Goal: Task Accomplishment & Management: Manage account settings

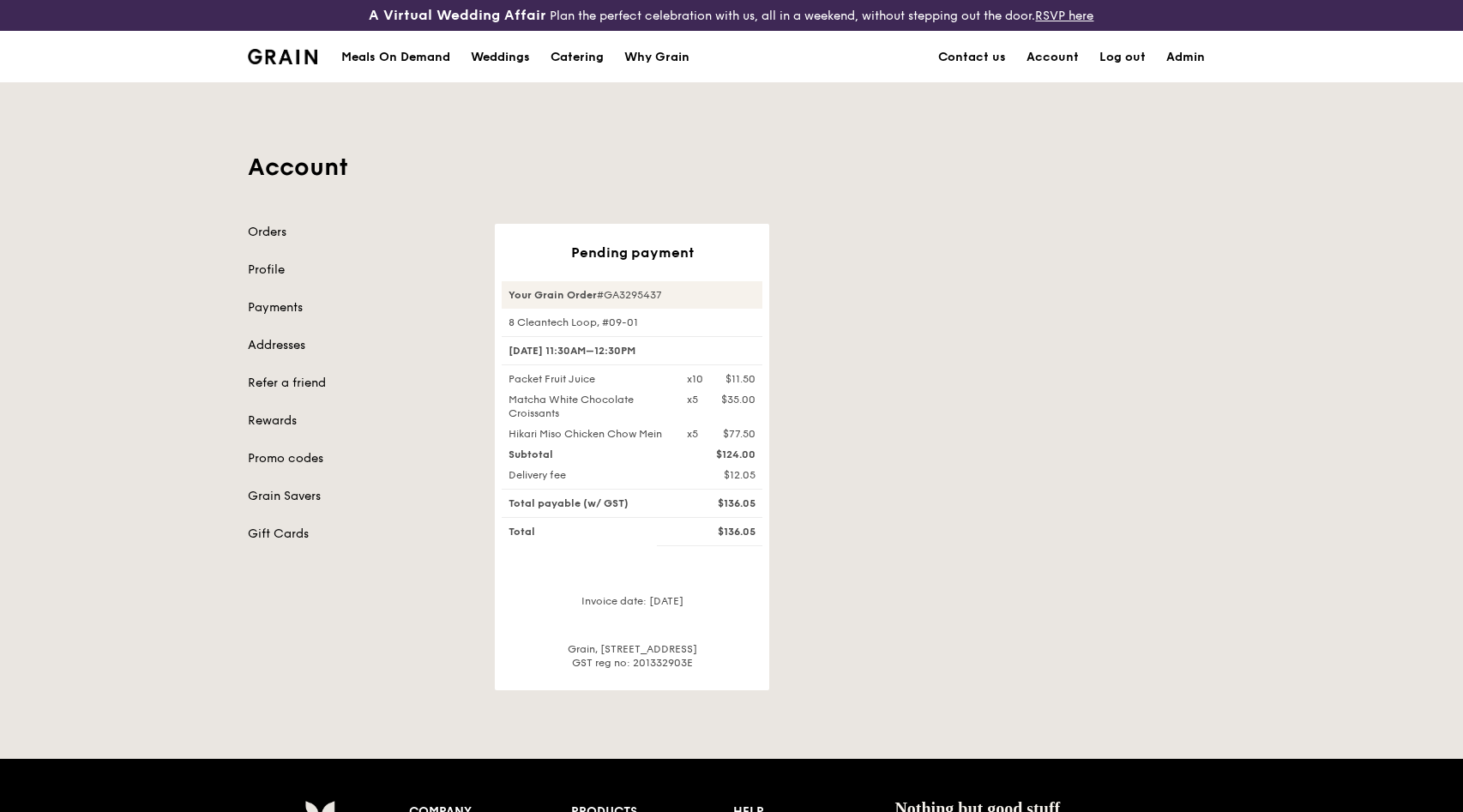
click at [647, 139] on div "Account Orders Profile Payments Addresses Refer a friend Rewards Promo codes Gr…" at bounding box center [731, 386] width 988 height 607
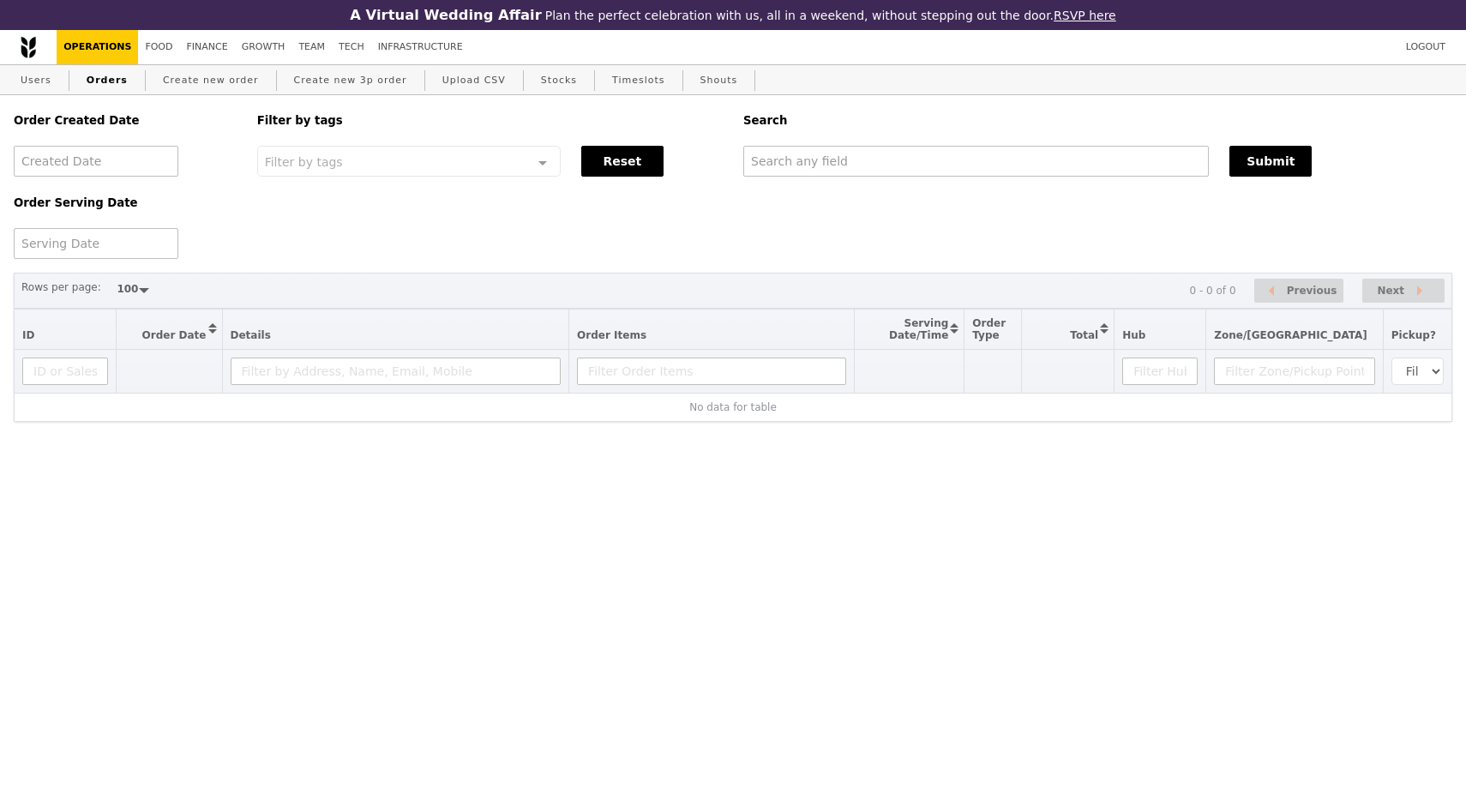
select select "100"
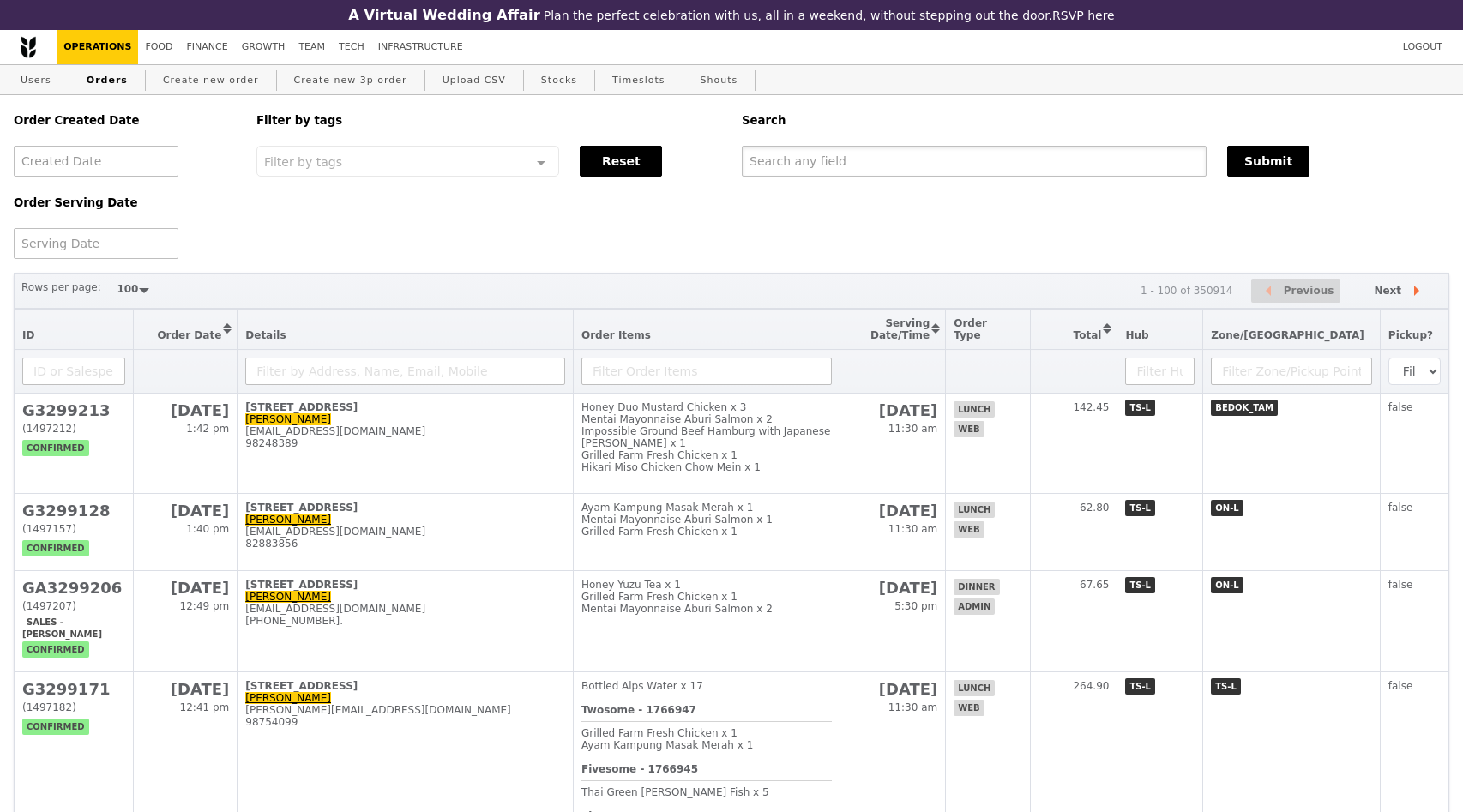
click at [831, 157] on input "text" at bounding box center [974, 161] width 465 height 31
paste input "GA3295437"
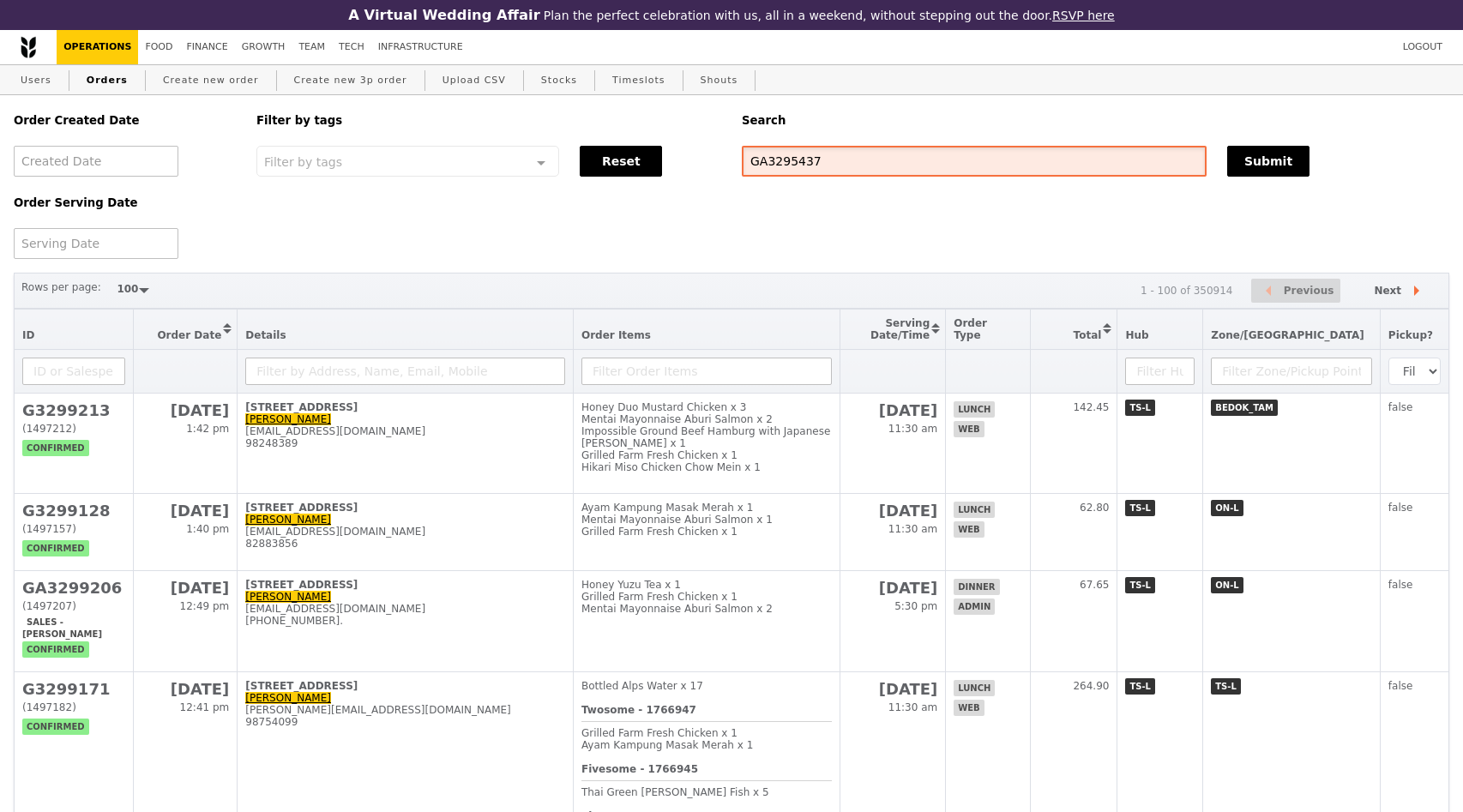
type input "GA3295437"
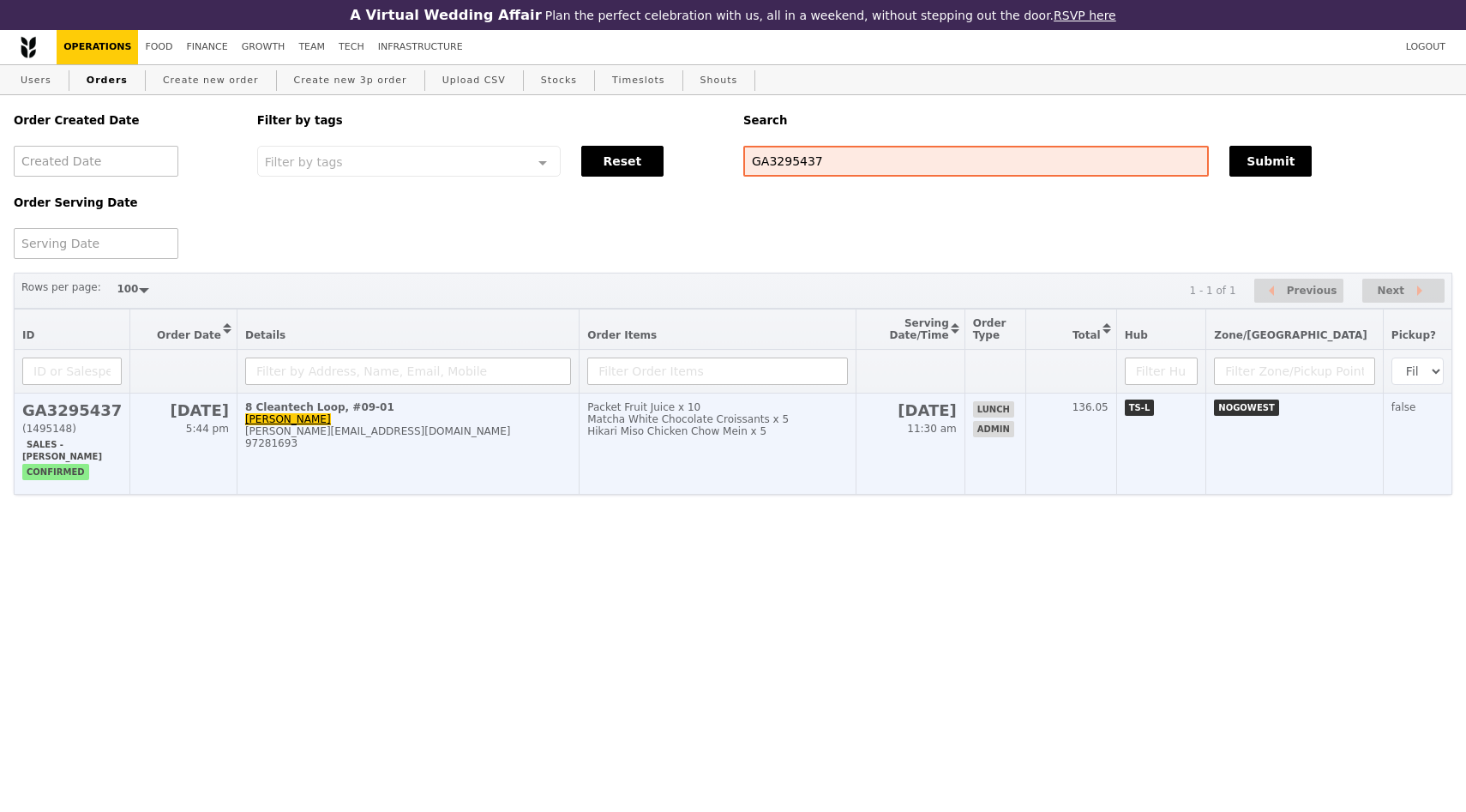
click at [443, 454] on td "8 Cleantech Loop, #09-01 [PERSON_NAME] [PERSON_NAME][EMAIL_ADDRESS][DOMAIN_NAME…" at bounding box center [407, 443] width 342 height 101
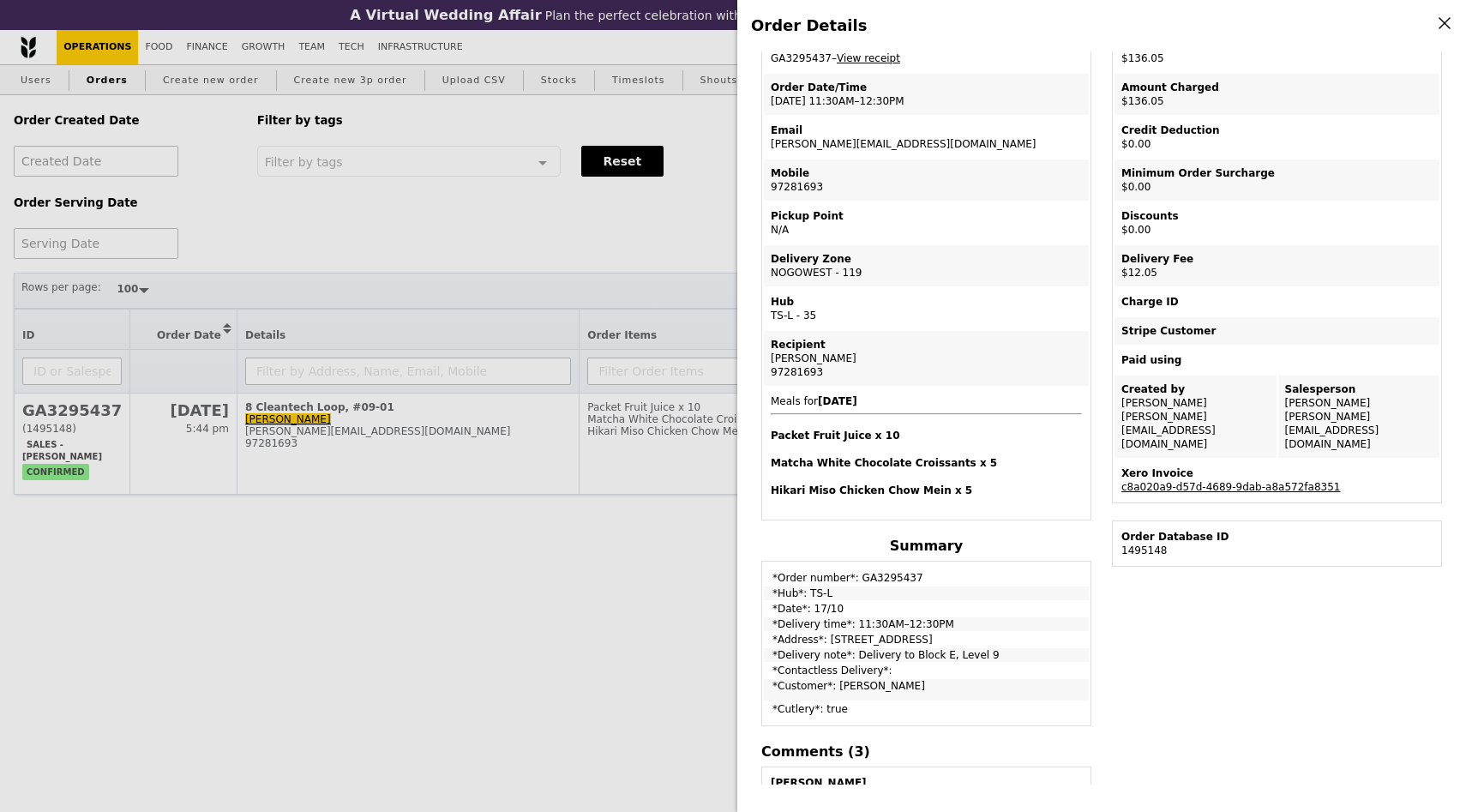
scroll to position [97, 0]
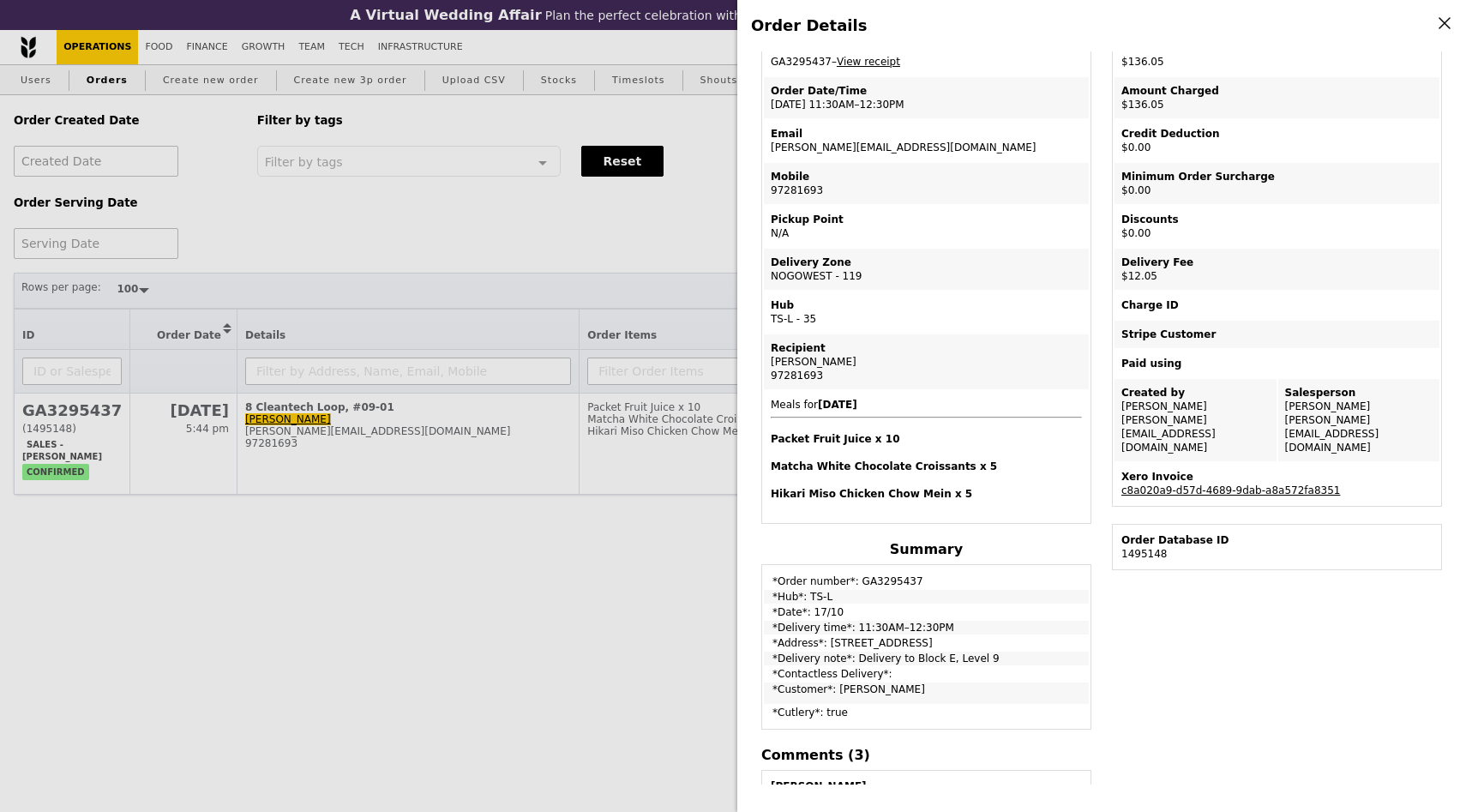
click at [377, 642] on div "Order Details Edit order Changelog Cancel Order ID GA3295437 – View receipt Ord…" at bounding box center [733, 406] width 1466 height 812
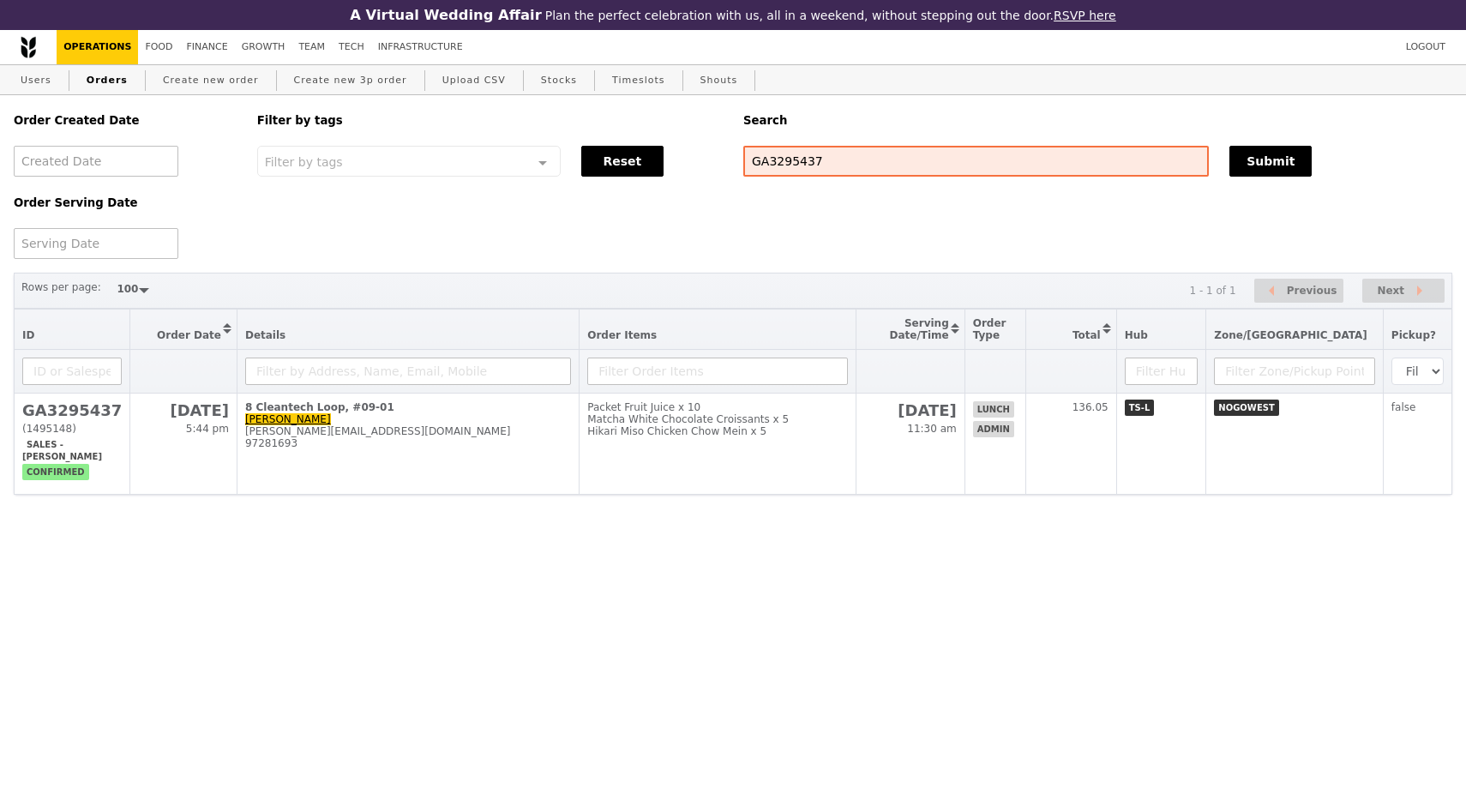
scroll to position [169, 0]
click at [690, 545] on html "A Virtual Wedding Affair Plan the perfect celebration with us, all in a weekend…" at bounding box center [733, 281] width 1466 height 563
click at [1144, 510] on html "A Virtual Wedding Affair Plan the perfect celebration with us, all in a weekend…" at bounding box center [733, 281] width 1466 height 563
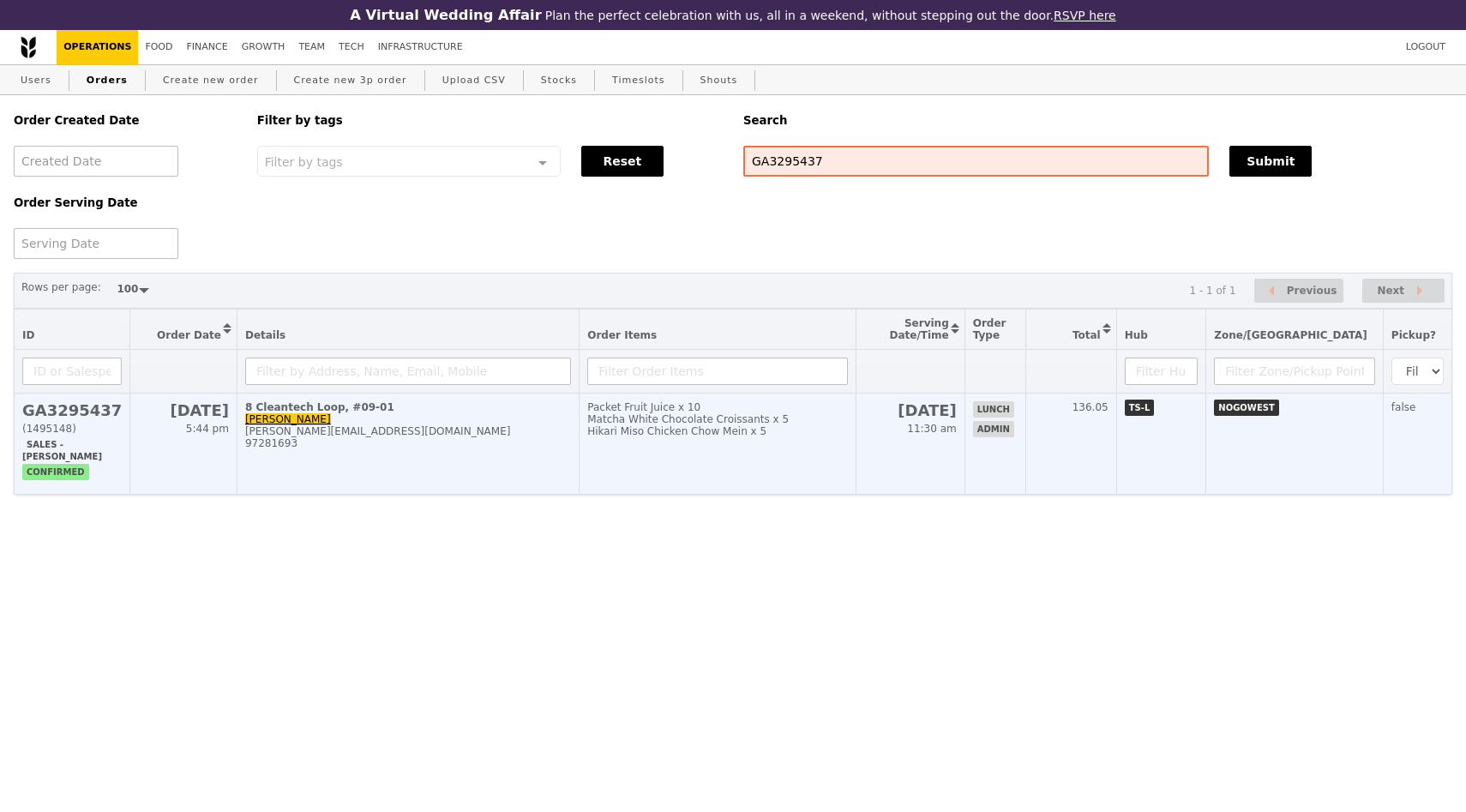
click at [503, 457] on td "8 Cleantech Loop, #09-01 [PERSON_NAME] [PERSON_NAME][EMAIL_ADDRESS][DOMAIN_NAME…" at bounding box center [407, 443] width 342 height 101
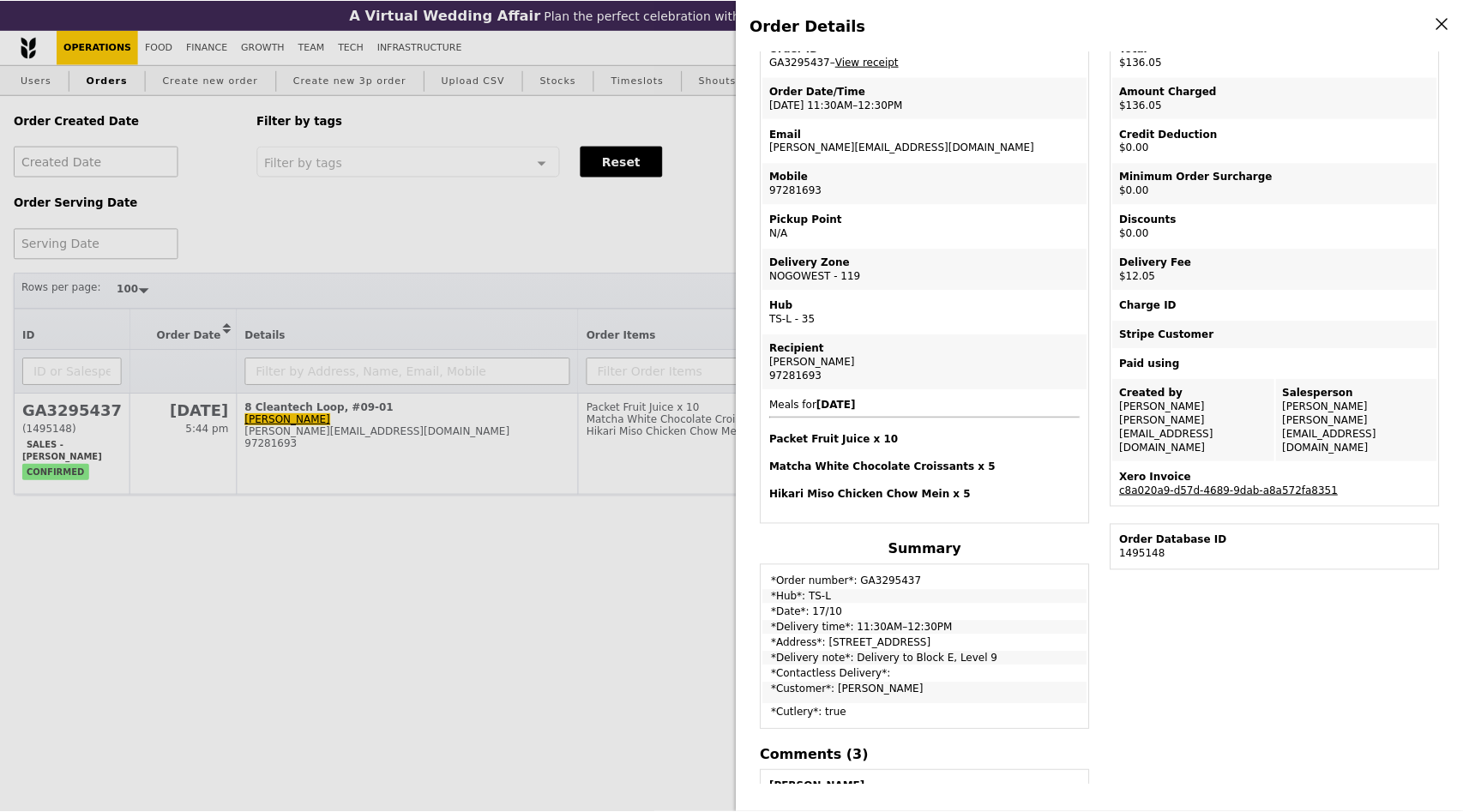
scroll to position [0, 0]
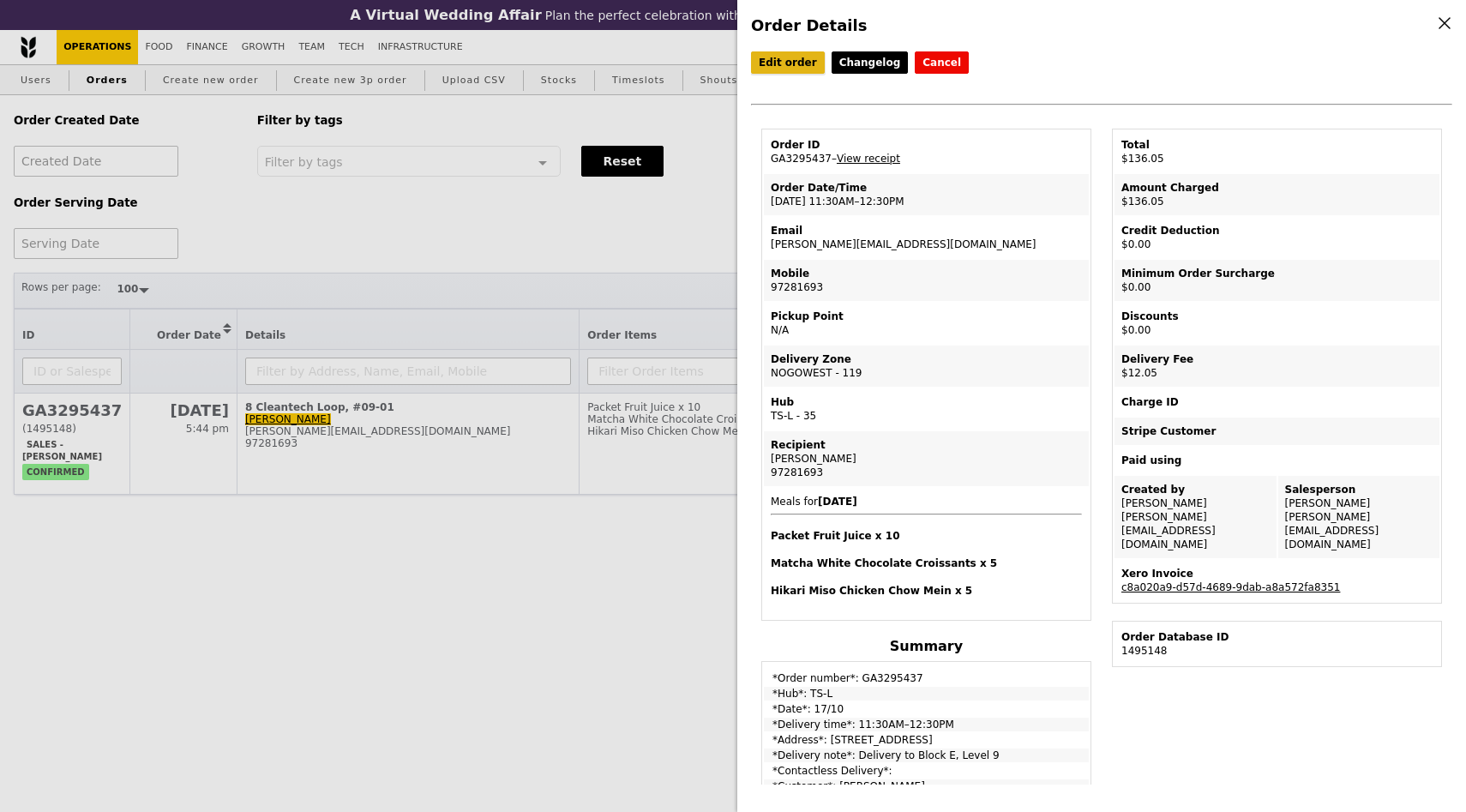
click at [802, 62] on link "Edit order" at bounding box center [788, 62] width 74 height 22
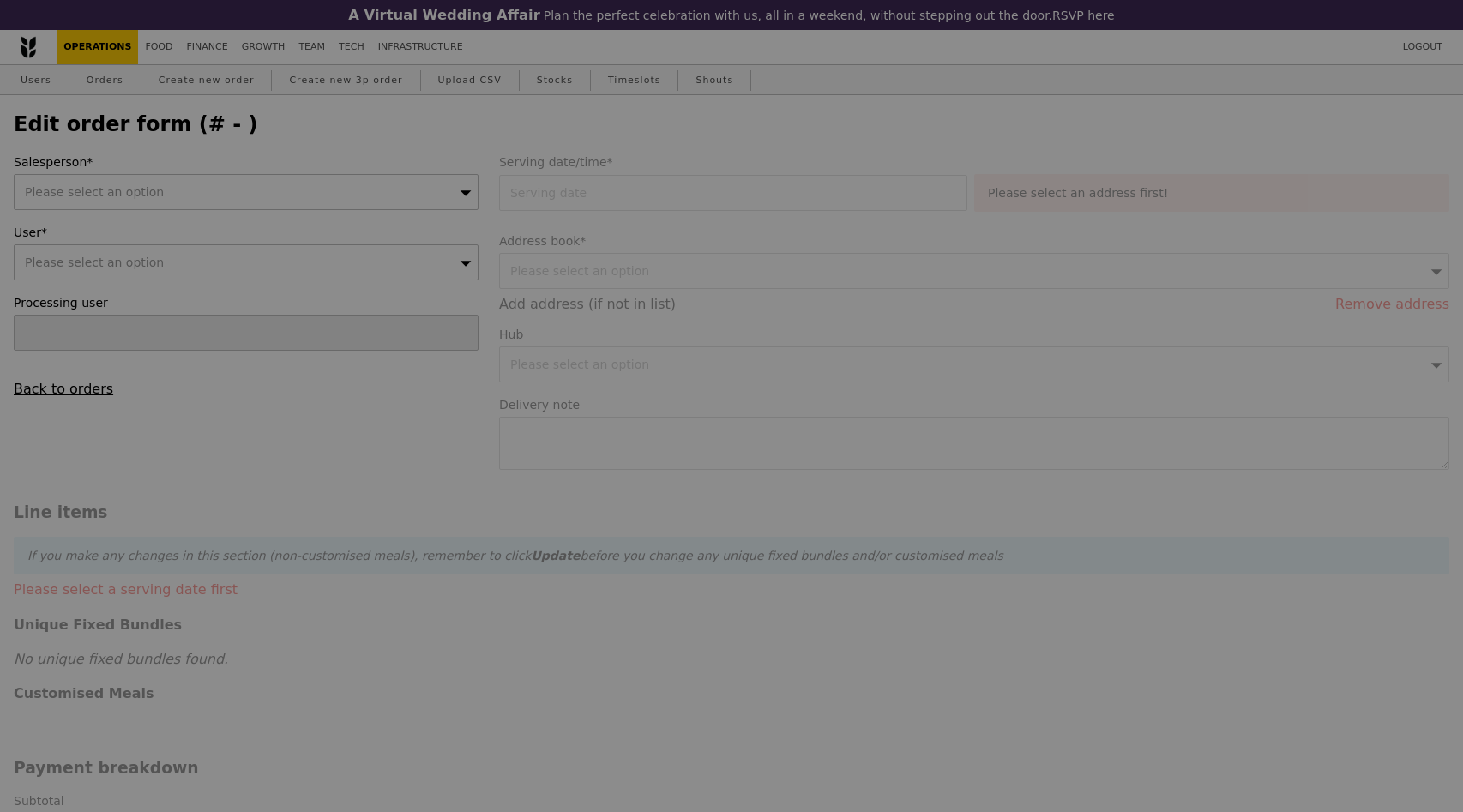
type input "[DATE]"
type textarea "Delivery to Block E, Level 9"
type input "124.00"
type input "11.06"
type input "12.05"
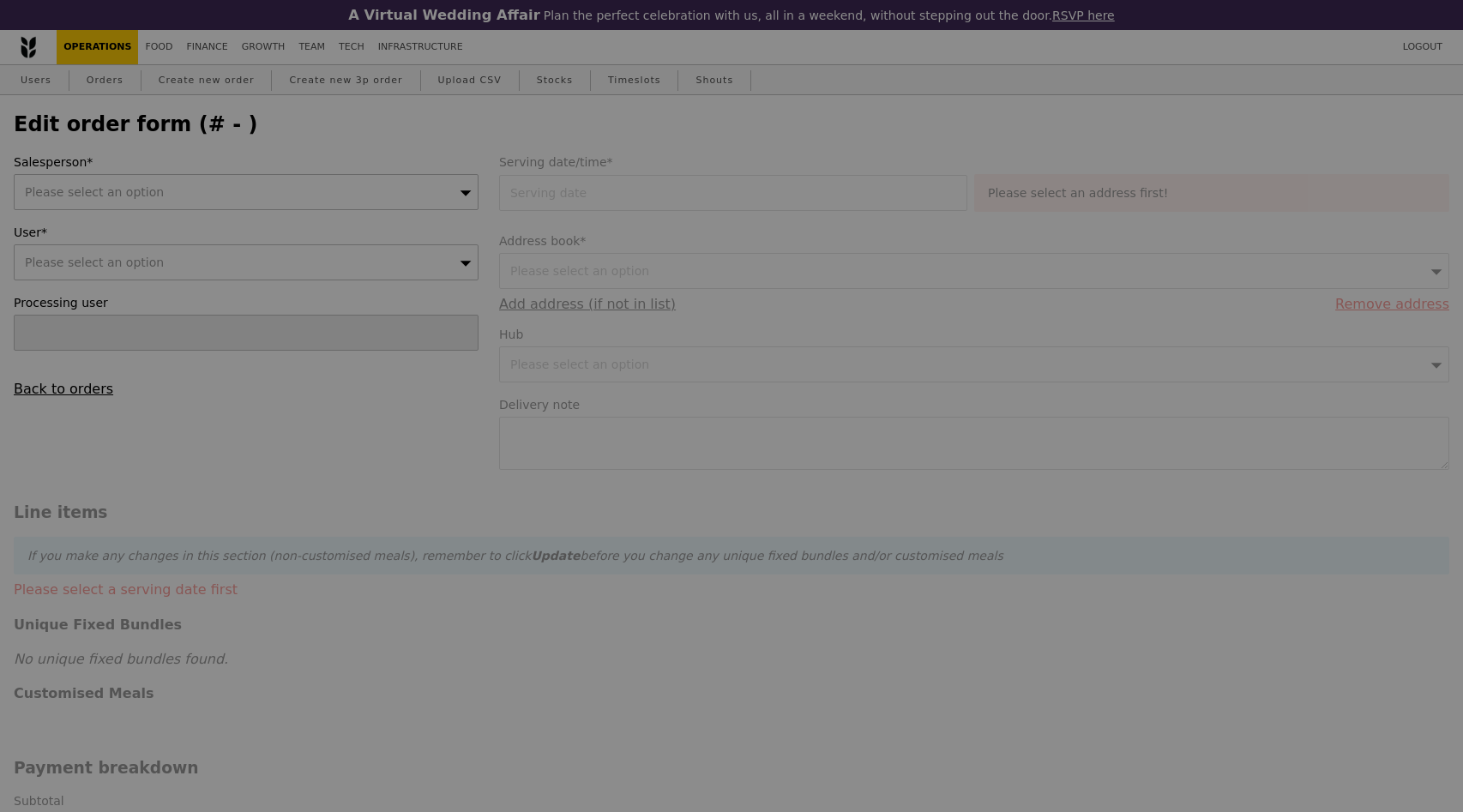
type input "136.05"
type input "Loading..."
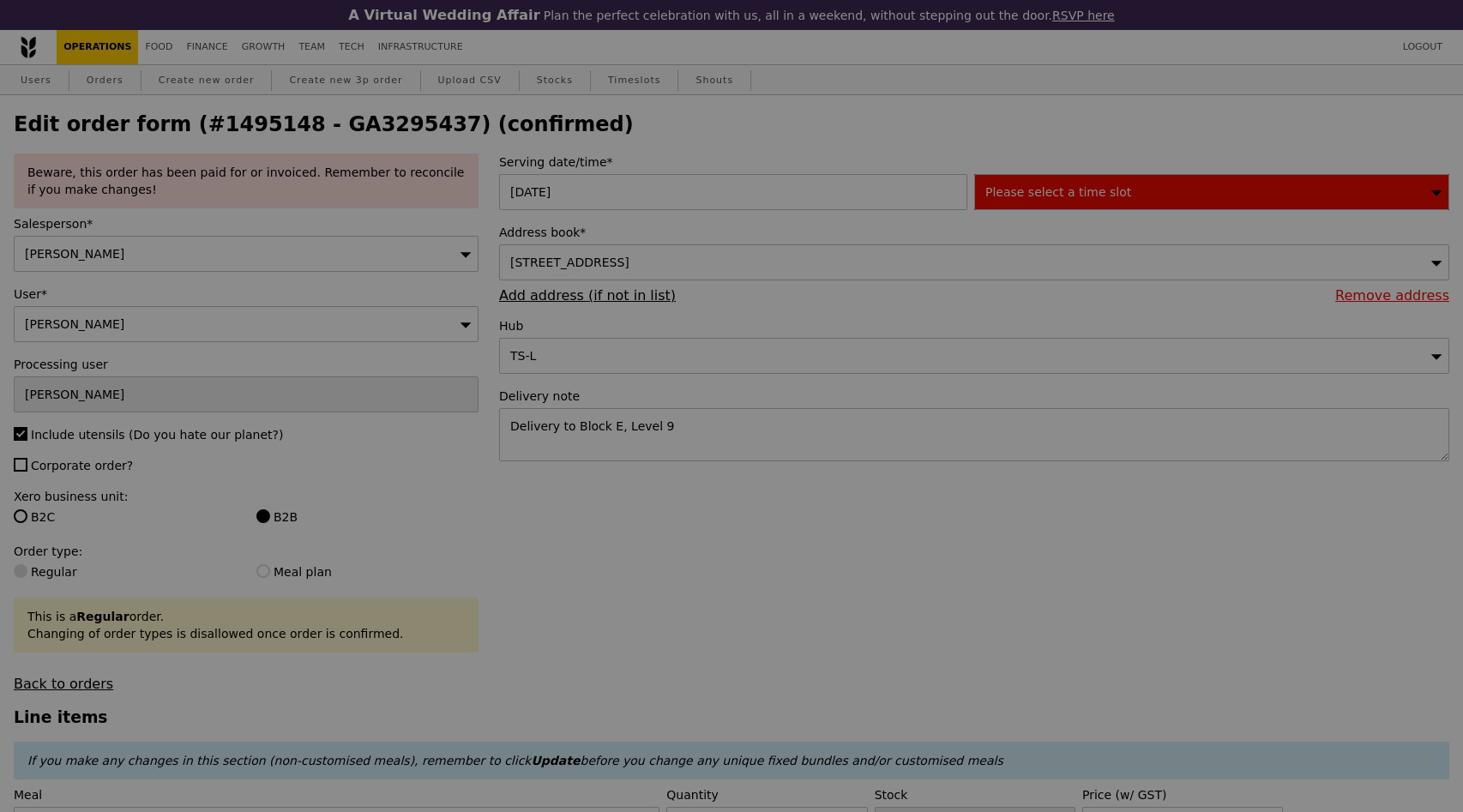
type input "495"
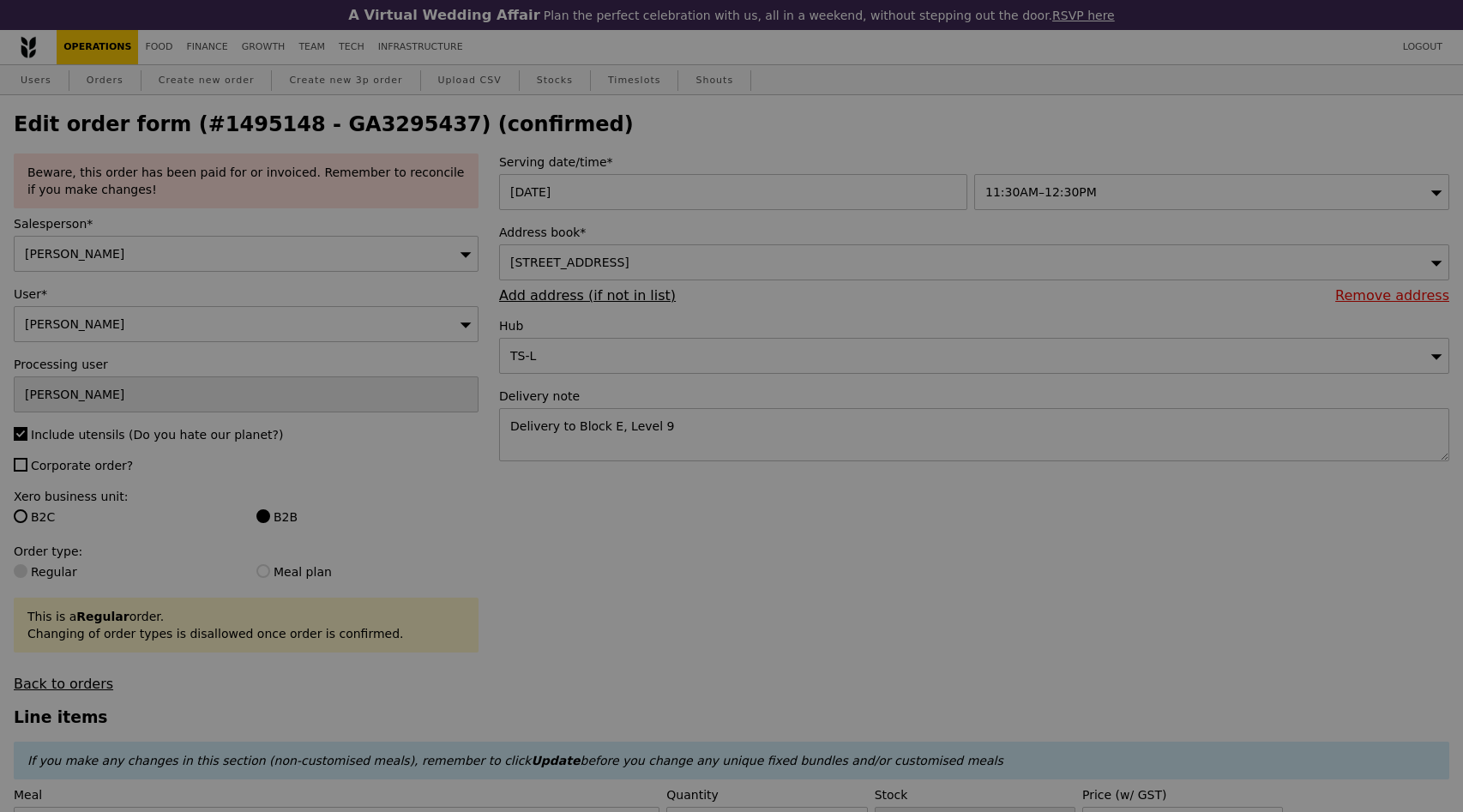
type input "Update"
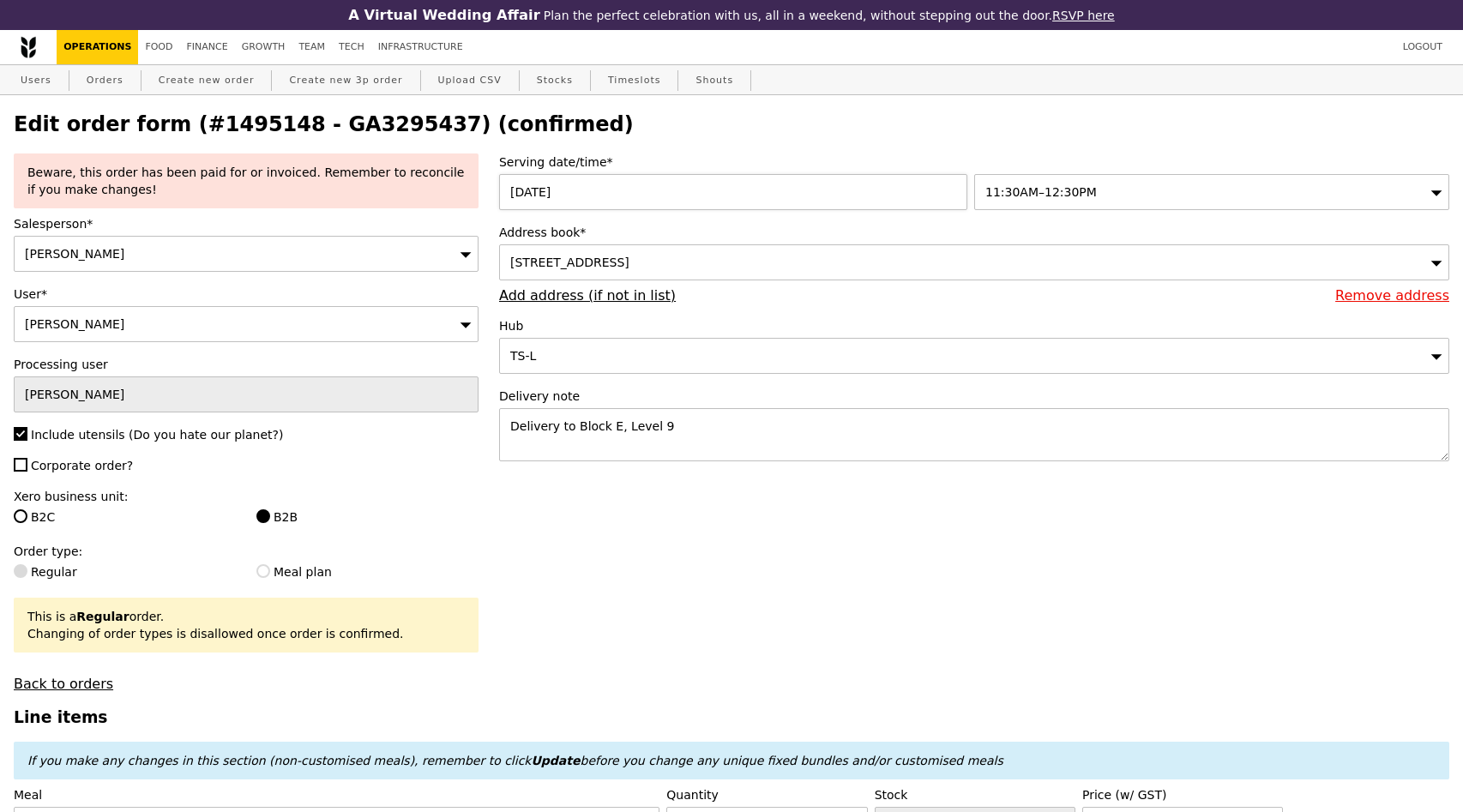
click at [586, 194] on div "[DATE]" at bounding box center [736, 192] width 475 height 36
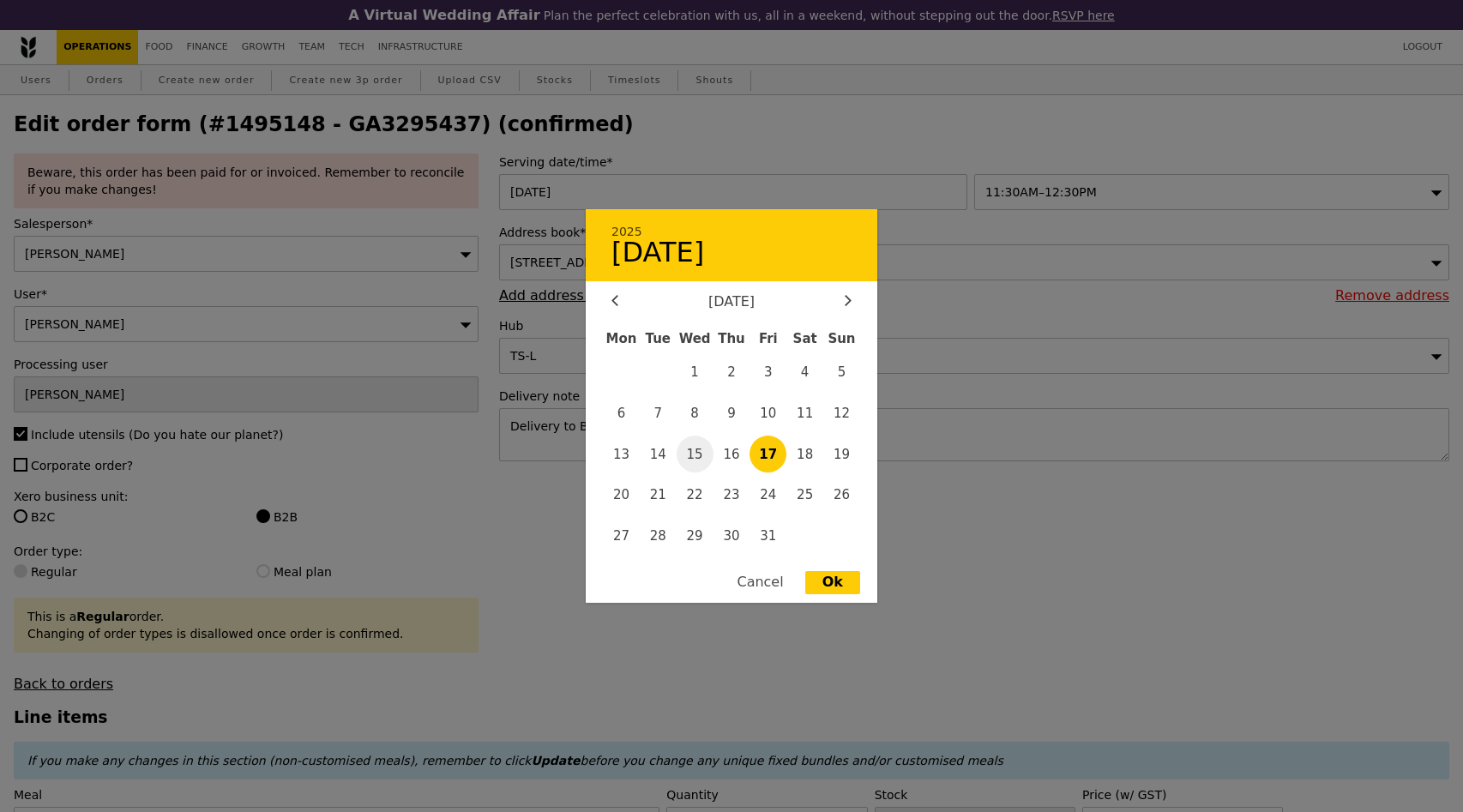
click at [694, 452] on span "15" at bounding box center [694, 453] width 37 height 37
type input "[DATE]"
type input "Loading..."
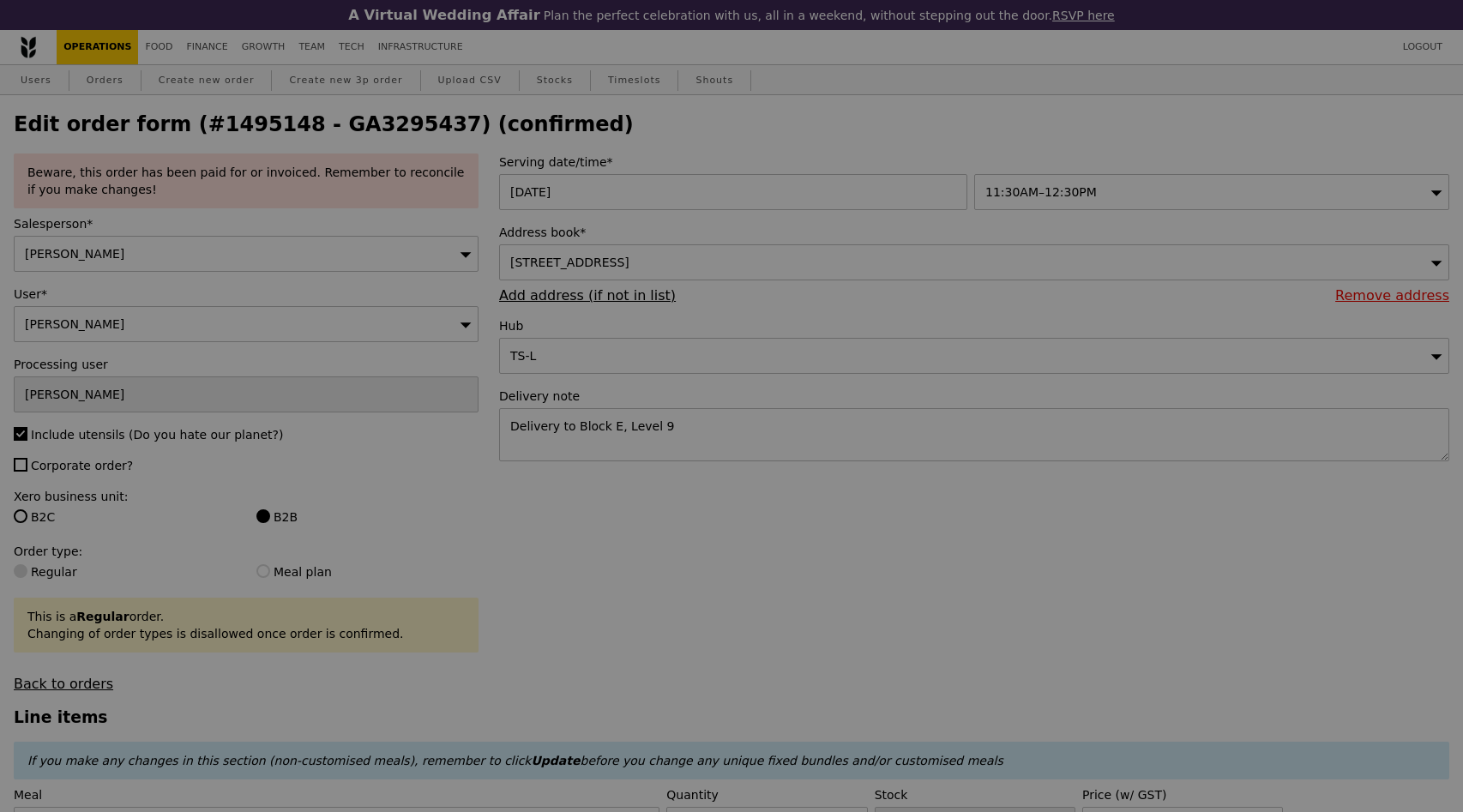
type input "500"
type input "492"
type input "Update"
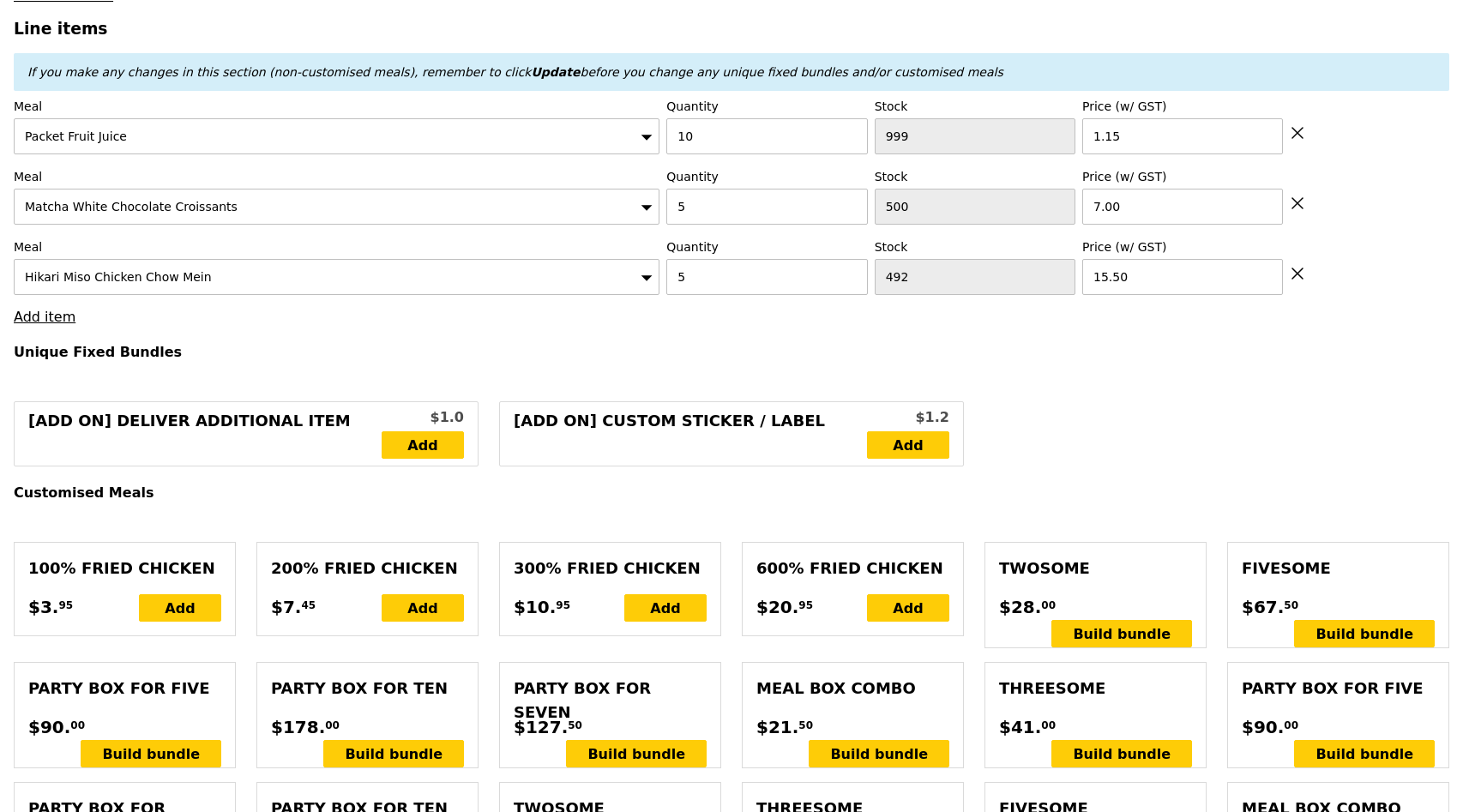
scroll to position [679, 0]
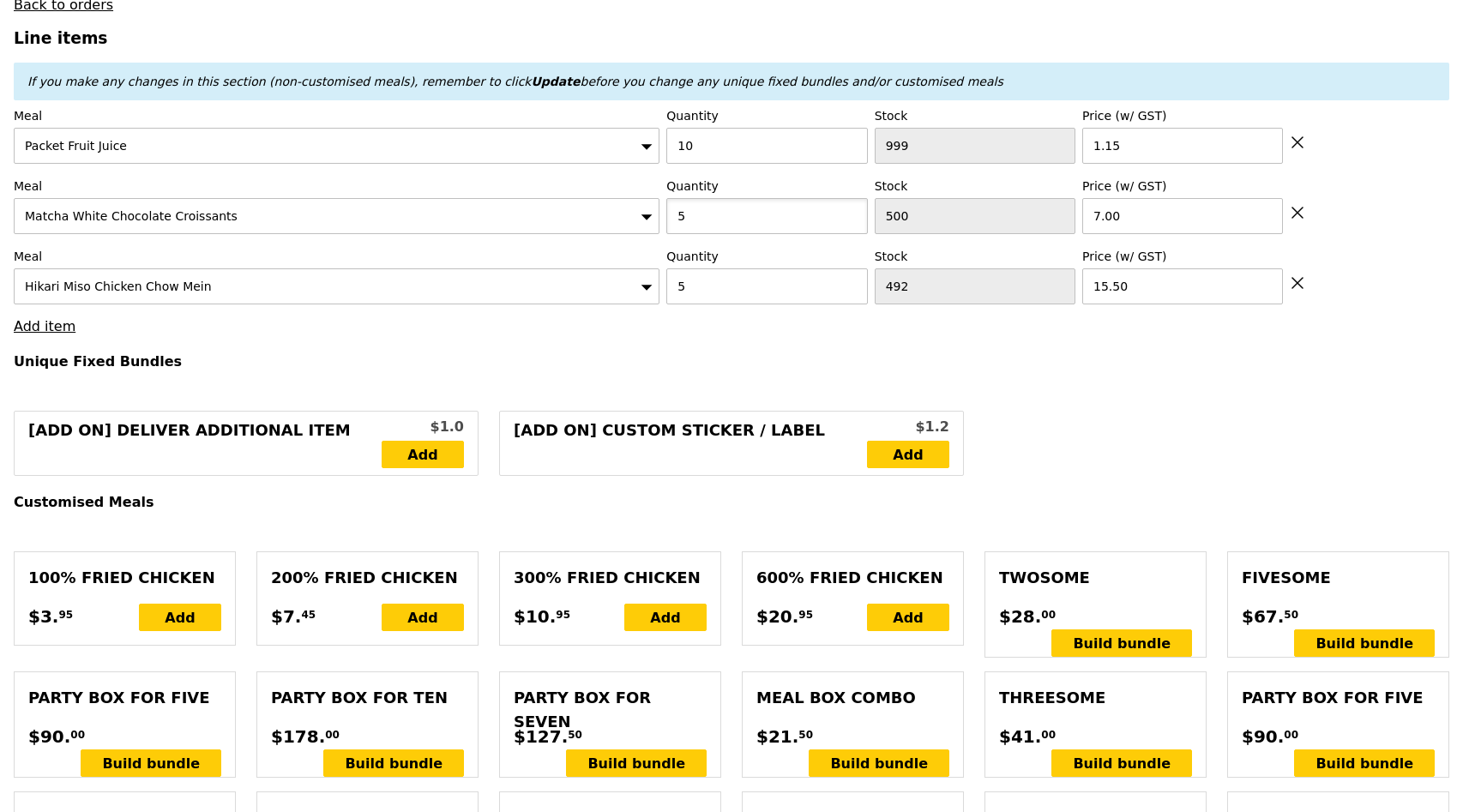
drag, startPoint x: 752, startPoint y: 215, endPoint x: 638, endPoint y: 215, distance: 114.0
click at [638, 215] on div "Meal Matcha White Chocolate Croissants Quantity 5 Stock 500 Price (w/ GST) 7.00" at bounding box center [731, 205] width 1436 height 56
type input "6"
click at [687, 362] on h4 "Unique Fixed Bundles" at bounding box center [731, 361] width 1436 height 16
type input "Loading..."
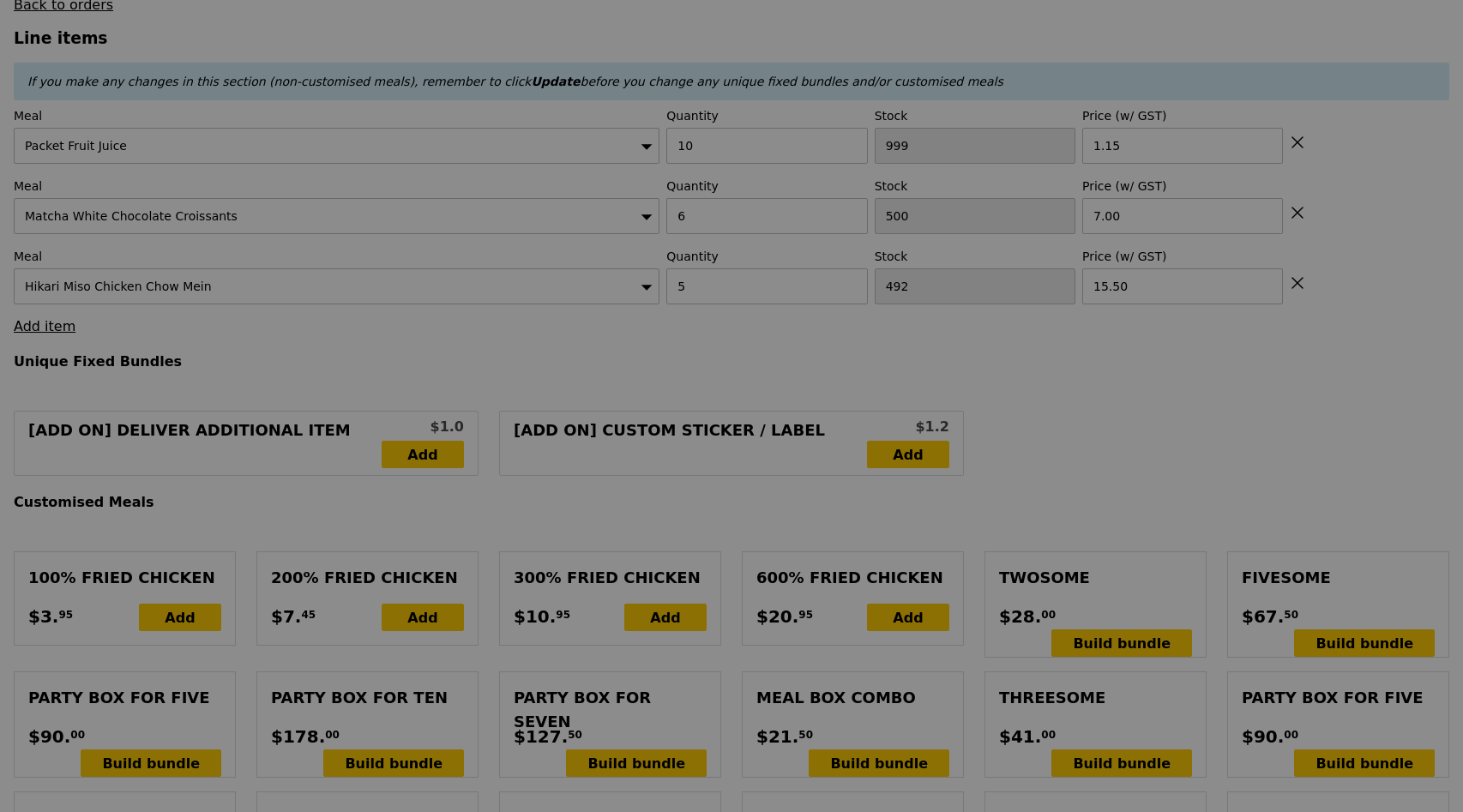
type input "0.00"
type input "10.41"
type input "11.35"
type input "Update"
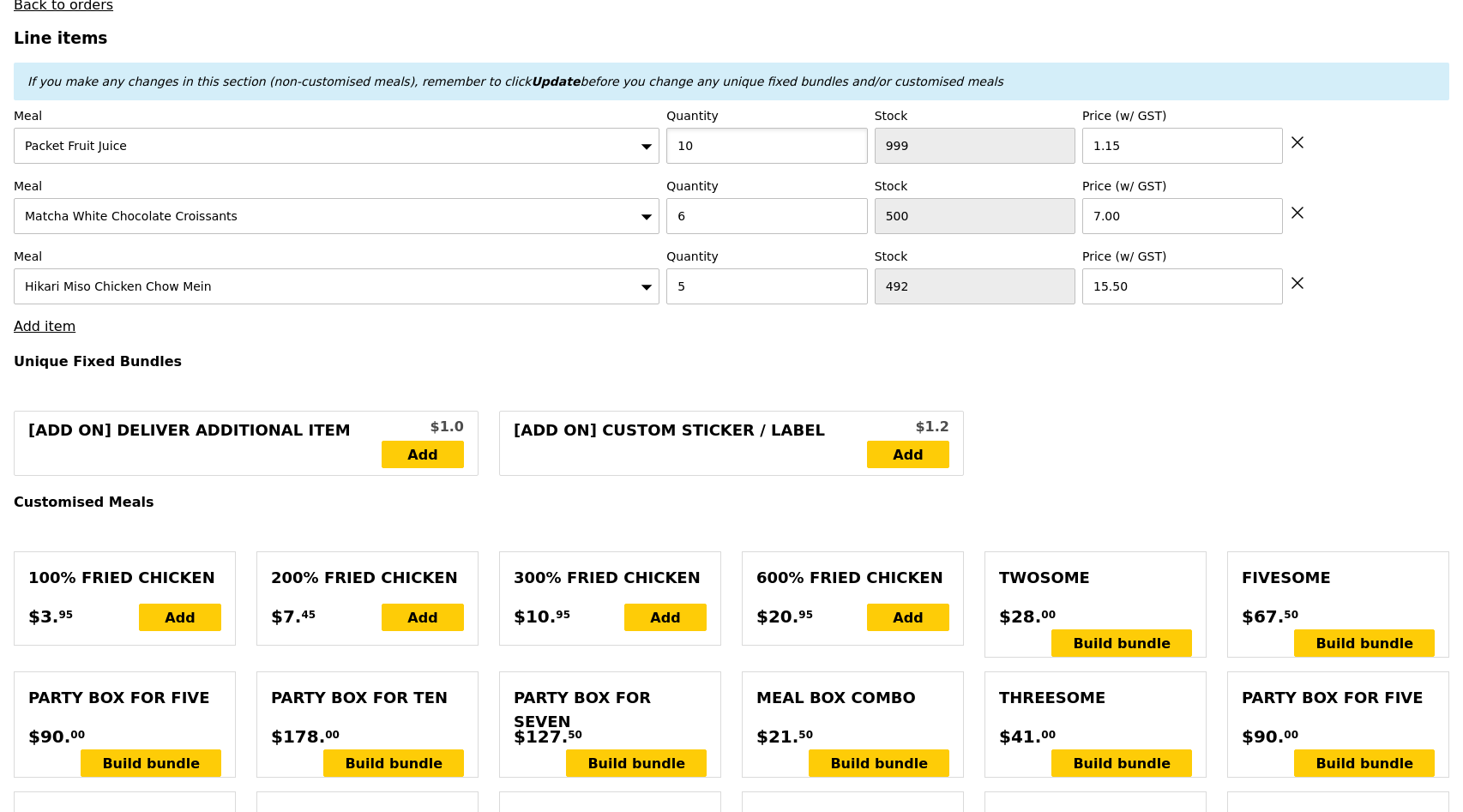
drag, startPoint x: 721, startPoint y: 145, endPoint x: 673, endPoint y: 145, distance: 48.0
click at [673, 145] on input "10" at bounding box center [767, 145] width 201 height 36
type input "12"
click at [711, 363] on h4 "Unique Fixed Bundles" at bounding box center [731, 361] width 1436 height 16
type input "Loading..."
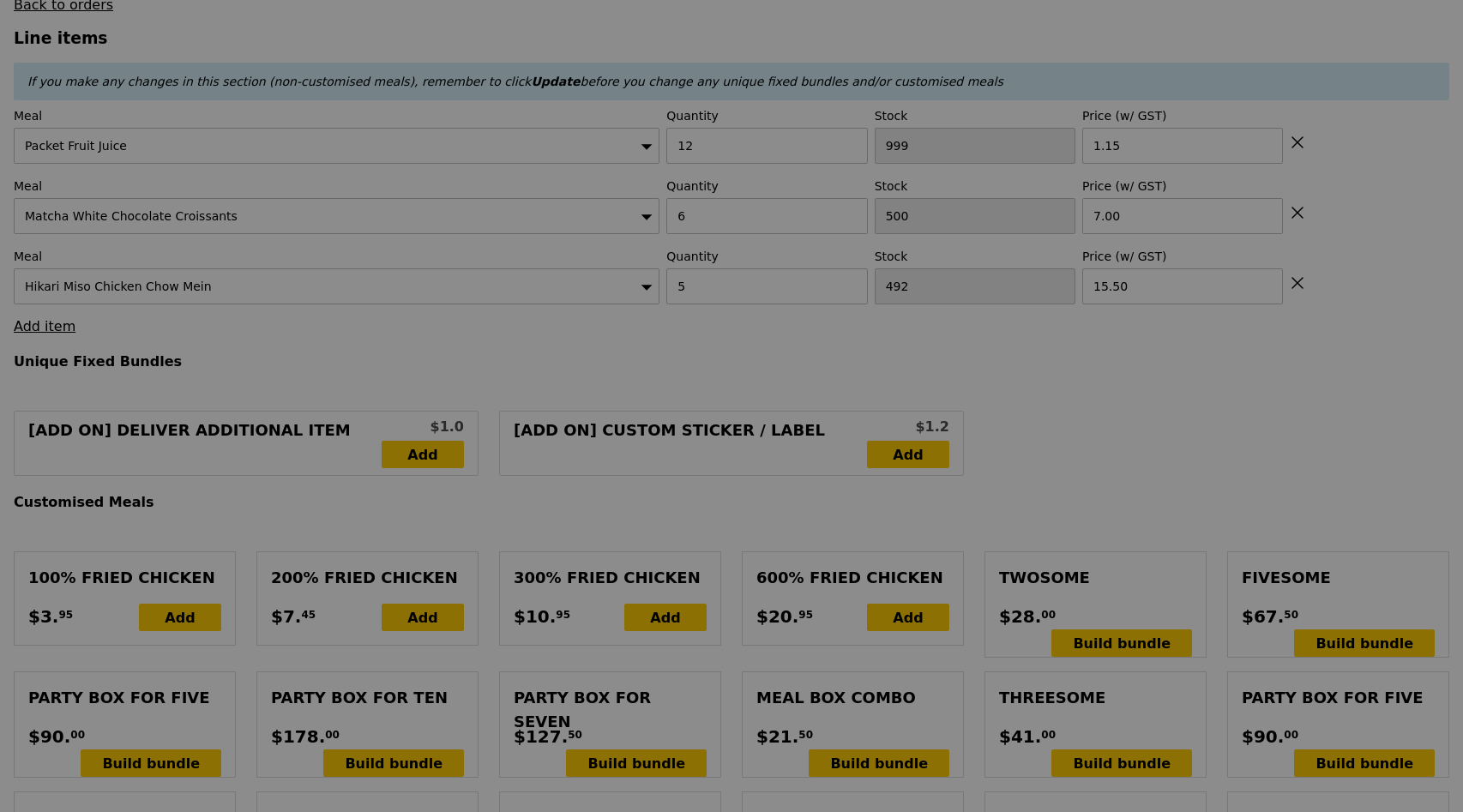
type input "10.18"
type input "11.10"
type input "Update"
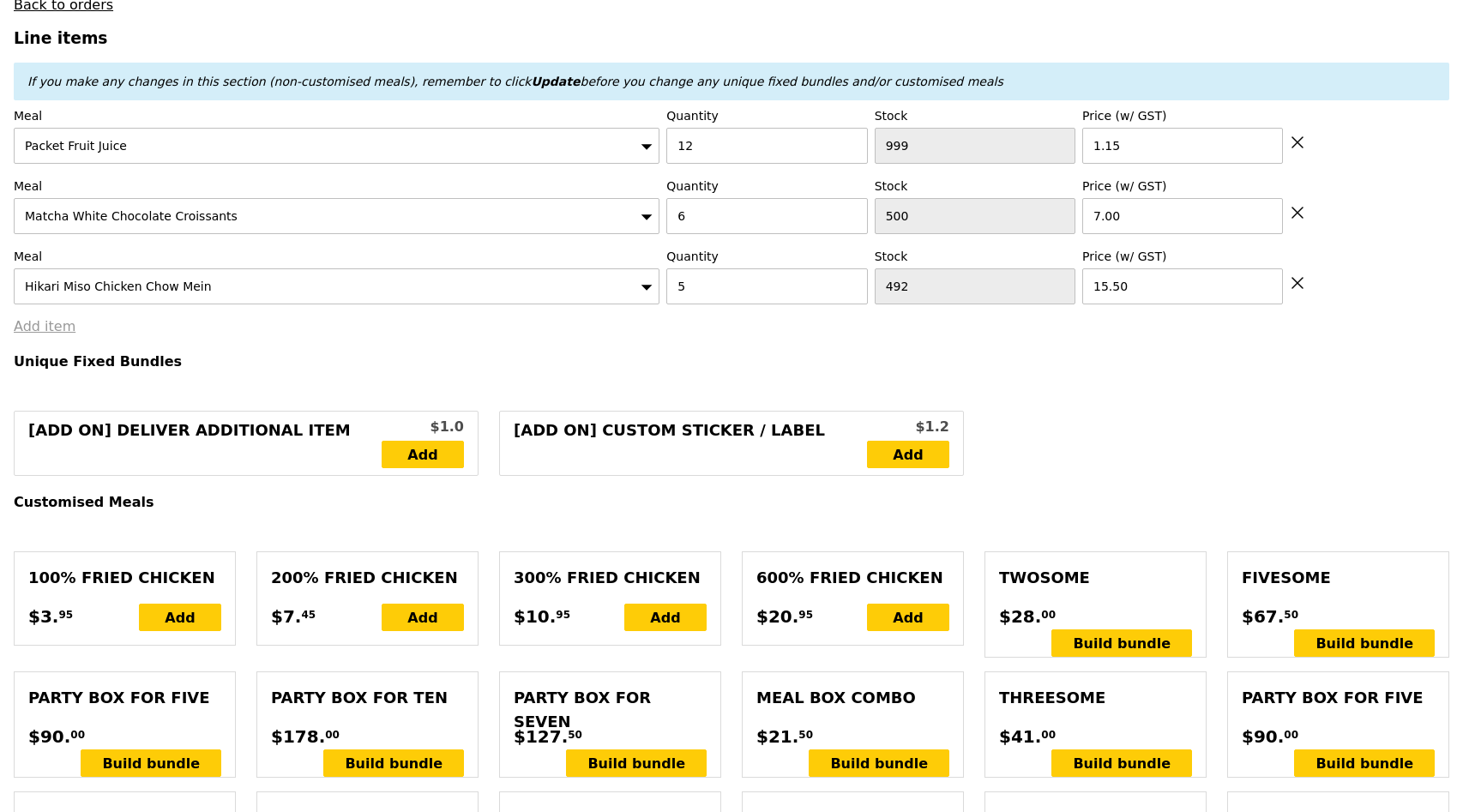
click at [55, 330] on link "Add item" at bounding box center [44, 327] width 62 height 16
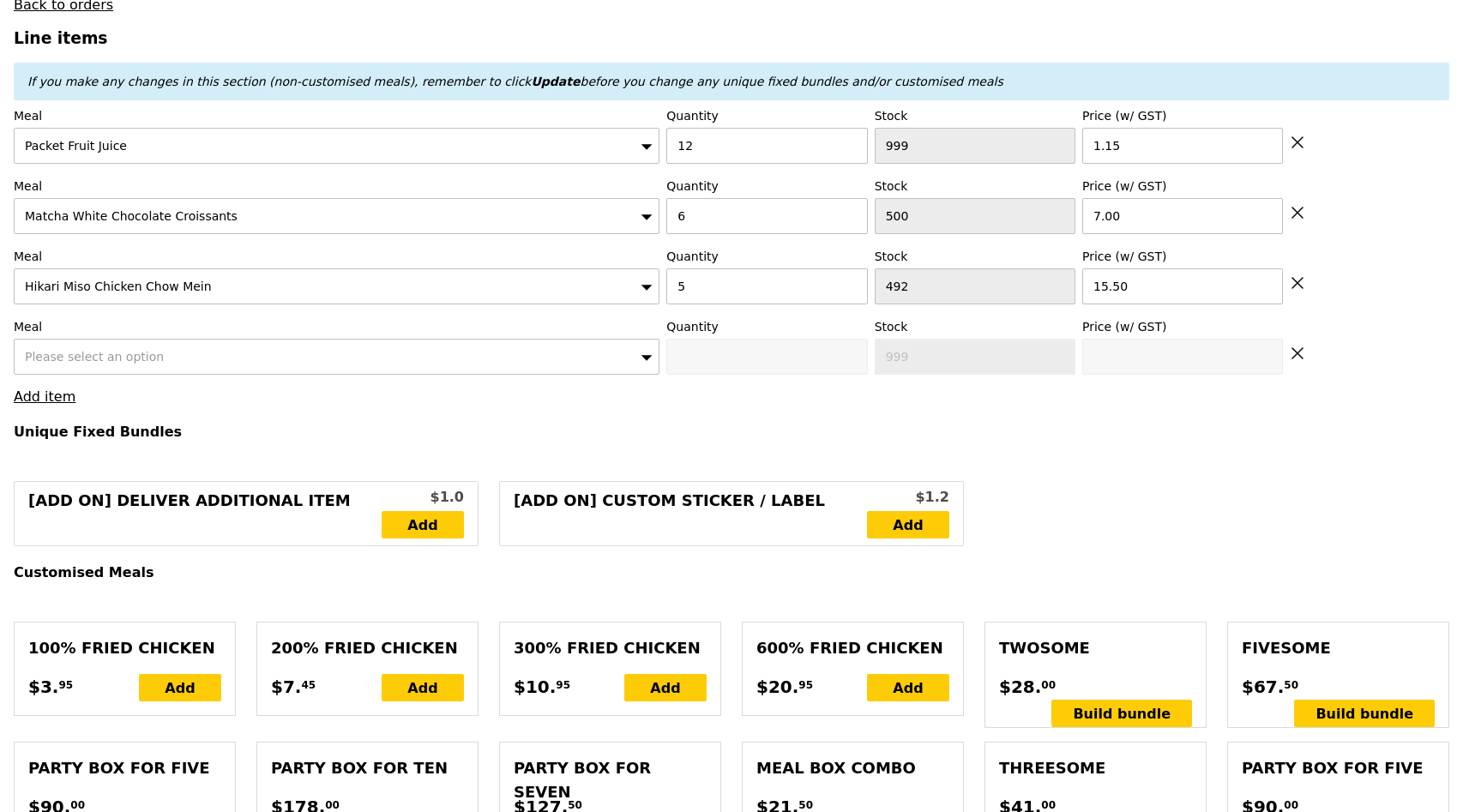
click at [47, 367] on div "Please select an option" at bounding box center [337, 357] width 646 height 36
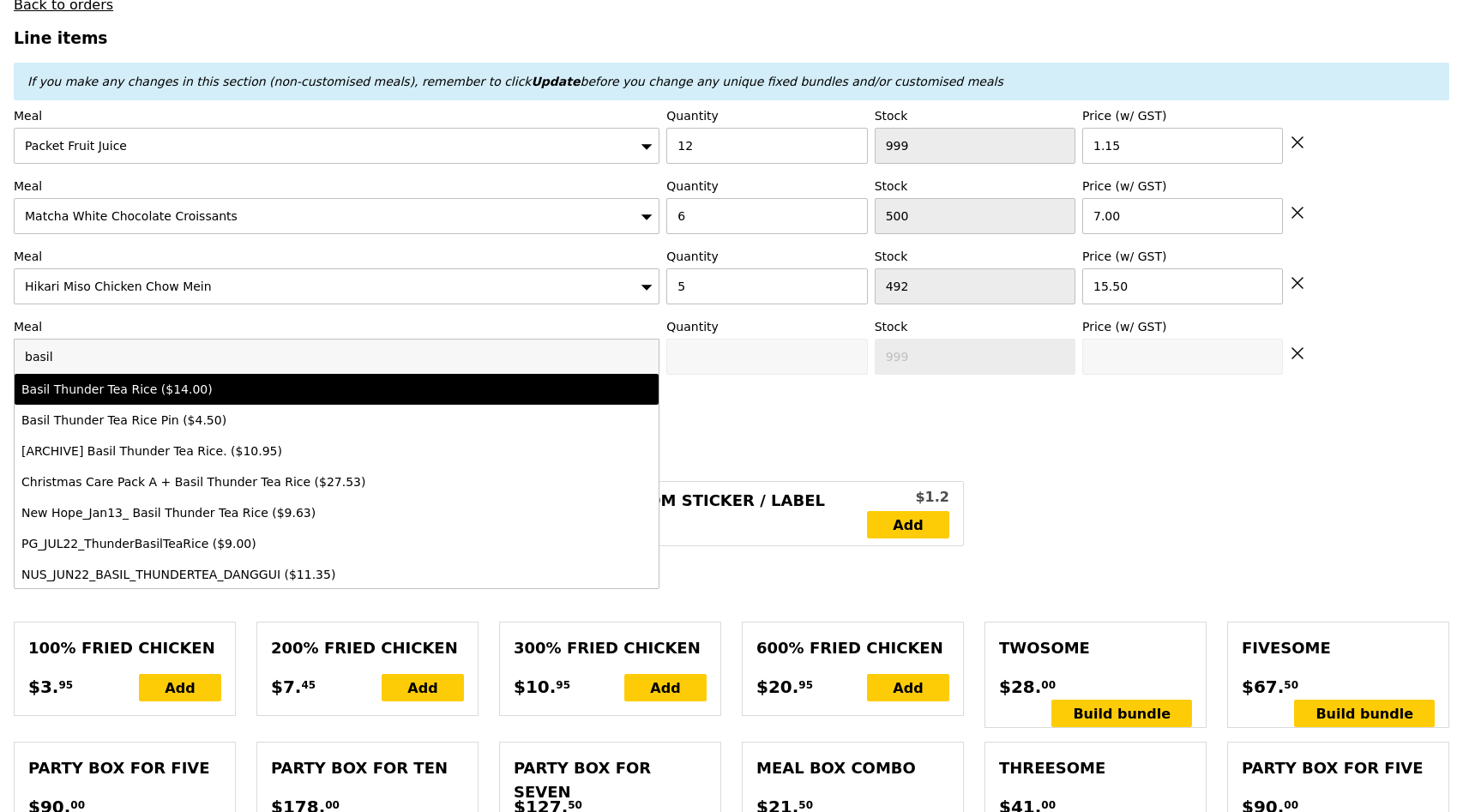
type input "basil"
click at [105, 388] on div "Basil Thunder Tea Rice ($14.00)" at bounding box center [258, 389] width 473 height 17
type input "0"
type input "499"
type input "14.0"
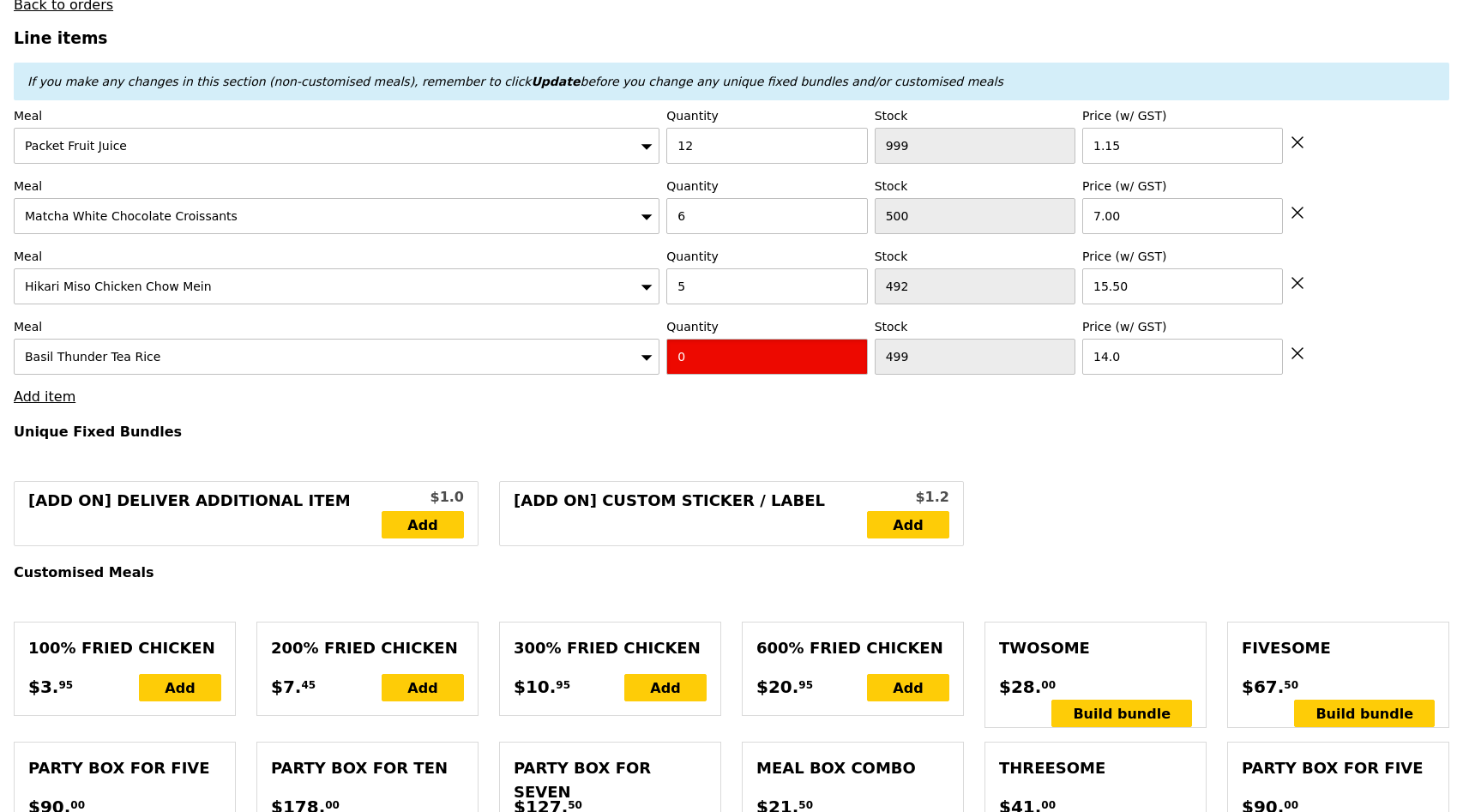
click at [728, 359] on input "0" at bounding box center [767, 357] width 201 height 36
type input "1"
type input "Loading..."
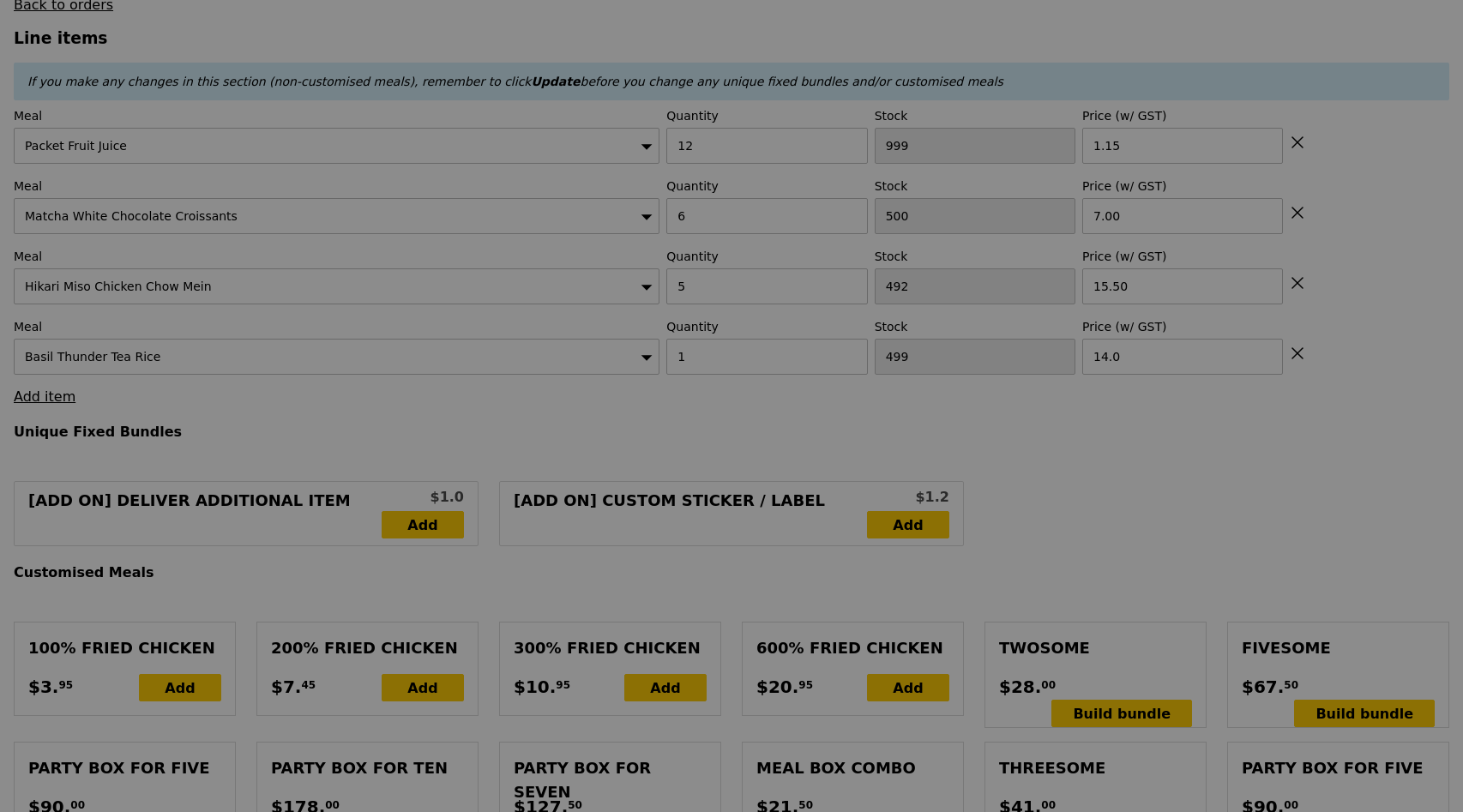
type input "8.90"
type input "9.70"
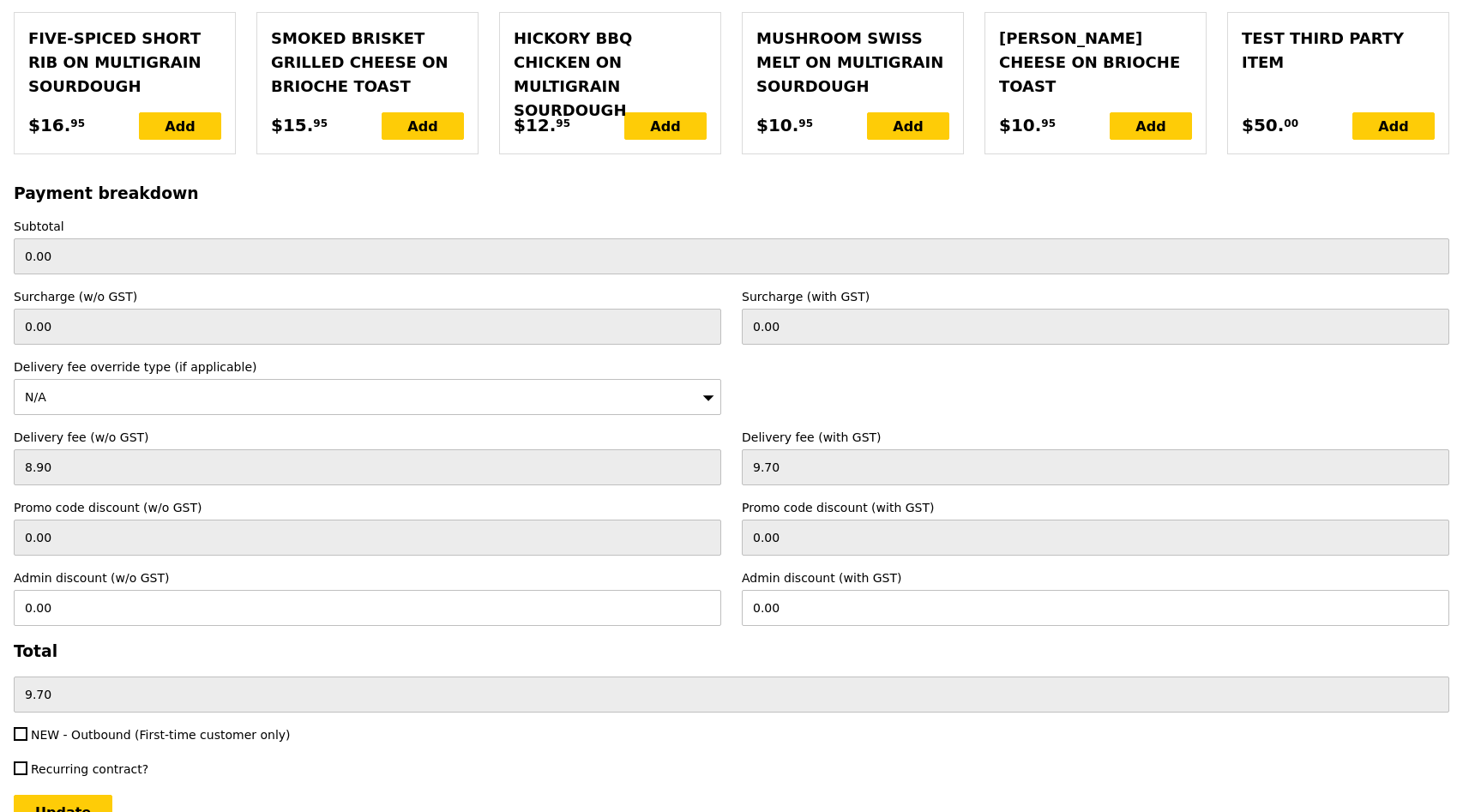
scroll to position [4130, 0]
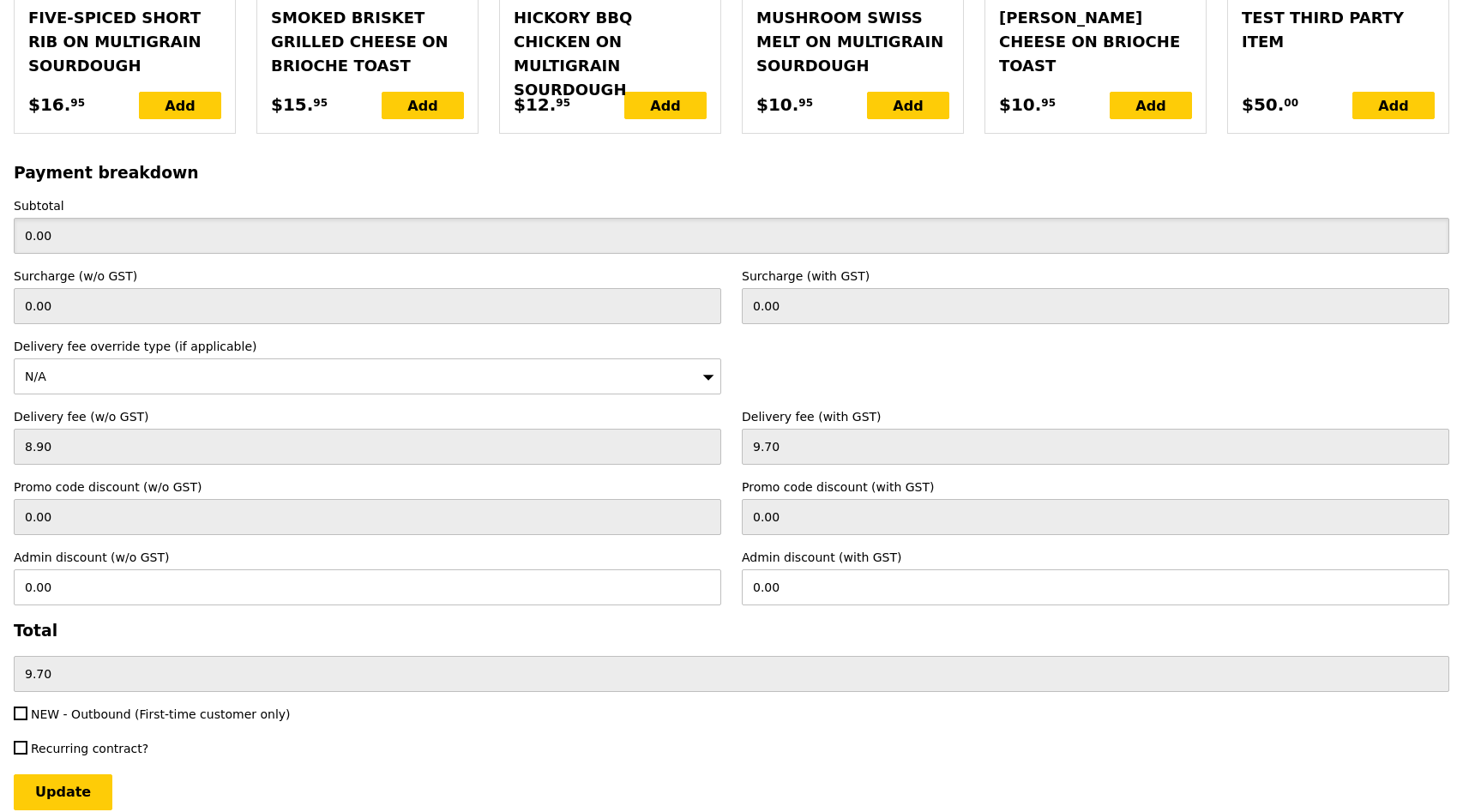
click at [233, 218] on input "0.00" at bounding box center [731, 236] width 1436 height 36
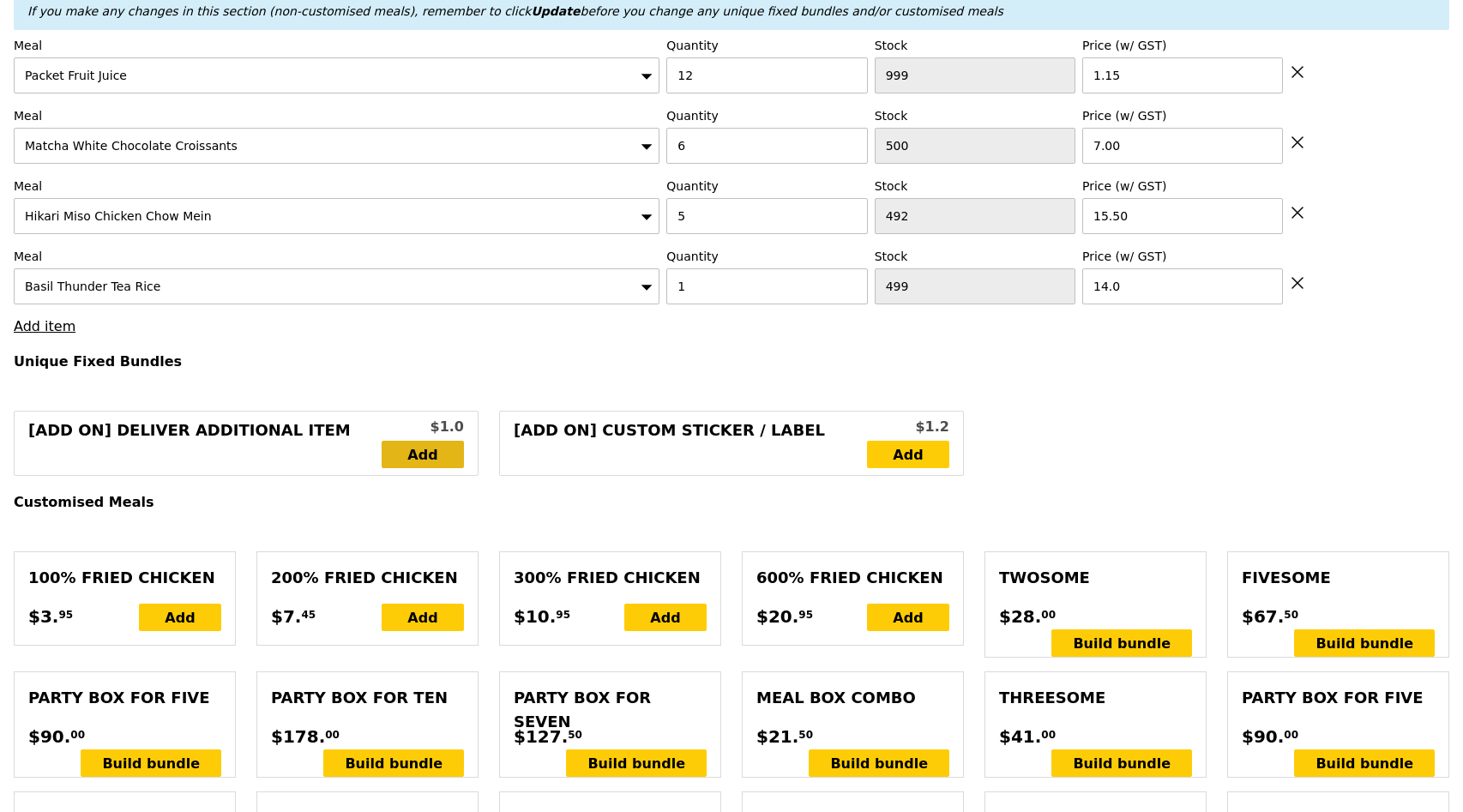
scroll to position [725, 0]
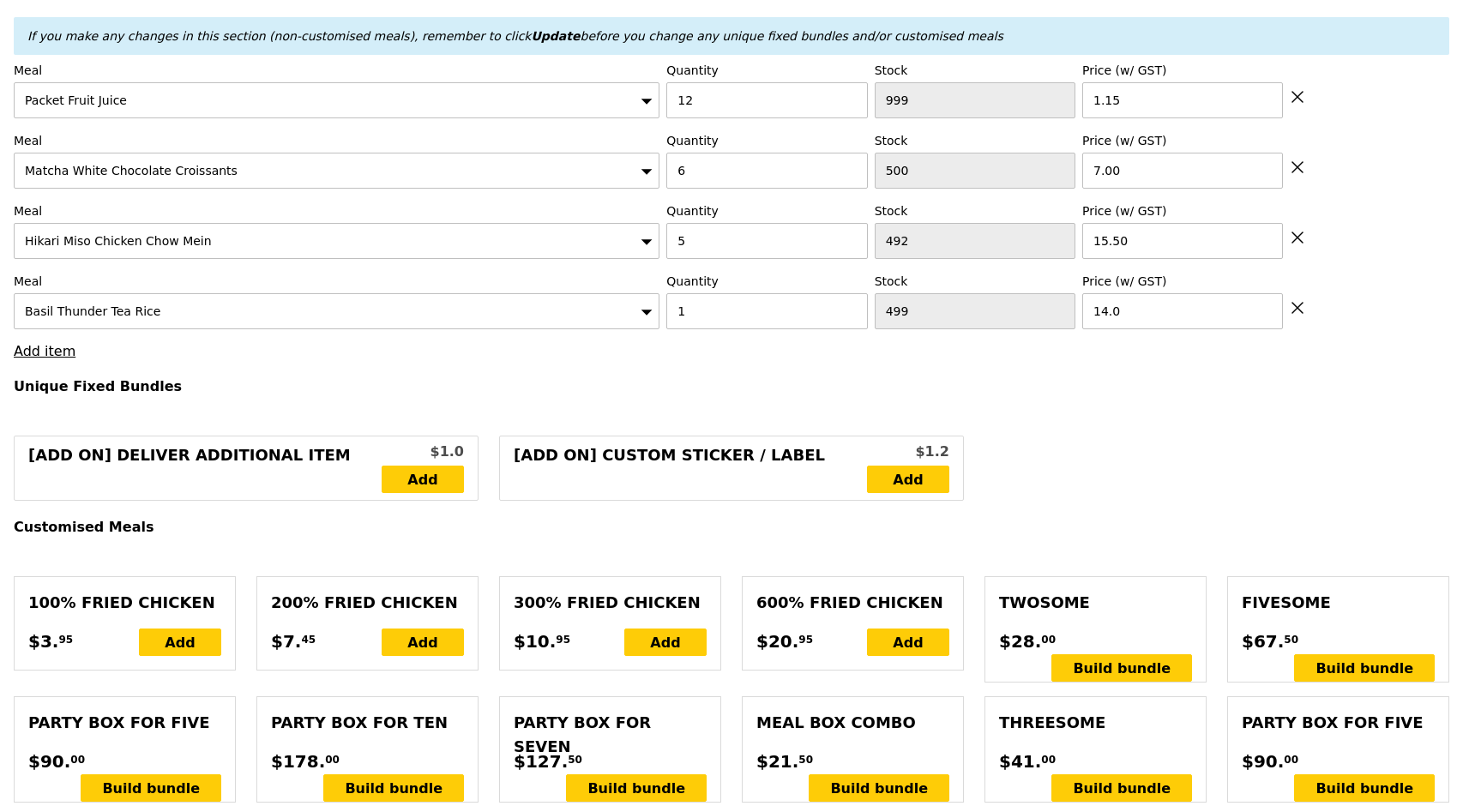
click at [1301, 309] on icon at bounding box center [1297, 307] width 15 height 15
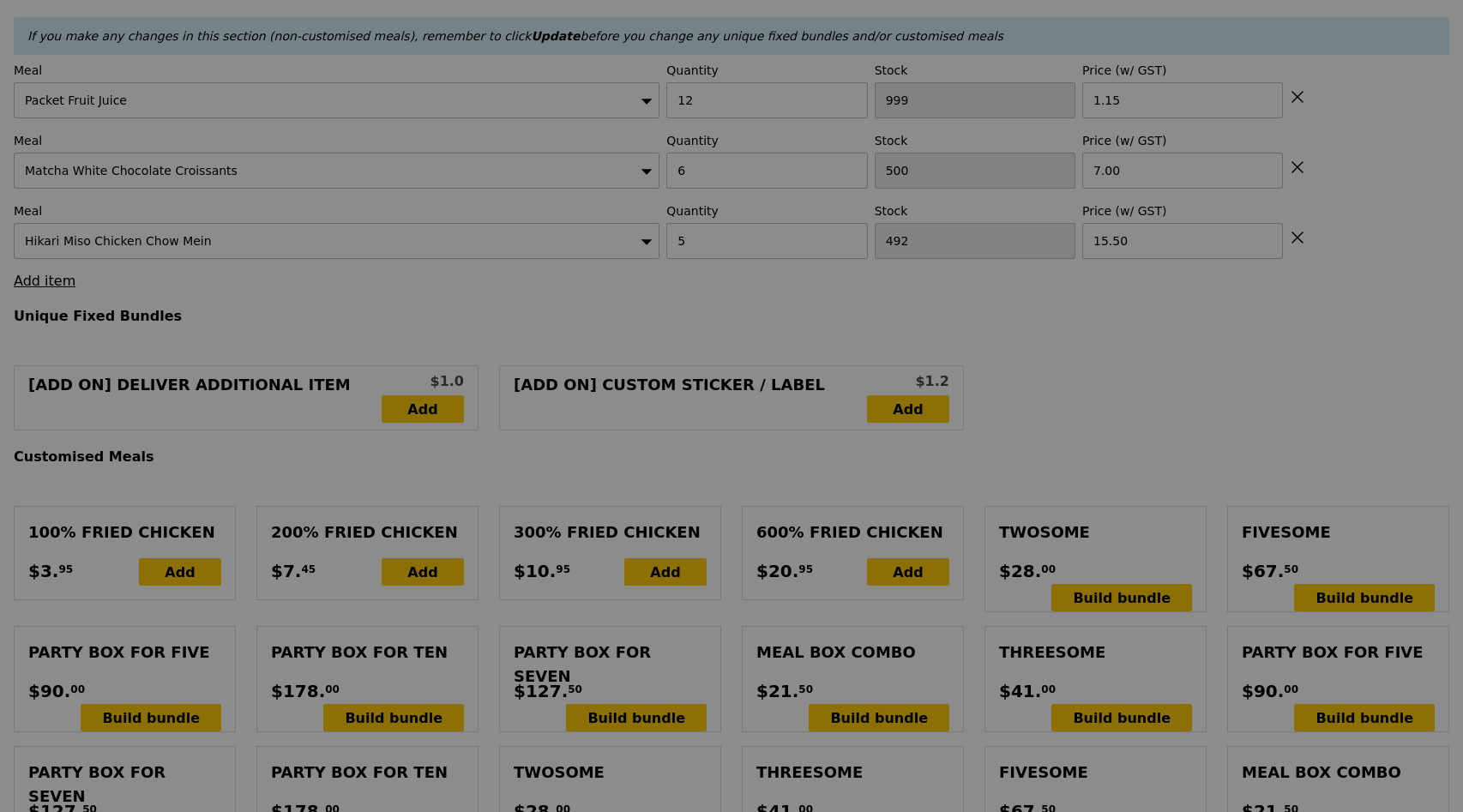
type input "Update"
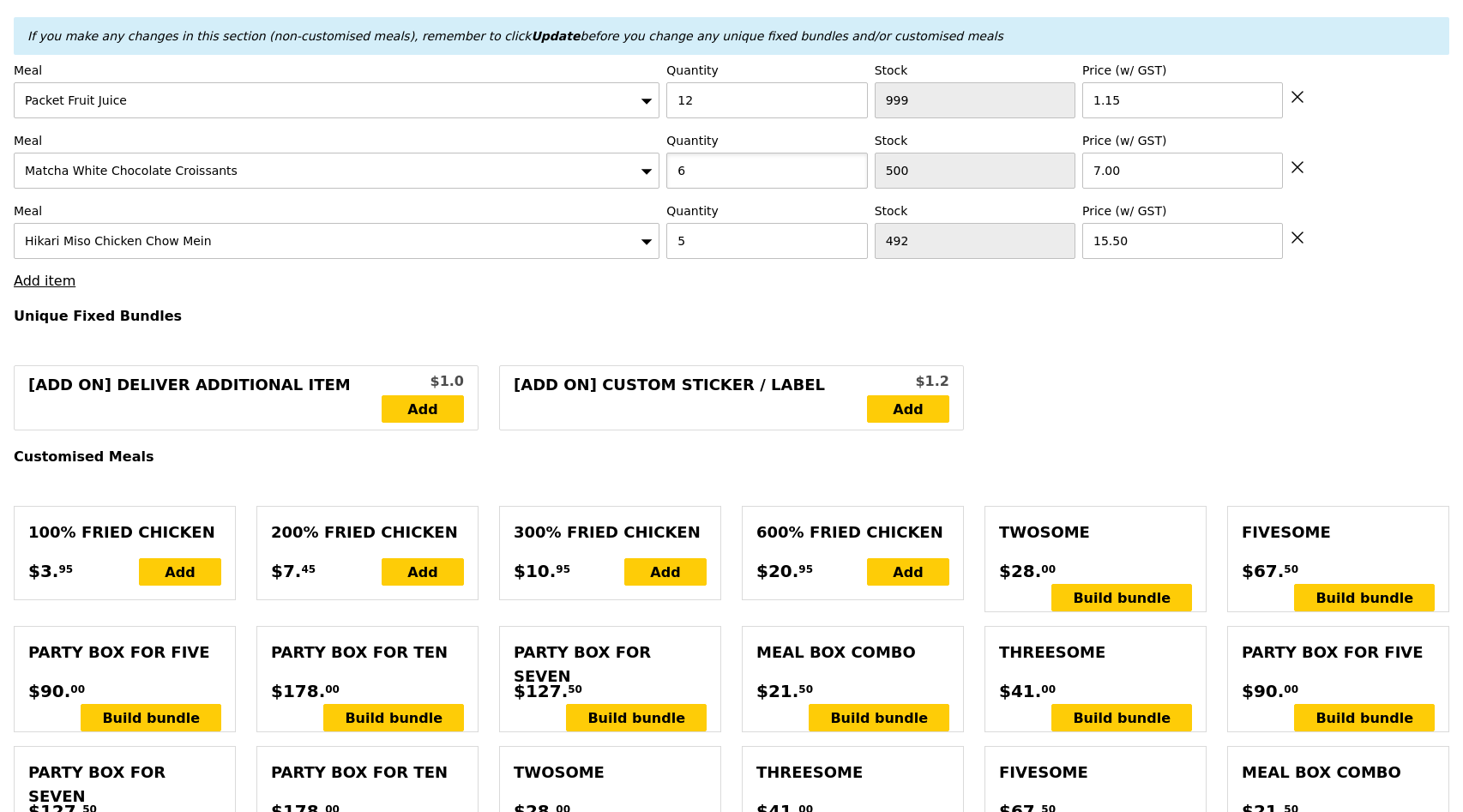
click at [752, 162] on input "6" at bounding box center [767, 170] width 201 height 36
type input "5"
click at [744, 104] on input "12" at bounding box center [767, 100] width 201 height 36
type input "Loading..."
type input "10"
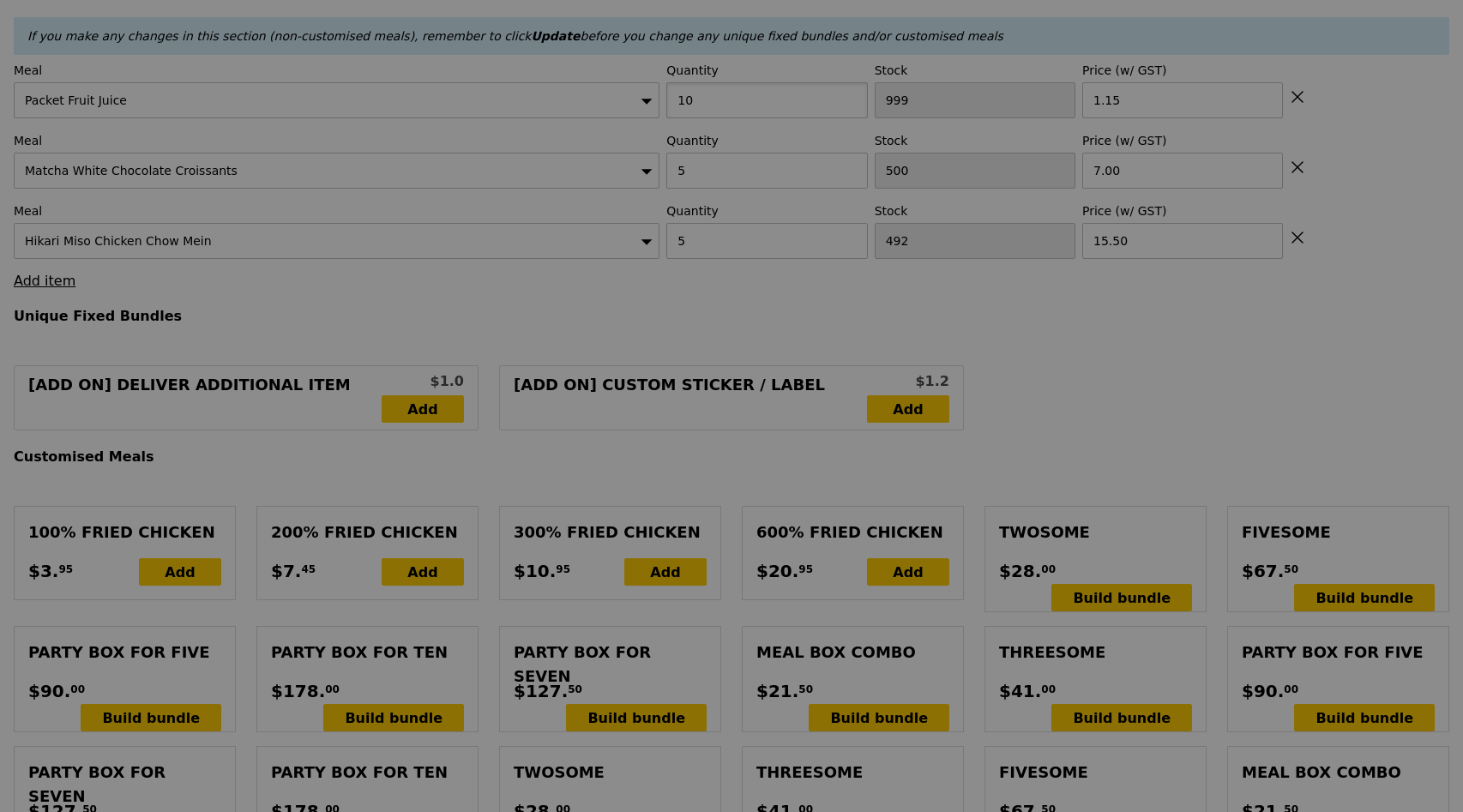
type input "10.83"
type input "11.80"
type input "Update"
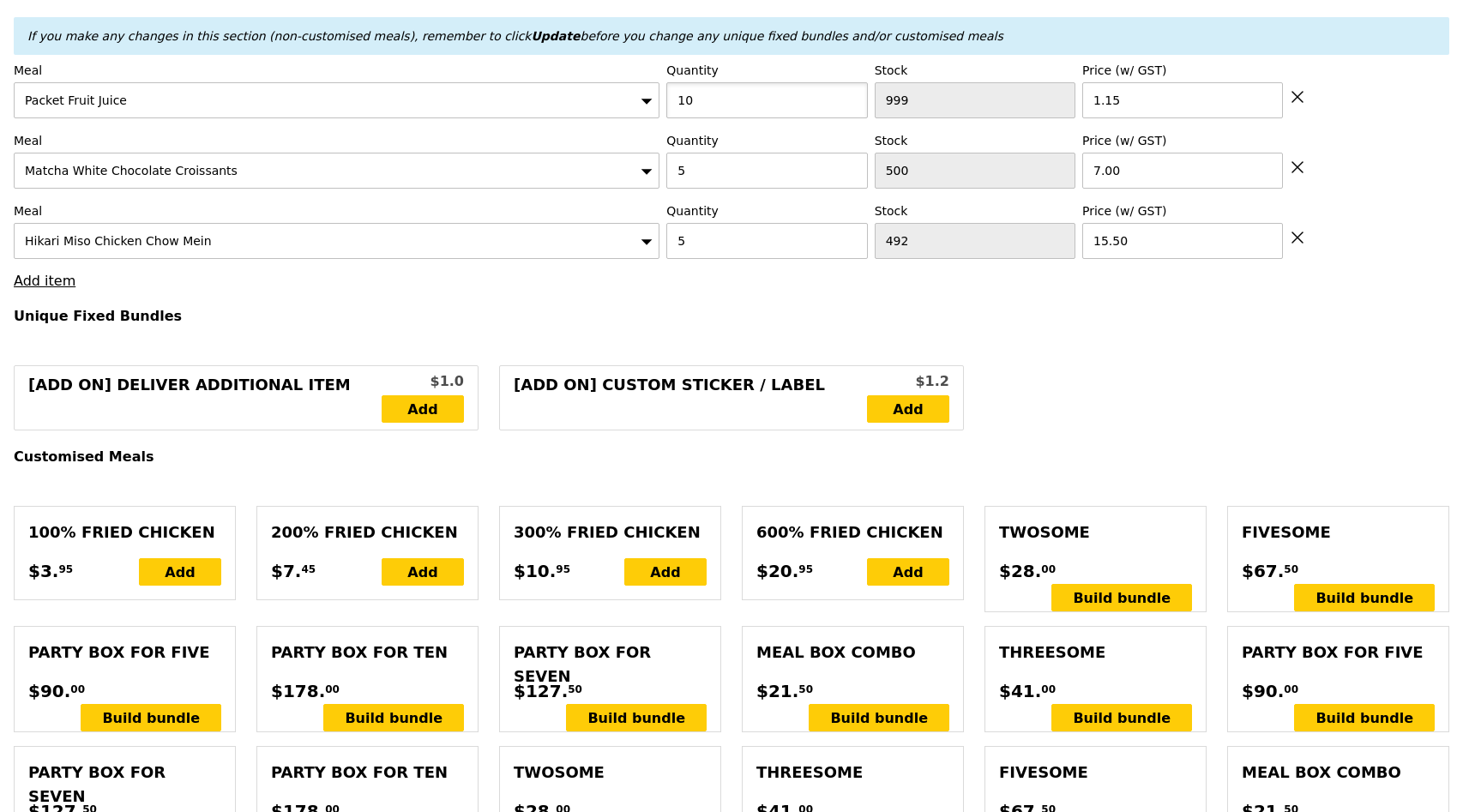
type input "10"
type input "Loading..."
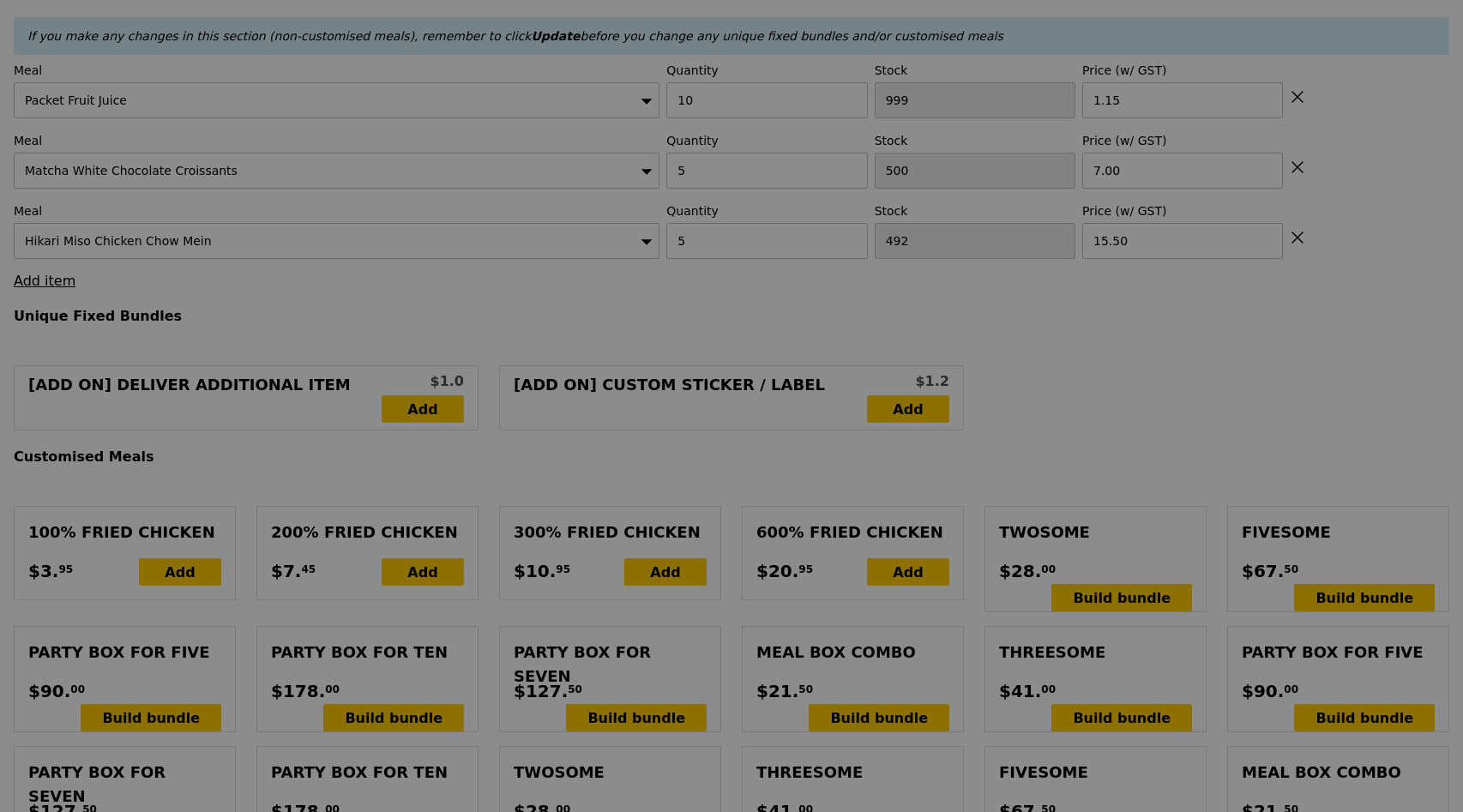
type input "11.06"
type input "12.05"
type input "Update"
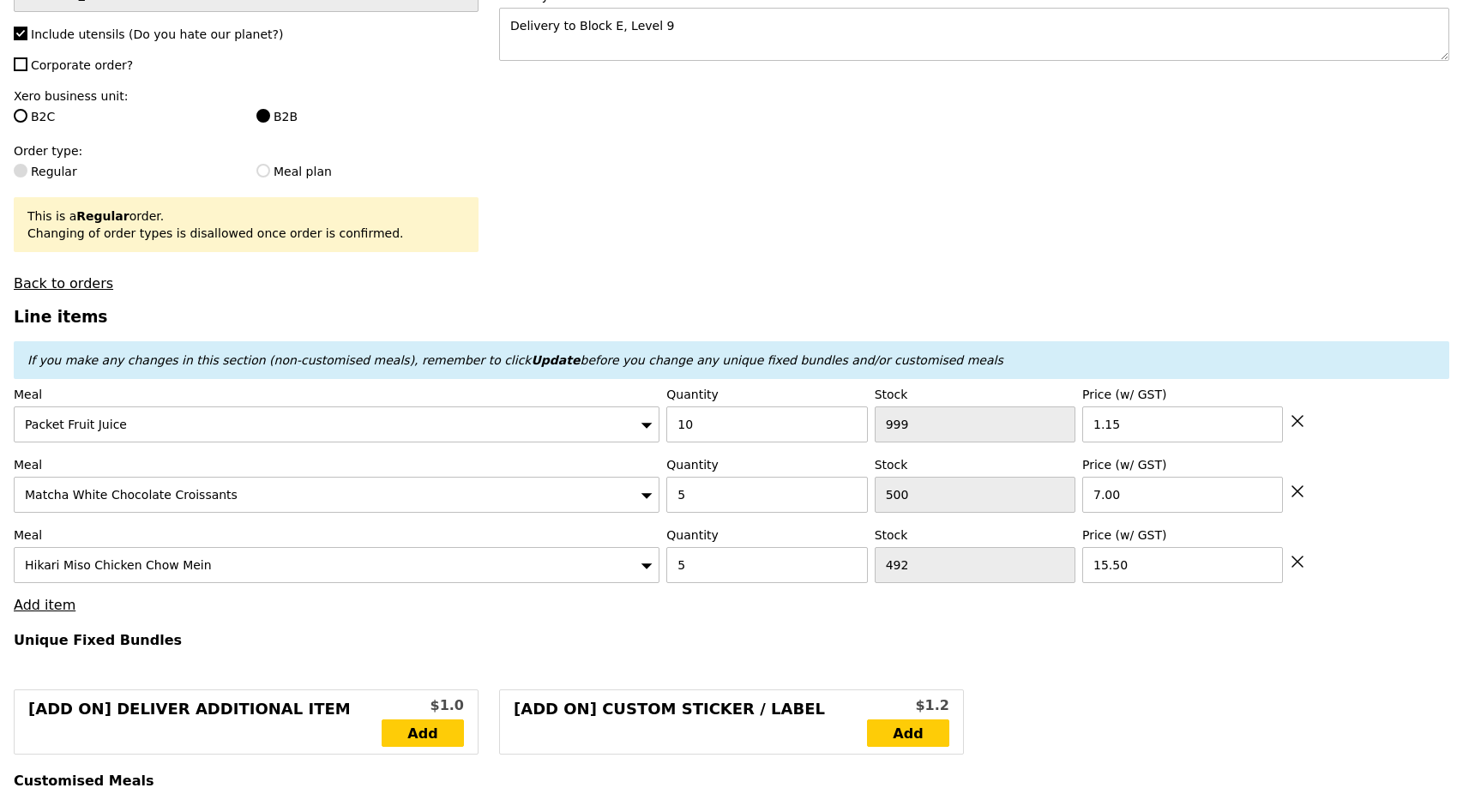
scroll to position [0, 0]
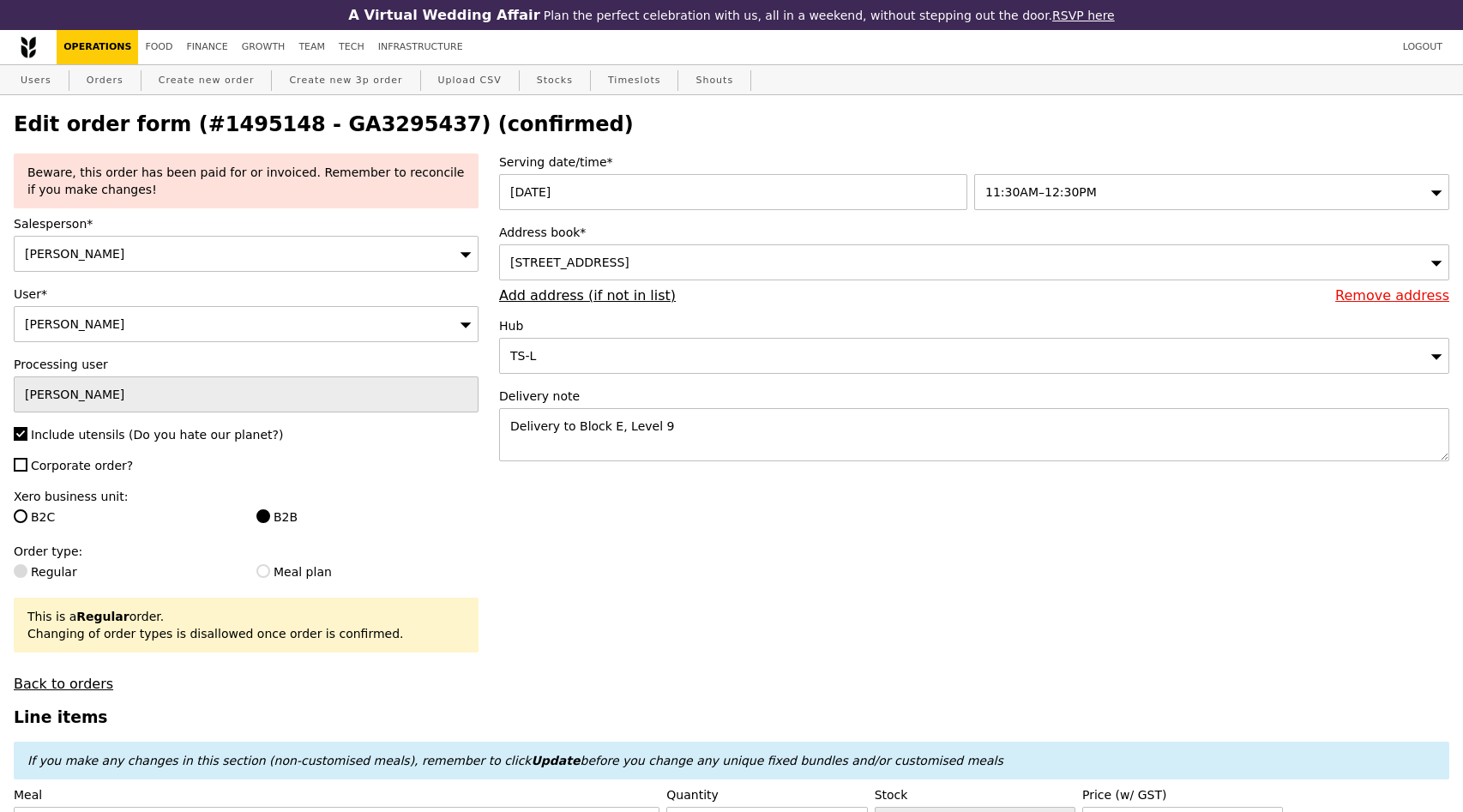
drag, startPoint x: 127, startPoint y: 178, endPoint x: 275, endPoint y: 184, distance: 148.1
click at [277, 186] on div "Beware, this order has been paid for or invoiced. Remember to reconcile if you …" at bounding box center [246, 181] width 437 height 34
click at [275, 184] on div "Beware, this order has been paid for or invoiced. Remember to reconcile if you …" at bounding box center [246, 181] width 437 height 34
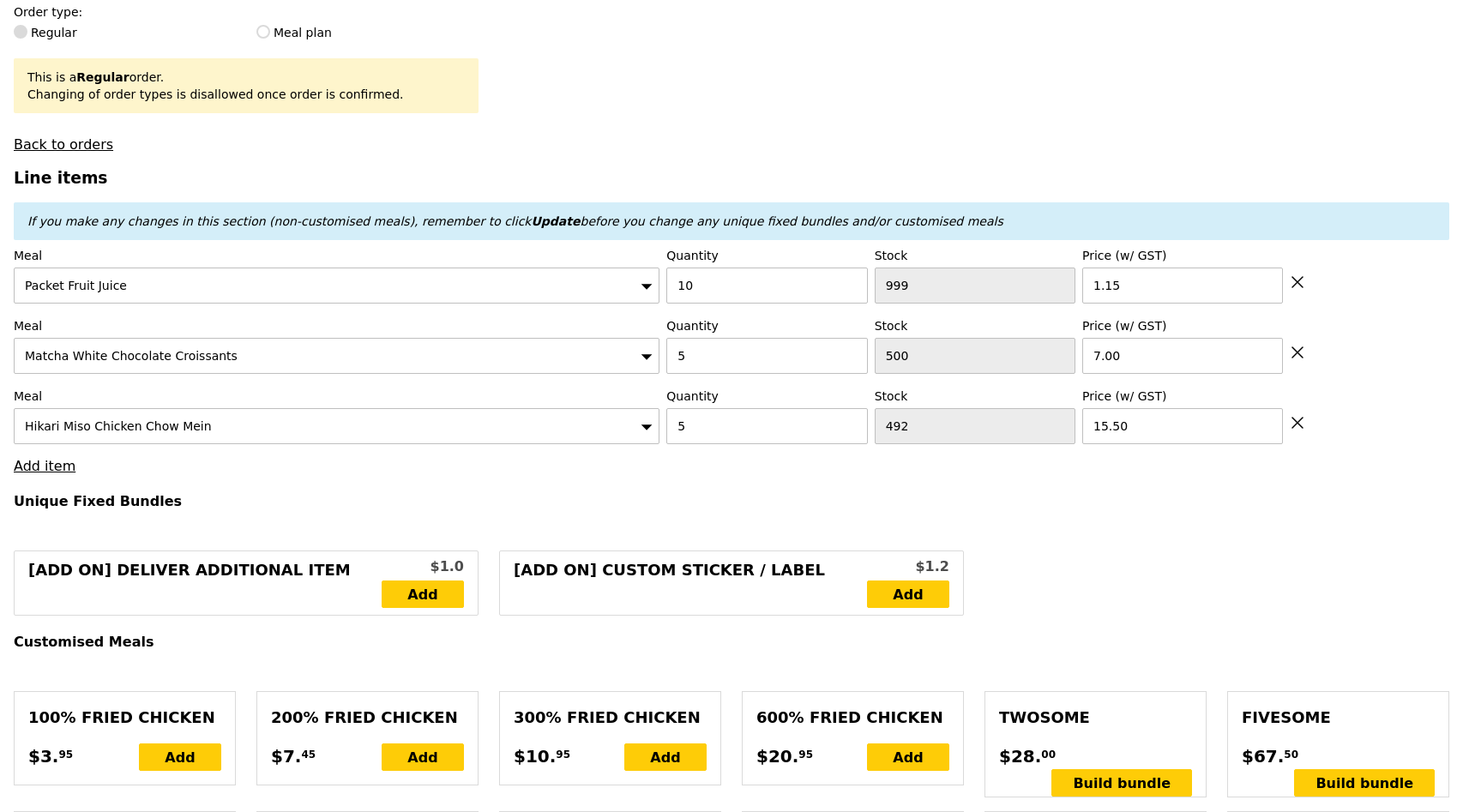
scroll to position [547, 0]
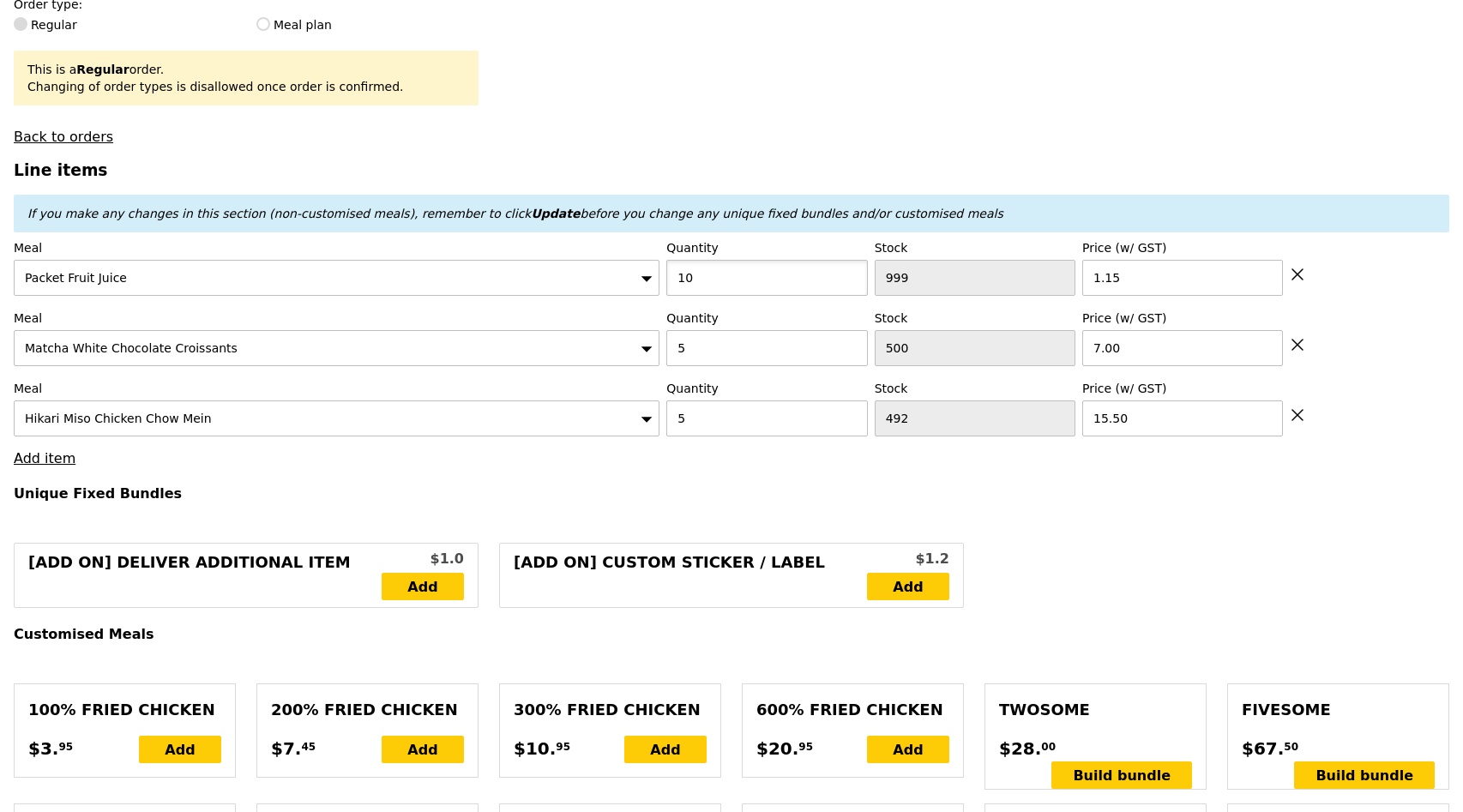
click at [699, 284] on input "10" at bounding box center [767, 278] width 201 height 36
type input "12"
click at [715, 360] on input "5" at bounding box center [767, 348] width 201 height 36
type input "Loading..."
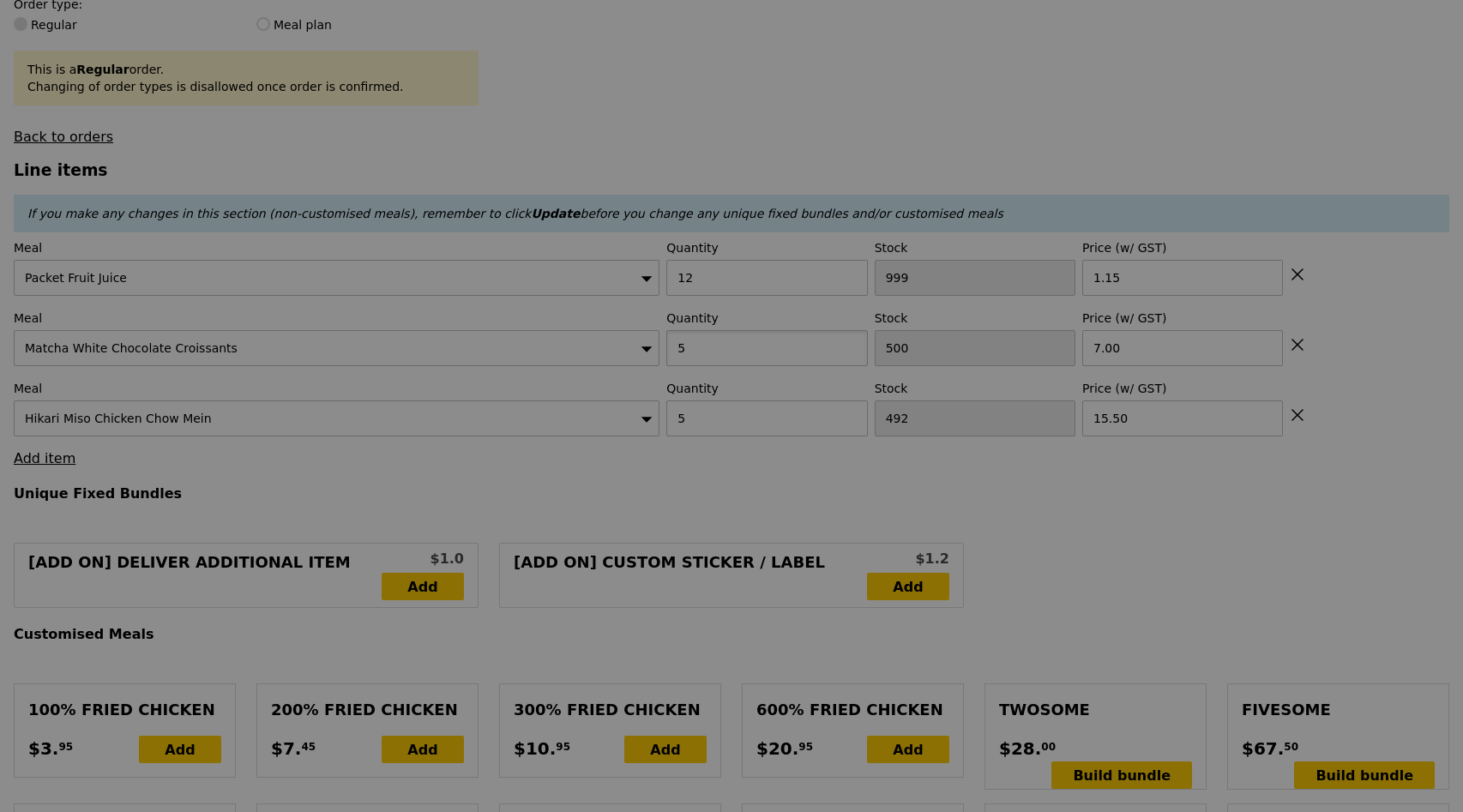
type input "10.83"
type input "11.80"
type input "Update"
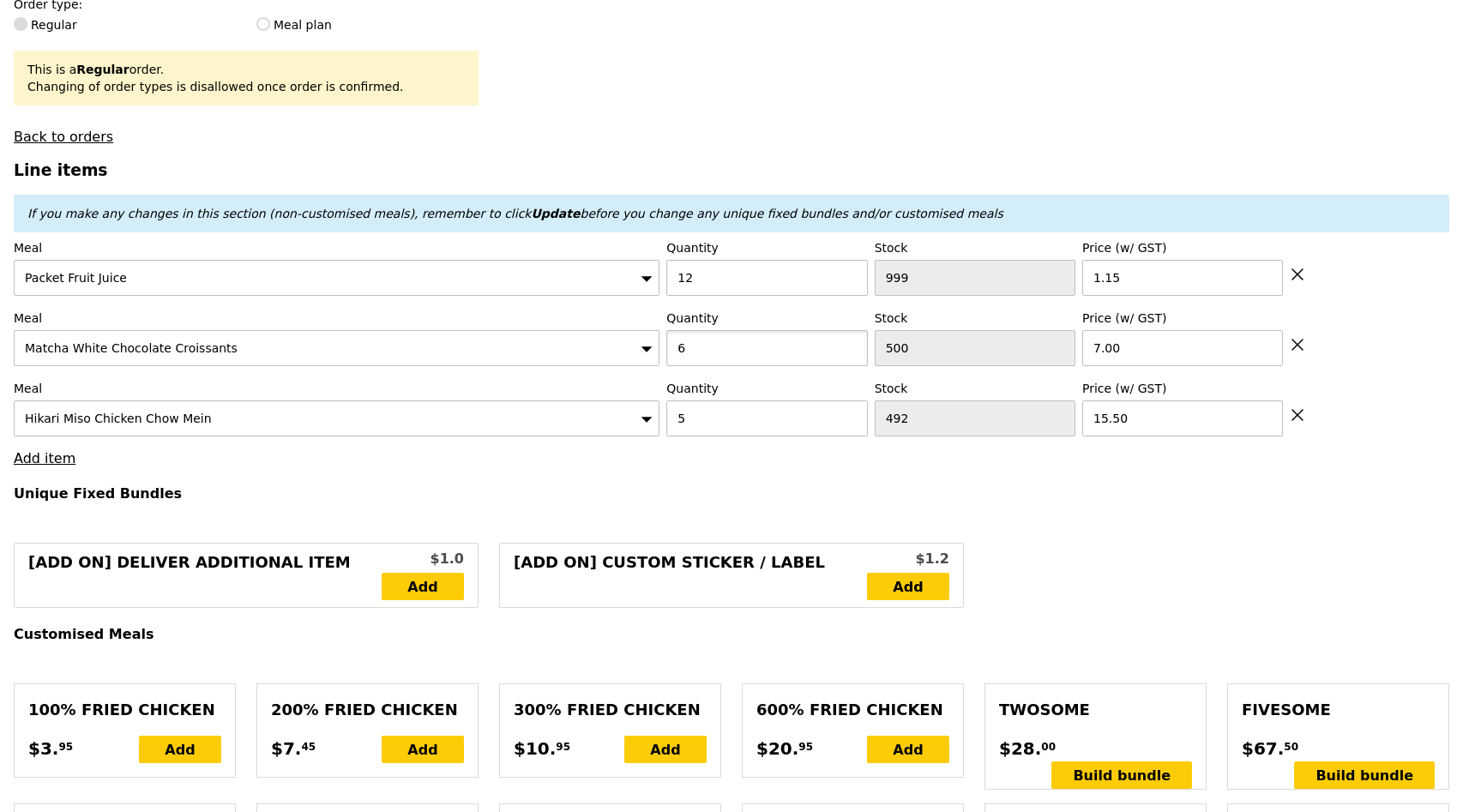
type input "6"
type input "Loading..."
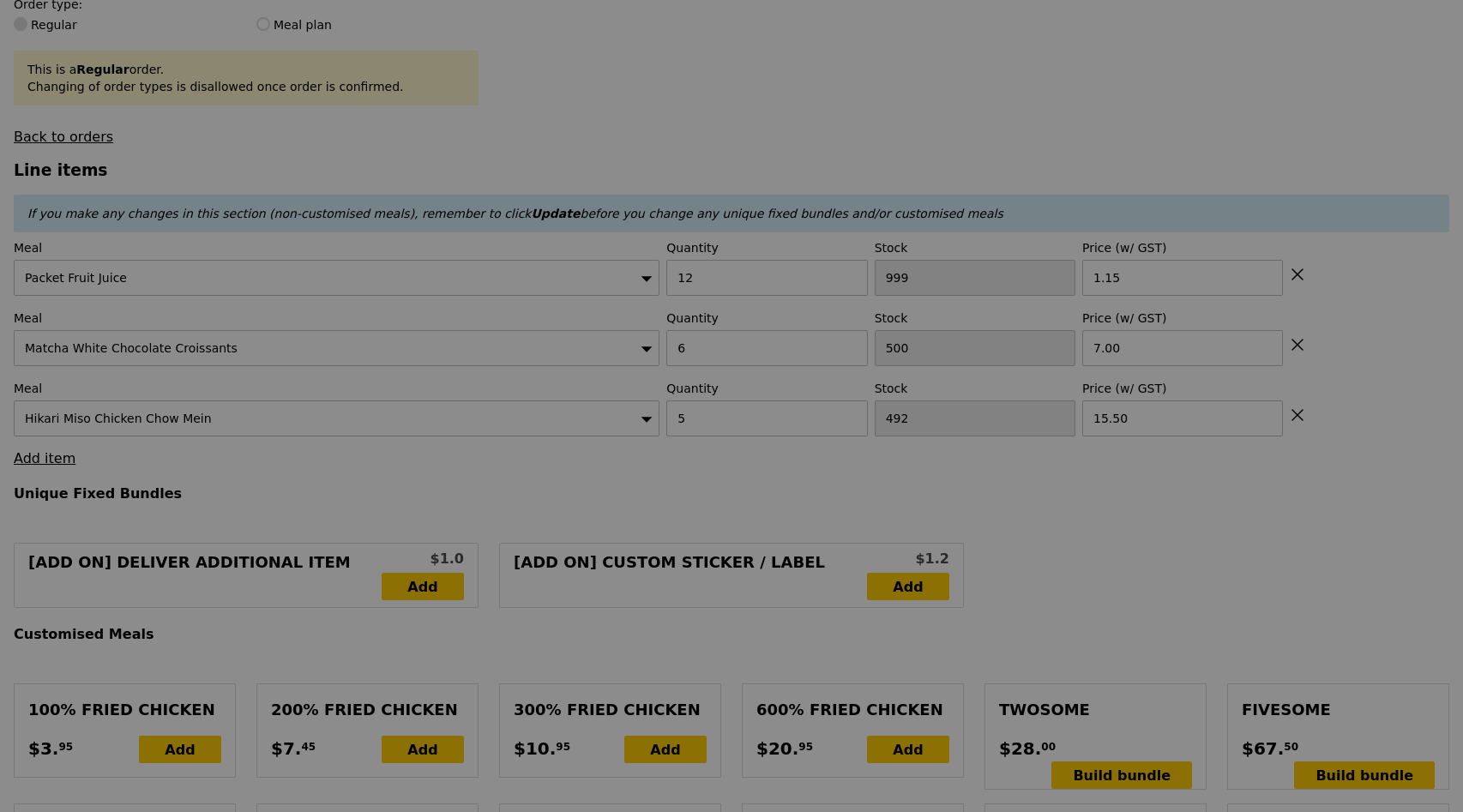
click at [38, 461] on div at bounding box center [731, 406] width 1463 height 812
type input "10.18"
type input "11.10"
type input "Update"
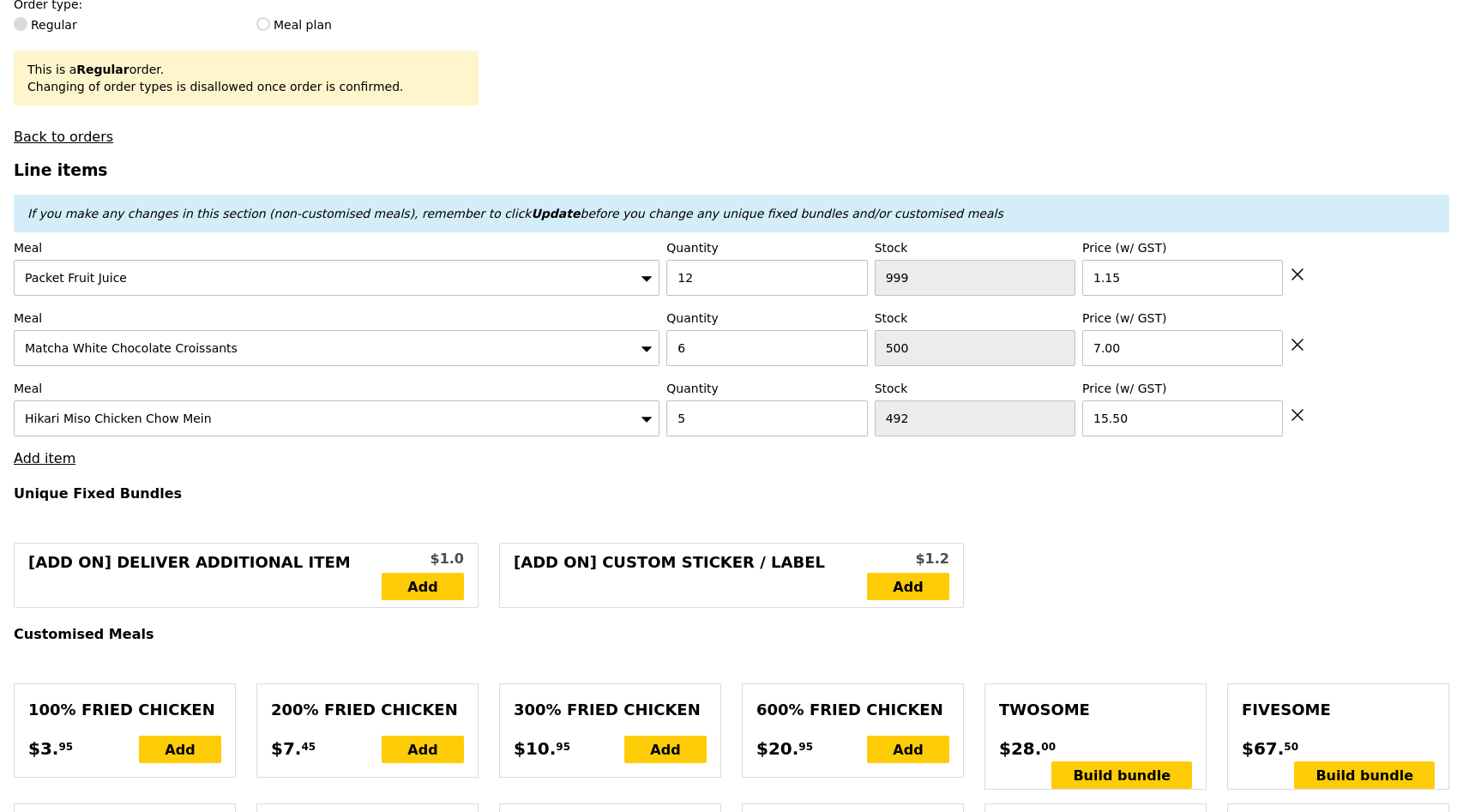
click at [38, 461] on link "Add item" at bounding box center [44, 459] width 62 height 16
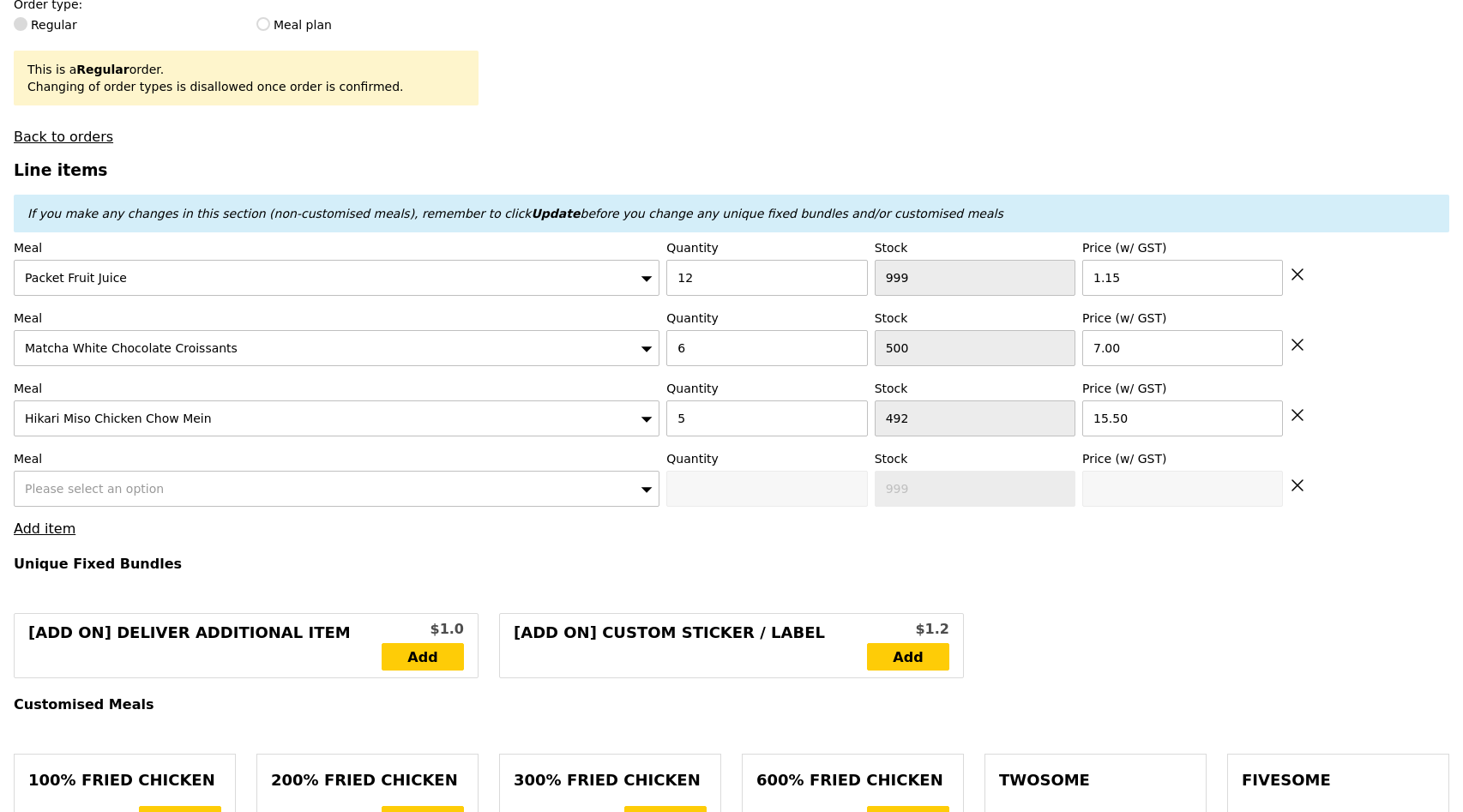
click at [51, 485] on span "Please select an option" at bounding box center [95, 488] width 139 height 13
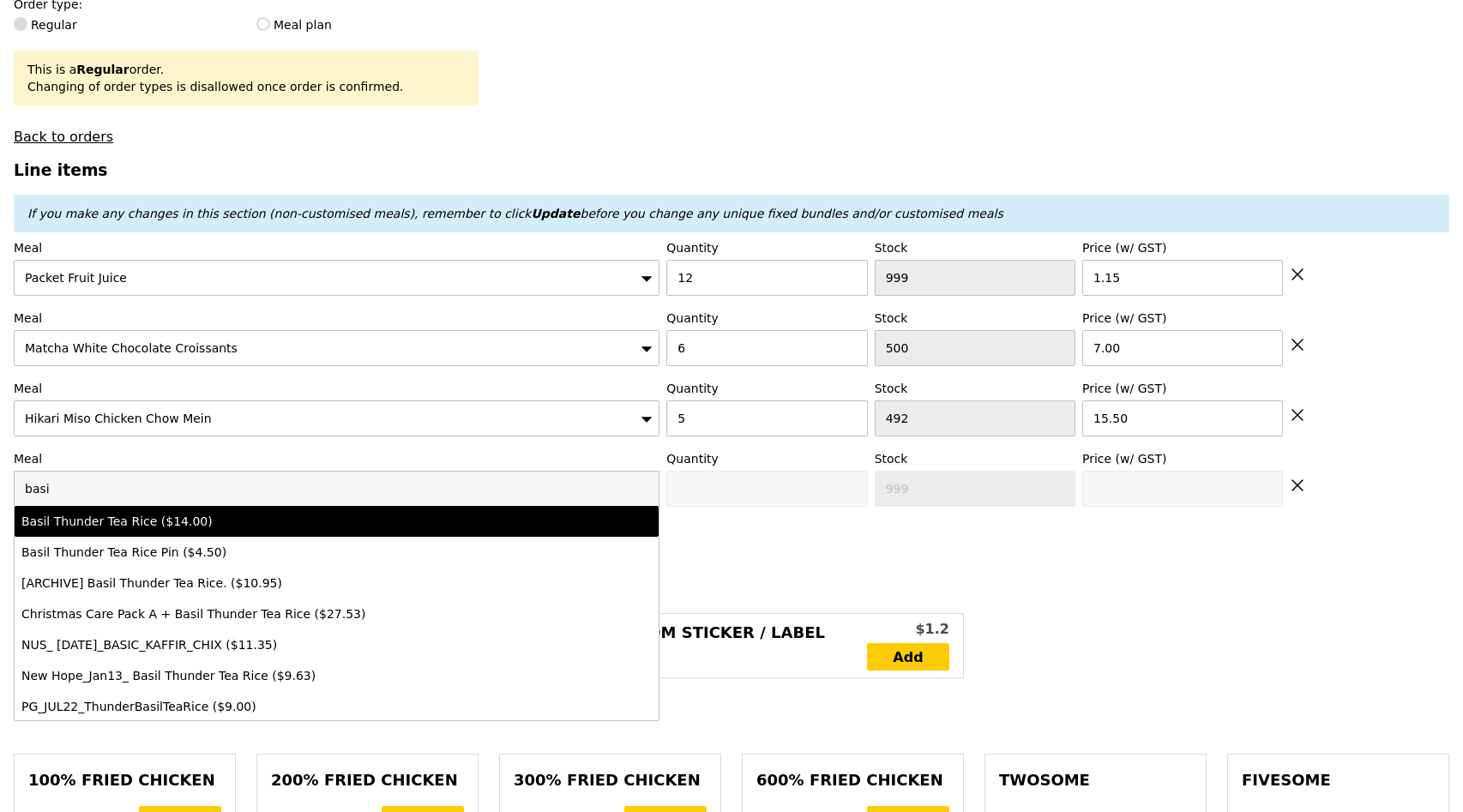
type input "basi"
click at [173, 517] on div "Basil Thunder Tea Rice ($14.00)" at bounding box center [258, 521] width 473 height 17
type input "0"
type input "499"
type input "14.0"
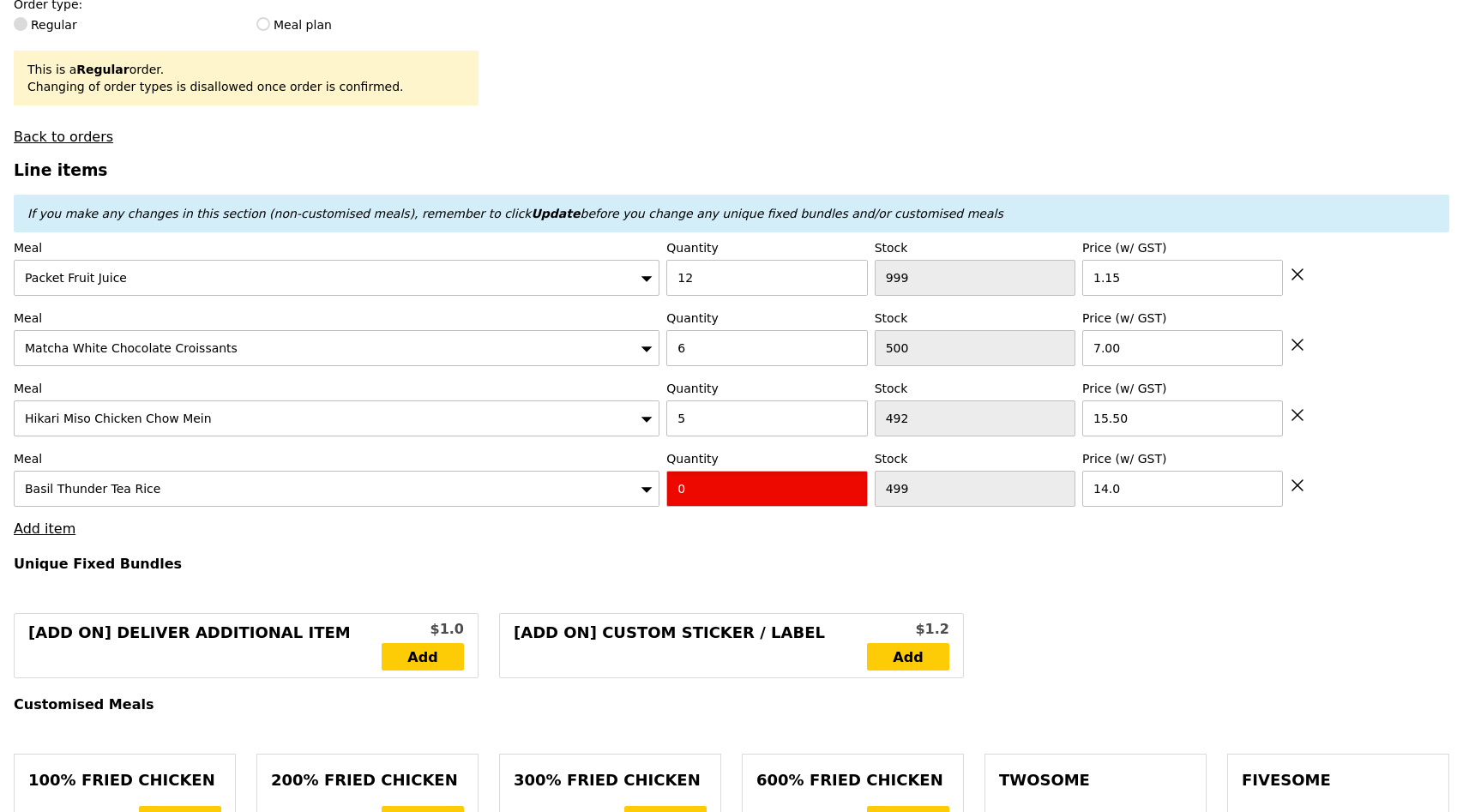
click at [752, 491] on input "0" at bounding box center [767, 489] width 201 height 36
type input "1"
type input "Loading..."
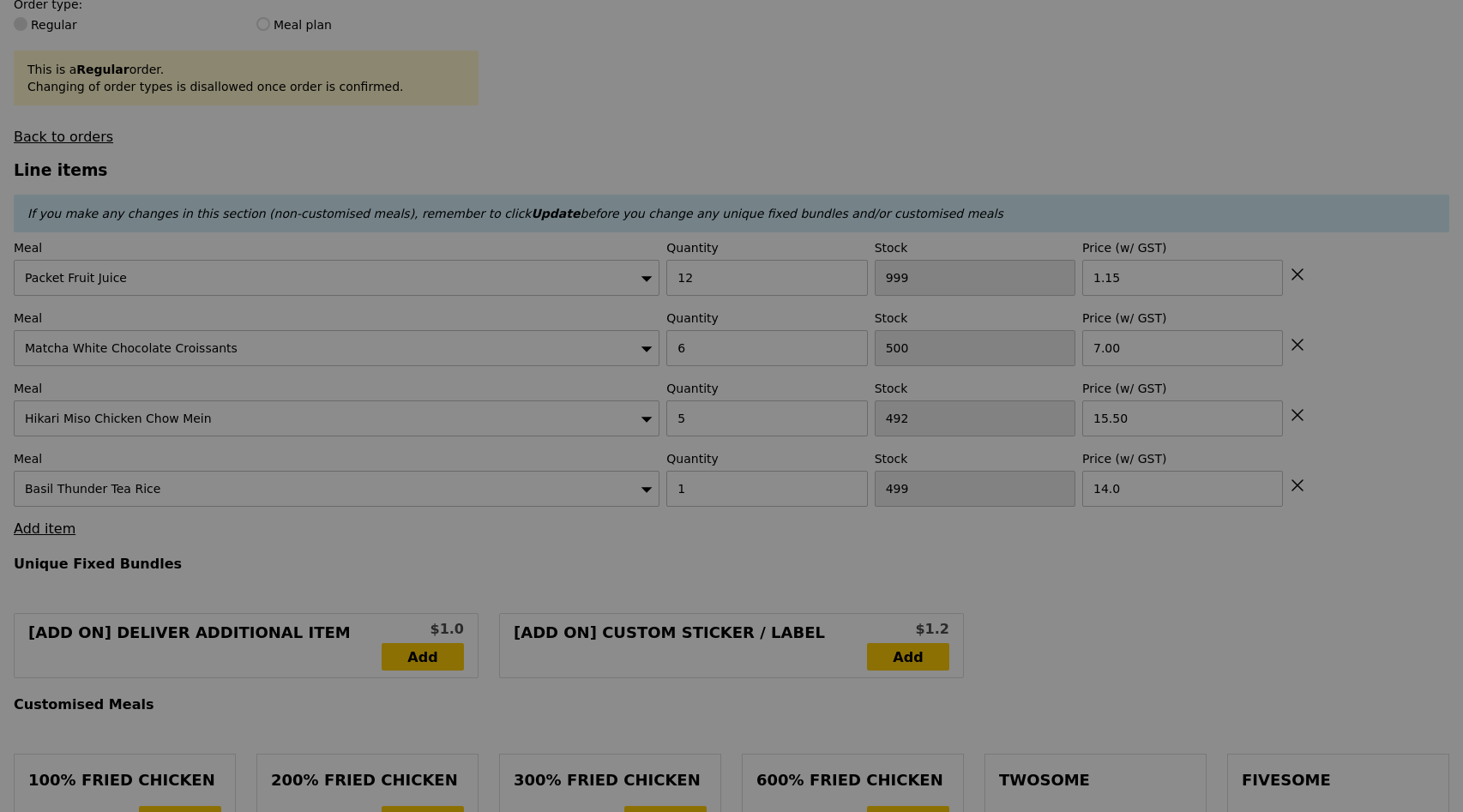
type input "8.90"
type input "9.70"
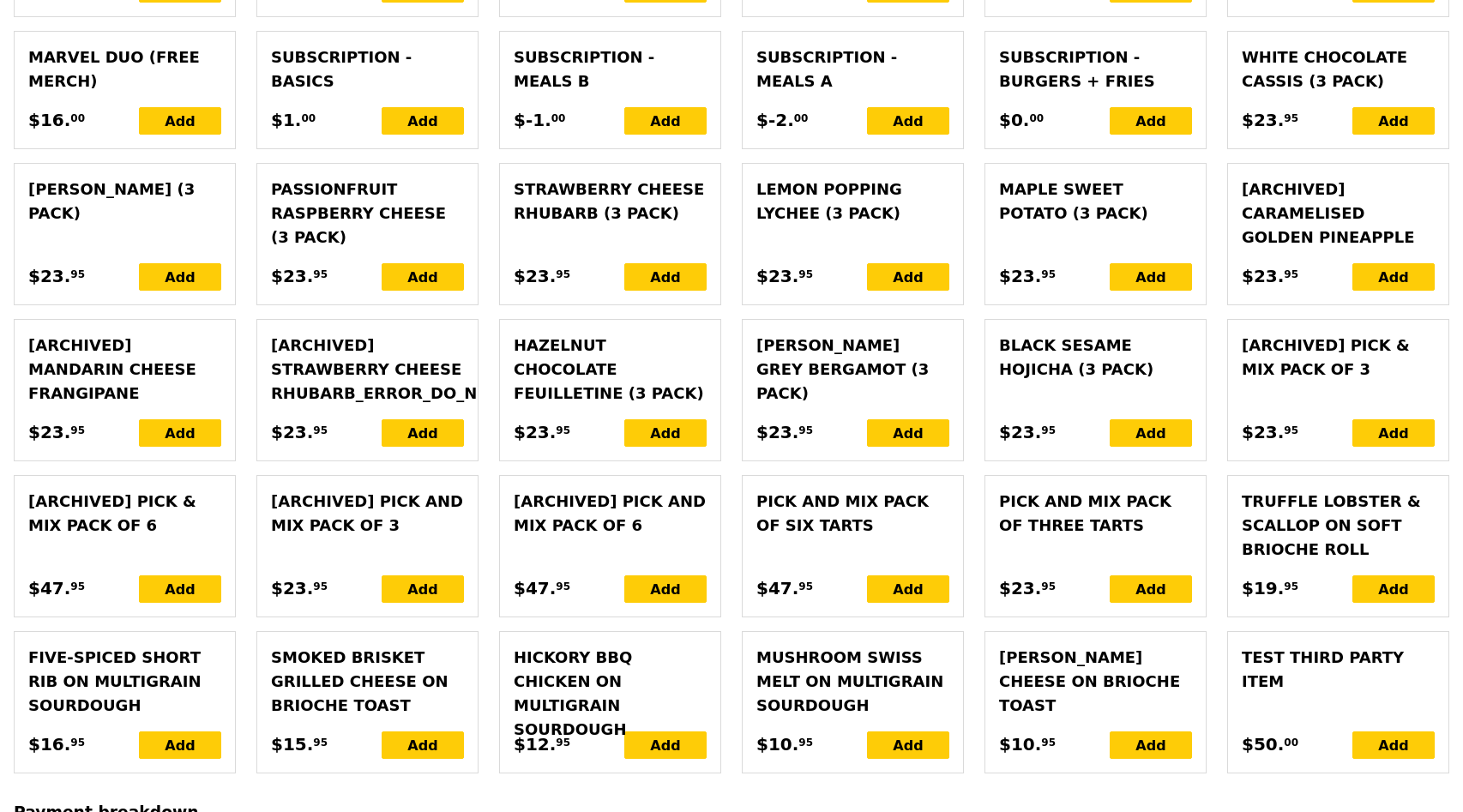
scroll to position [4166, 0]
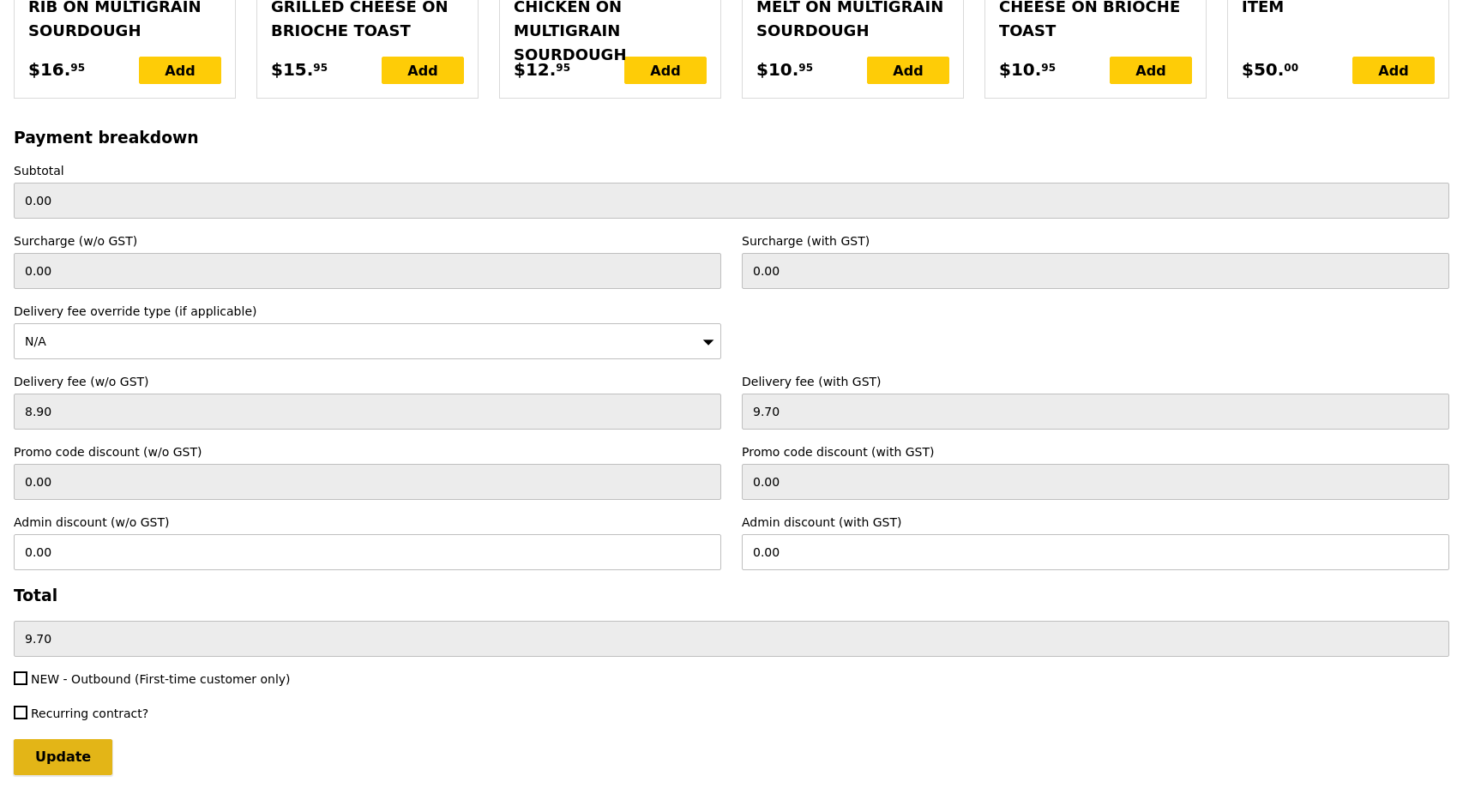
click at [71, 739] on input "Update" at bounding box center [62, 757] width 99 height 36
type input "Loading..."
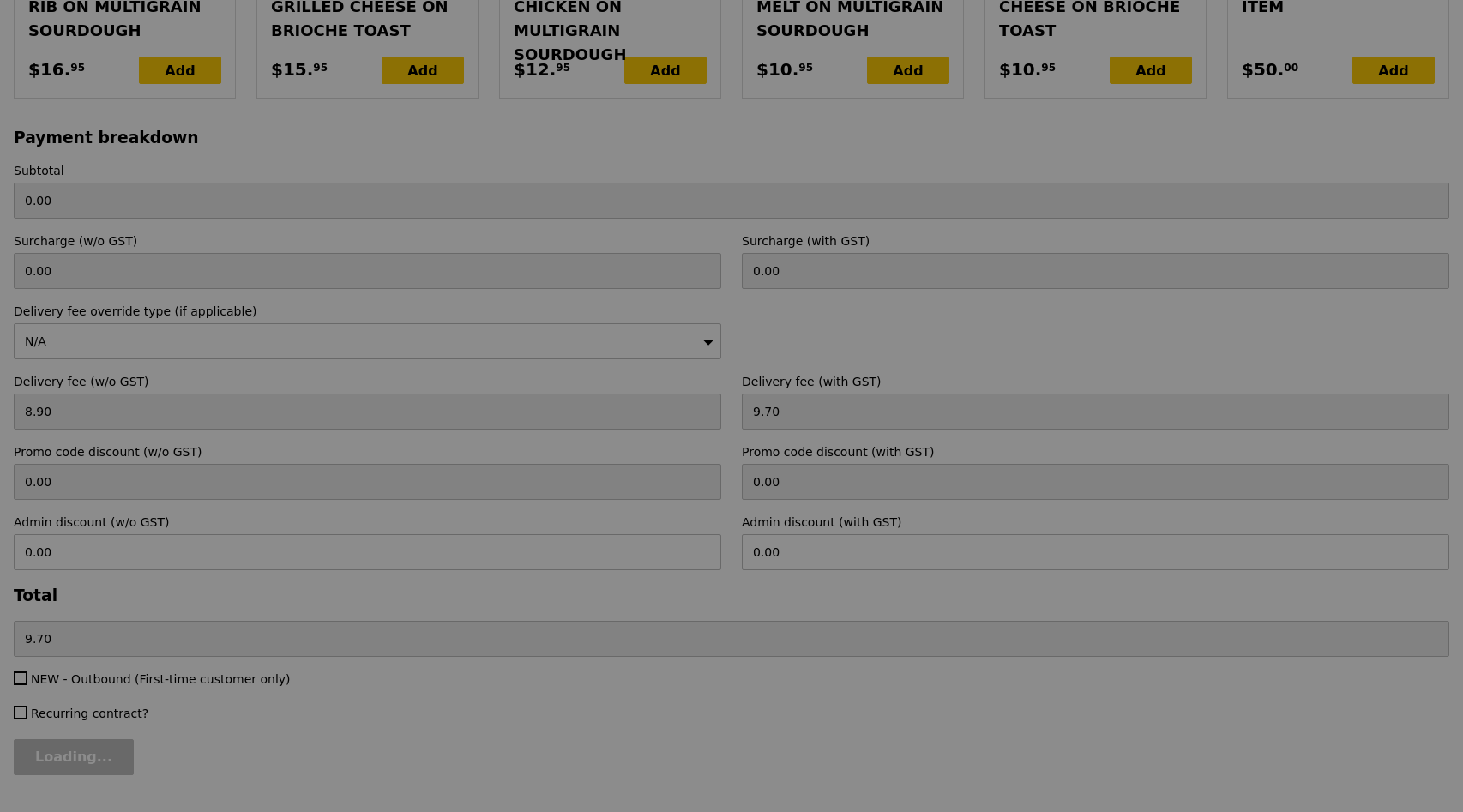
type input "147.30"
type input "157.00"
type input "Update"
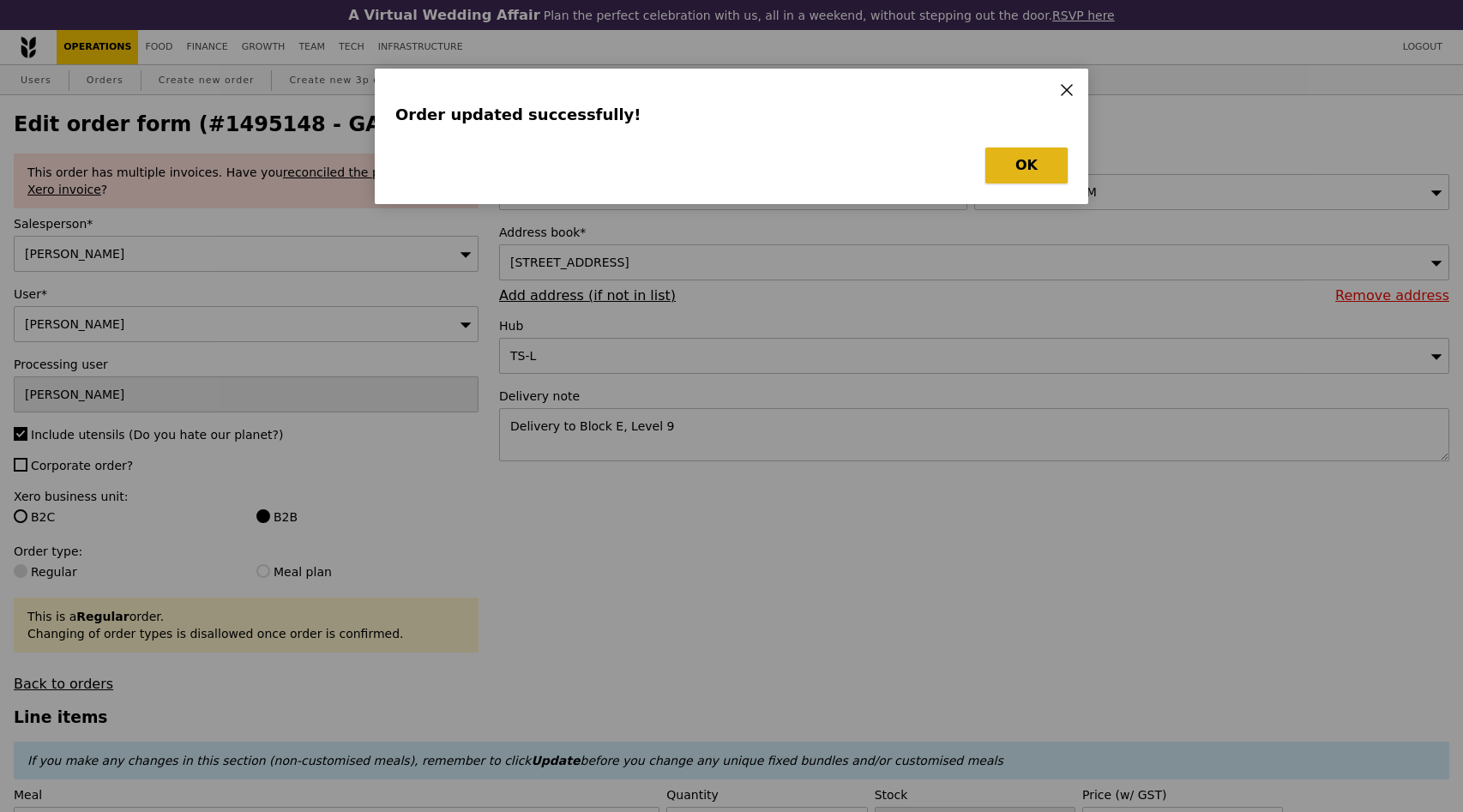
click at [1002, 175] on button "OK" at bounding box center [1027, 165] width 82 height 36
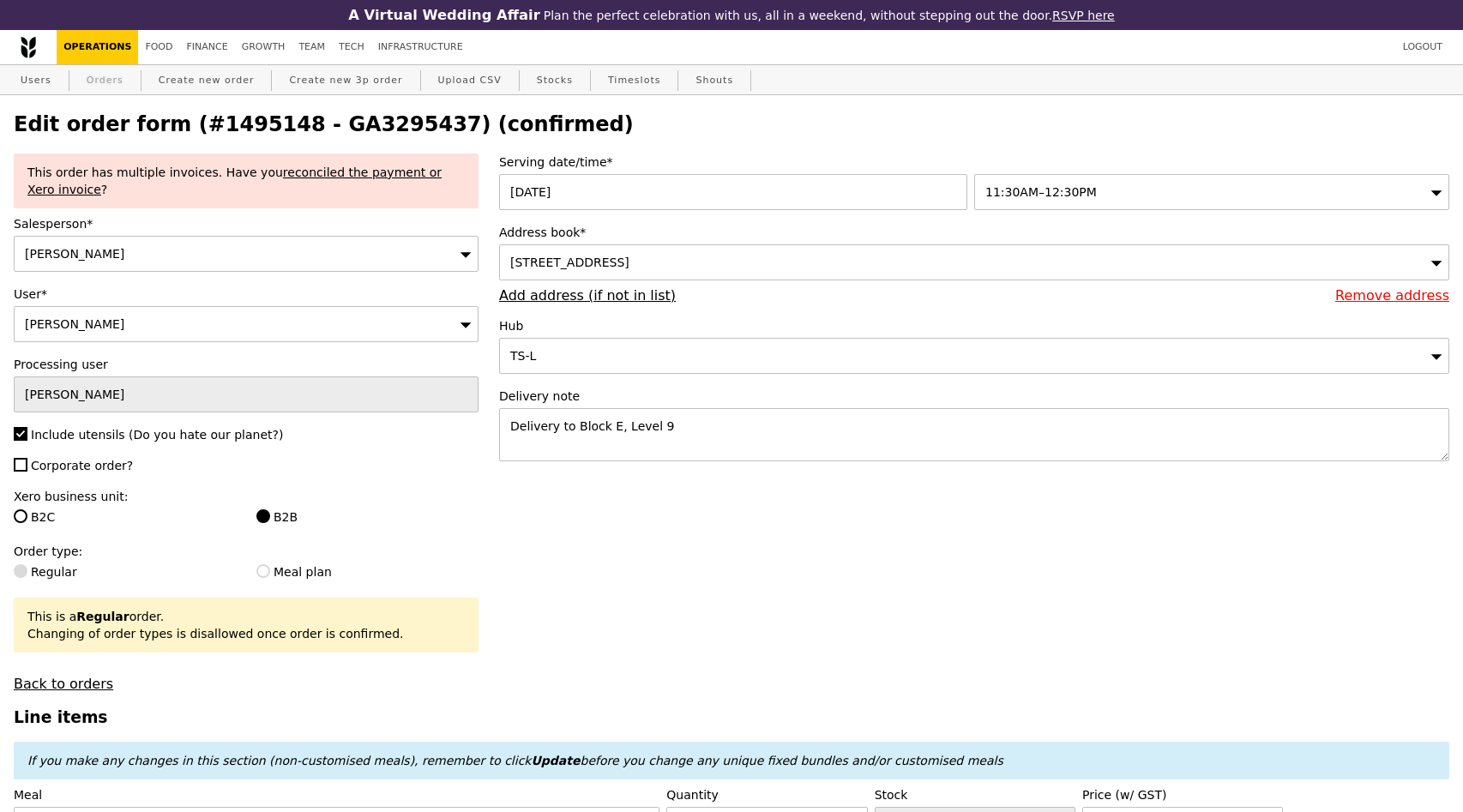
click at [104, 81] on link "Orders" at bounding box center [104, 80] width 51 height 31
select select "100"
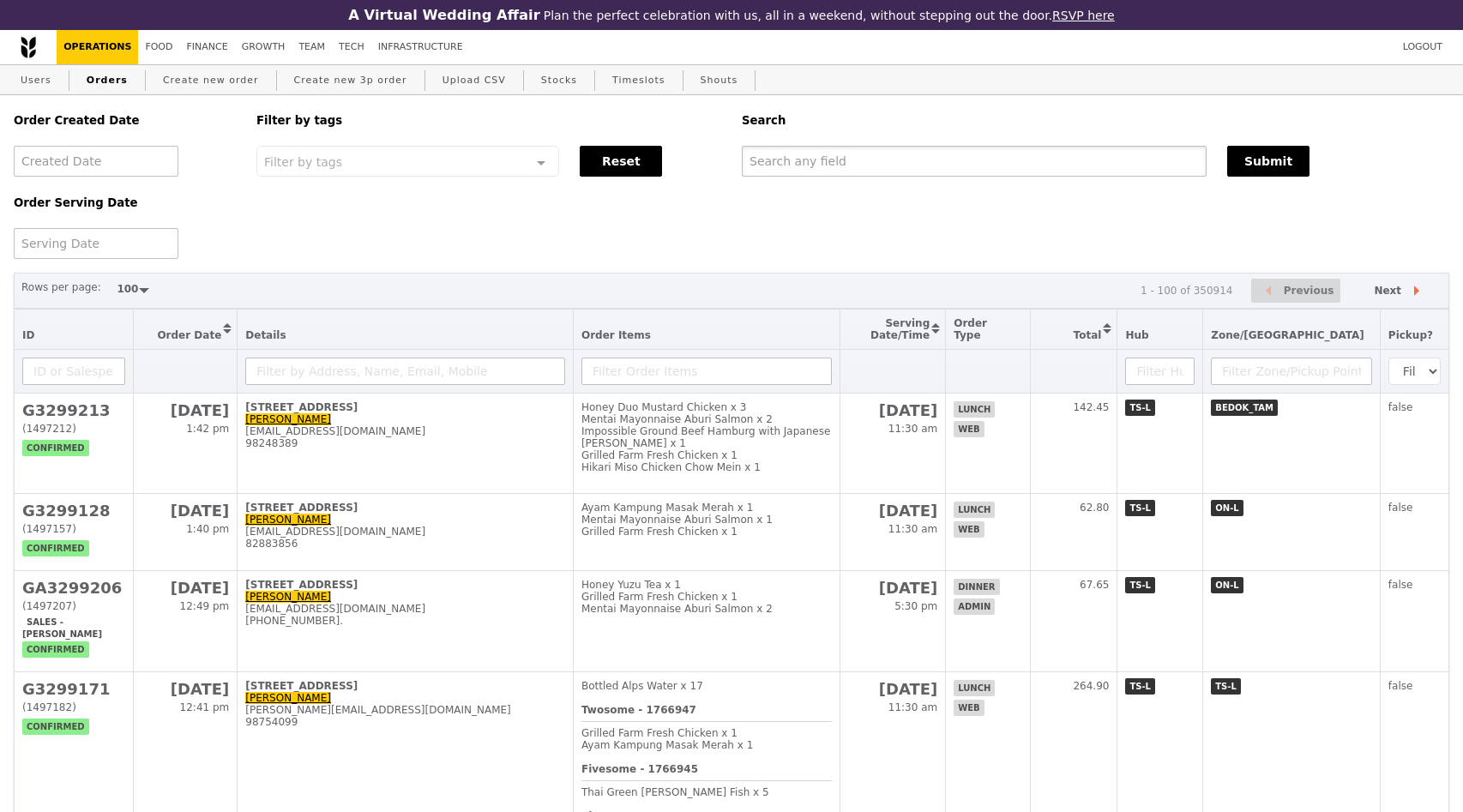
click at [784, 165] on input "text" at bounding box center [974, 161] width 465 height 31
paste input "GA3295437"
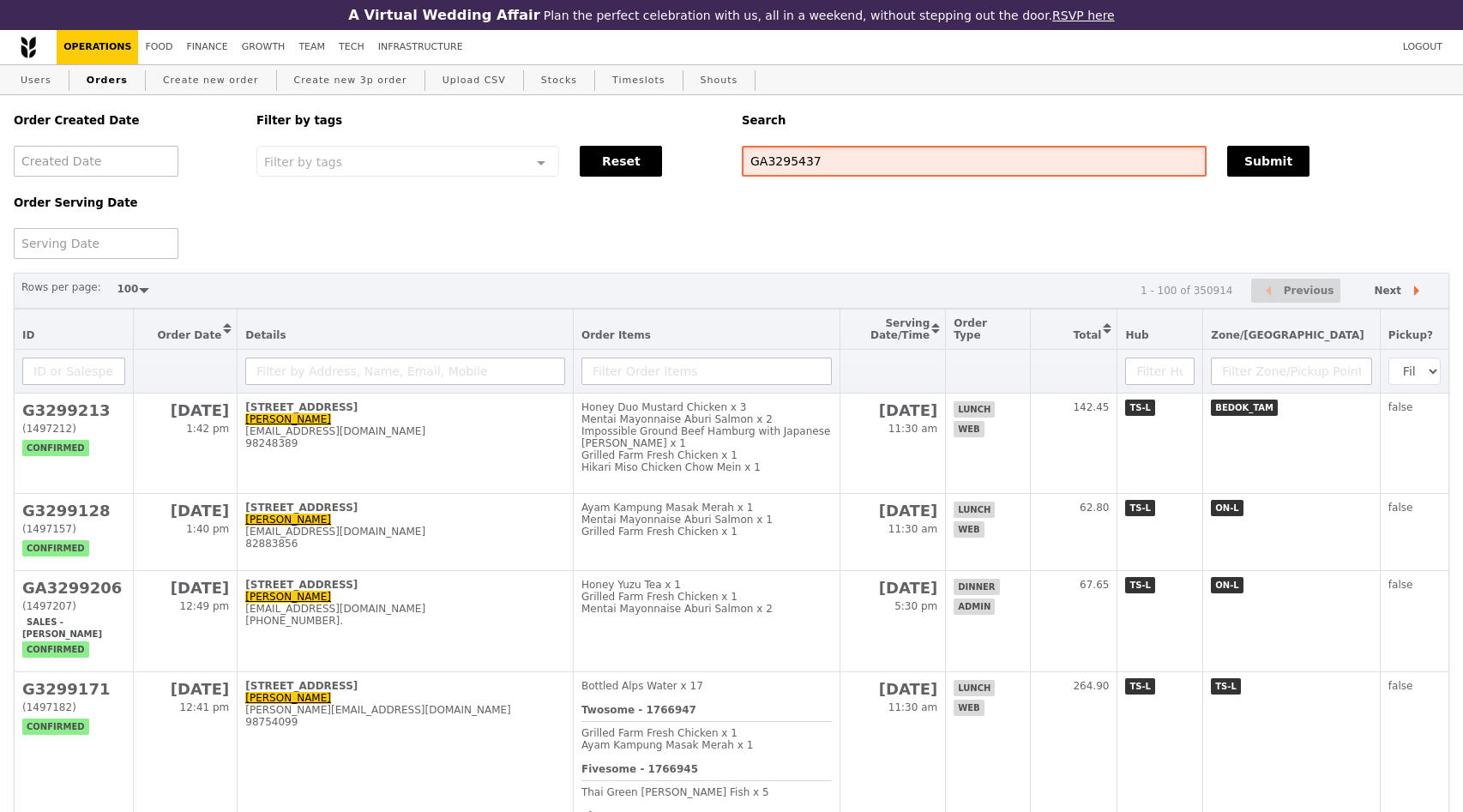
type input "GA3295437"
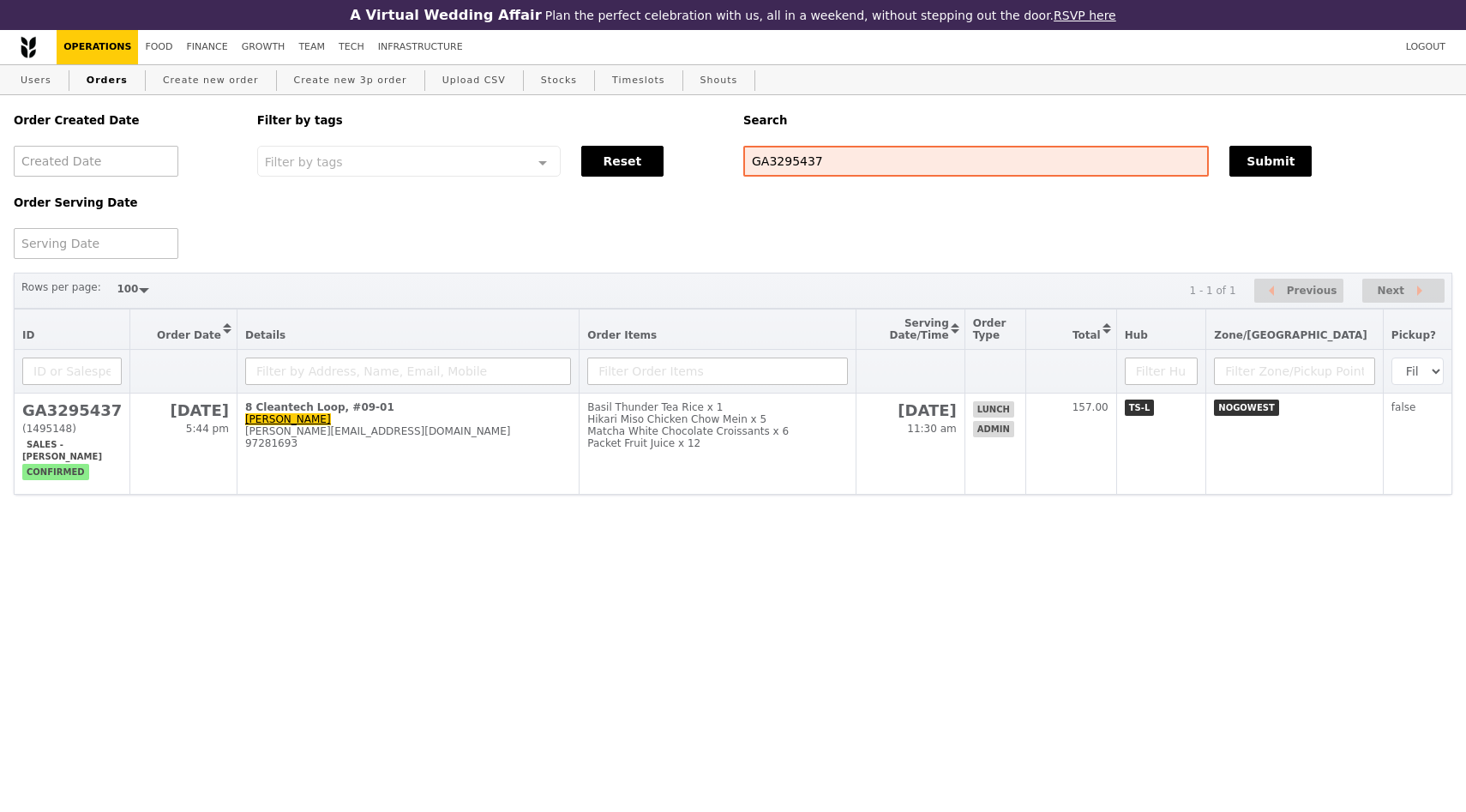
click at [634, 563] on html "A Virtual Wedding Affair Plan the perfect celebration with us, all in a weekend…" at bounding box center [733, 281] width 1466 height 563
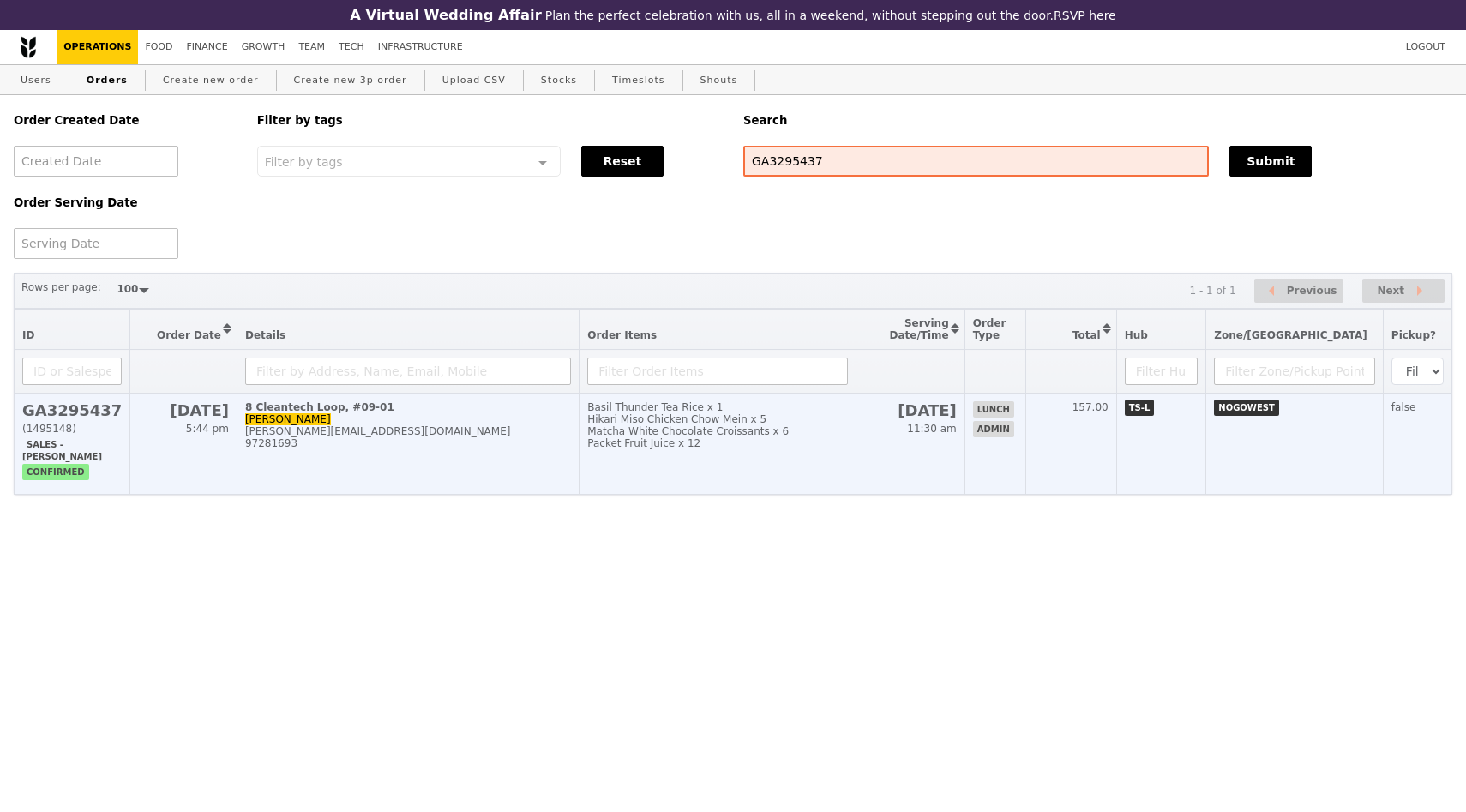
click at [394, 437] on div "[PERSON_NAME][EMAIL_ADDRESS][DOMAIN_NAME]" at bounding box center [408, 431] width 326 height 12
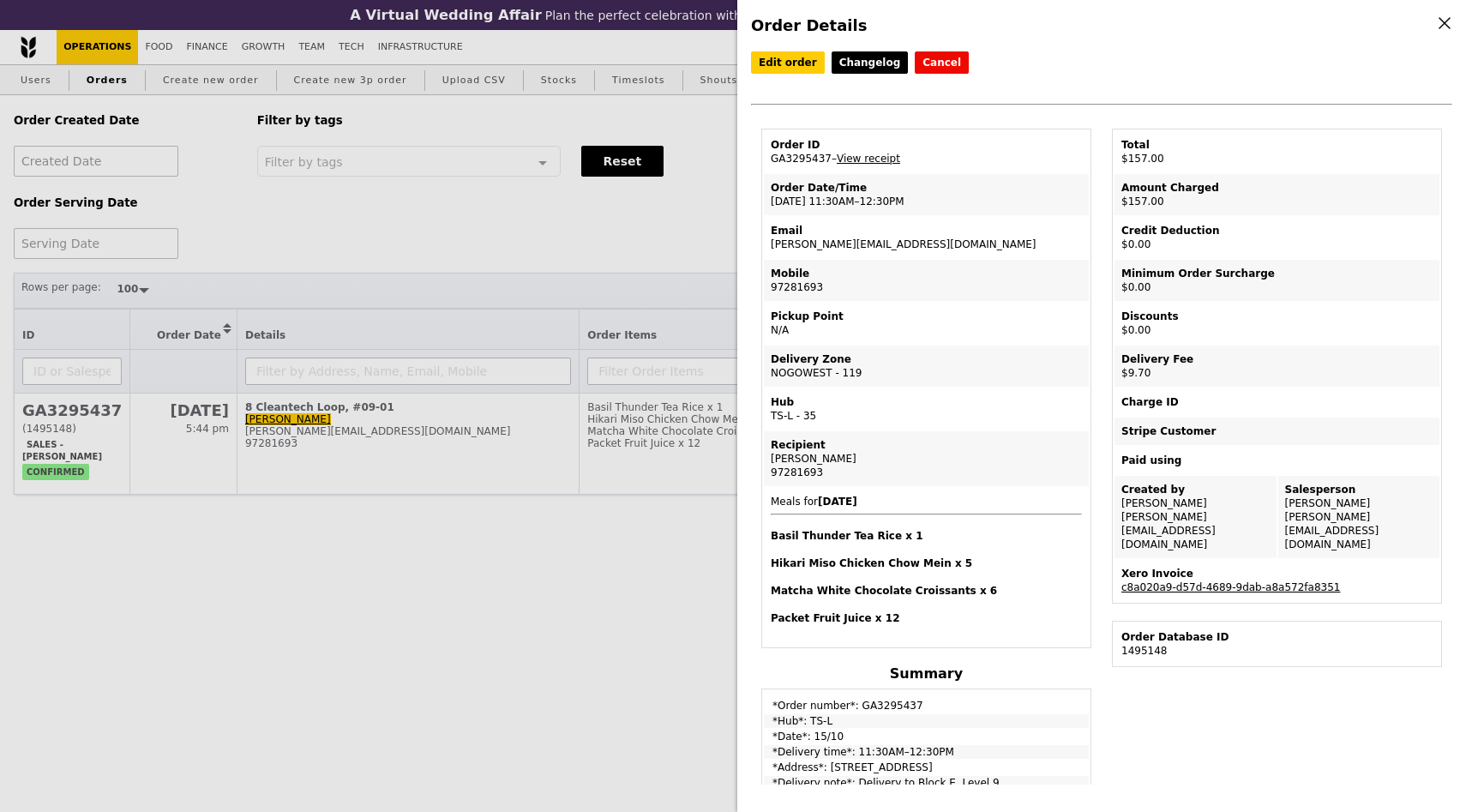
click at [1263, 582] on link "c8a020a9-d57d-4689-9dab-a8a572fa8351" at bounding box center [1230, 587] width 219 height 12
click at [791, 67] on link "Edit order" at bounding box center [788, 62] width 74 height 22
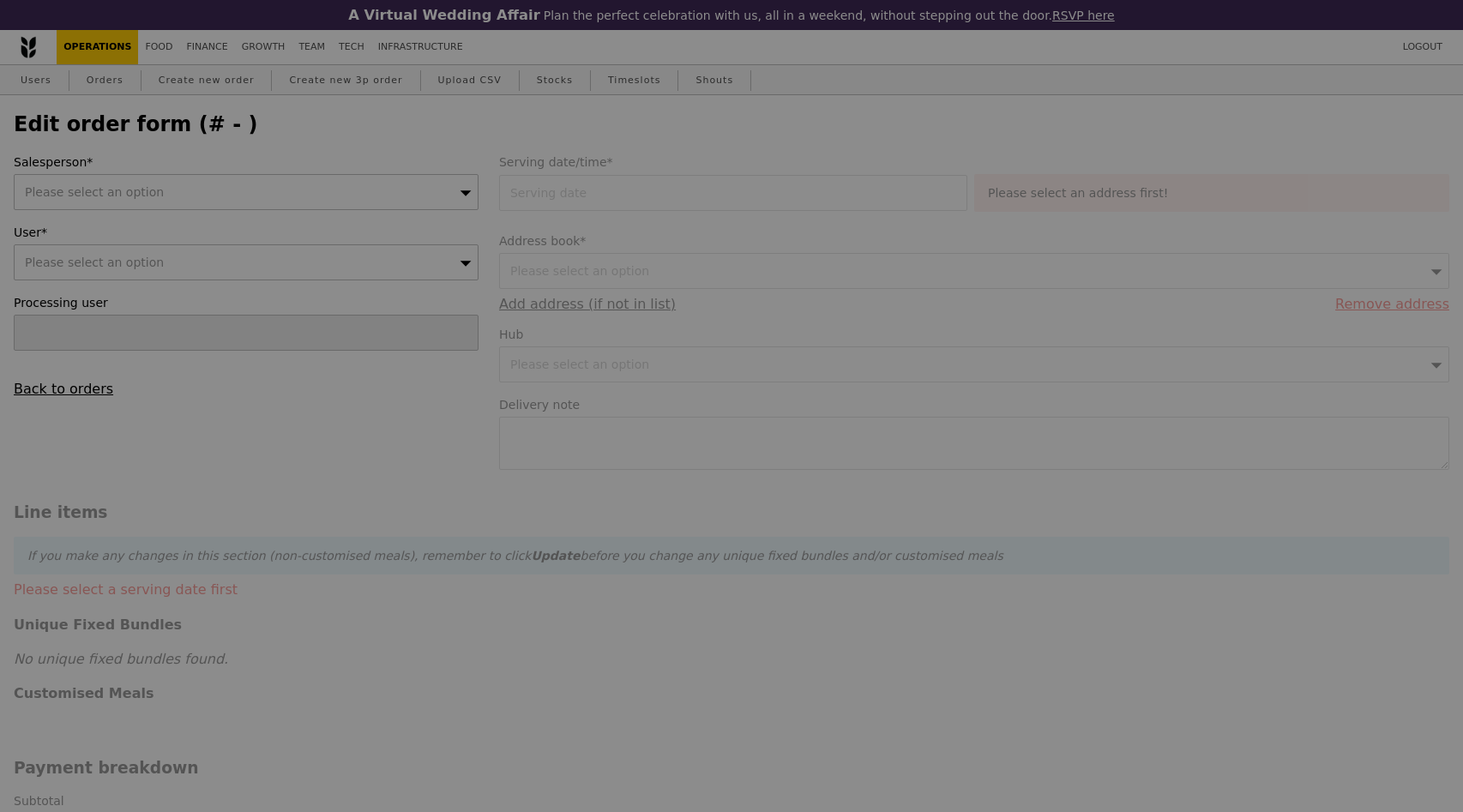
type input "[DATE]"
type textarea "Delivery to Block E, Level 9"
type input "147.30"
type input "8.90"
type input "9.70"
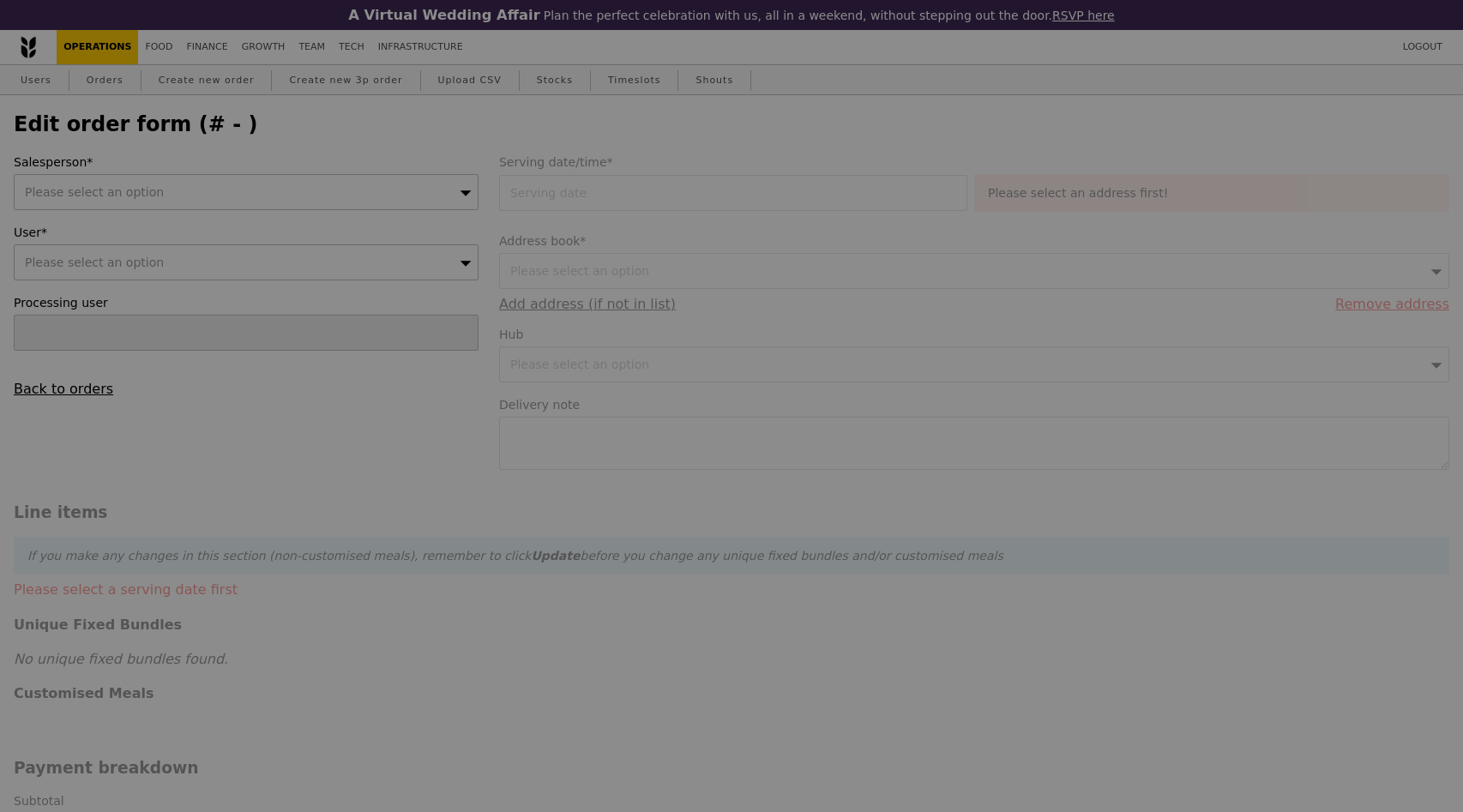
type input "157.00"
type input "Loading..."
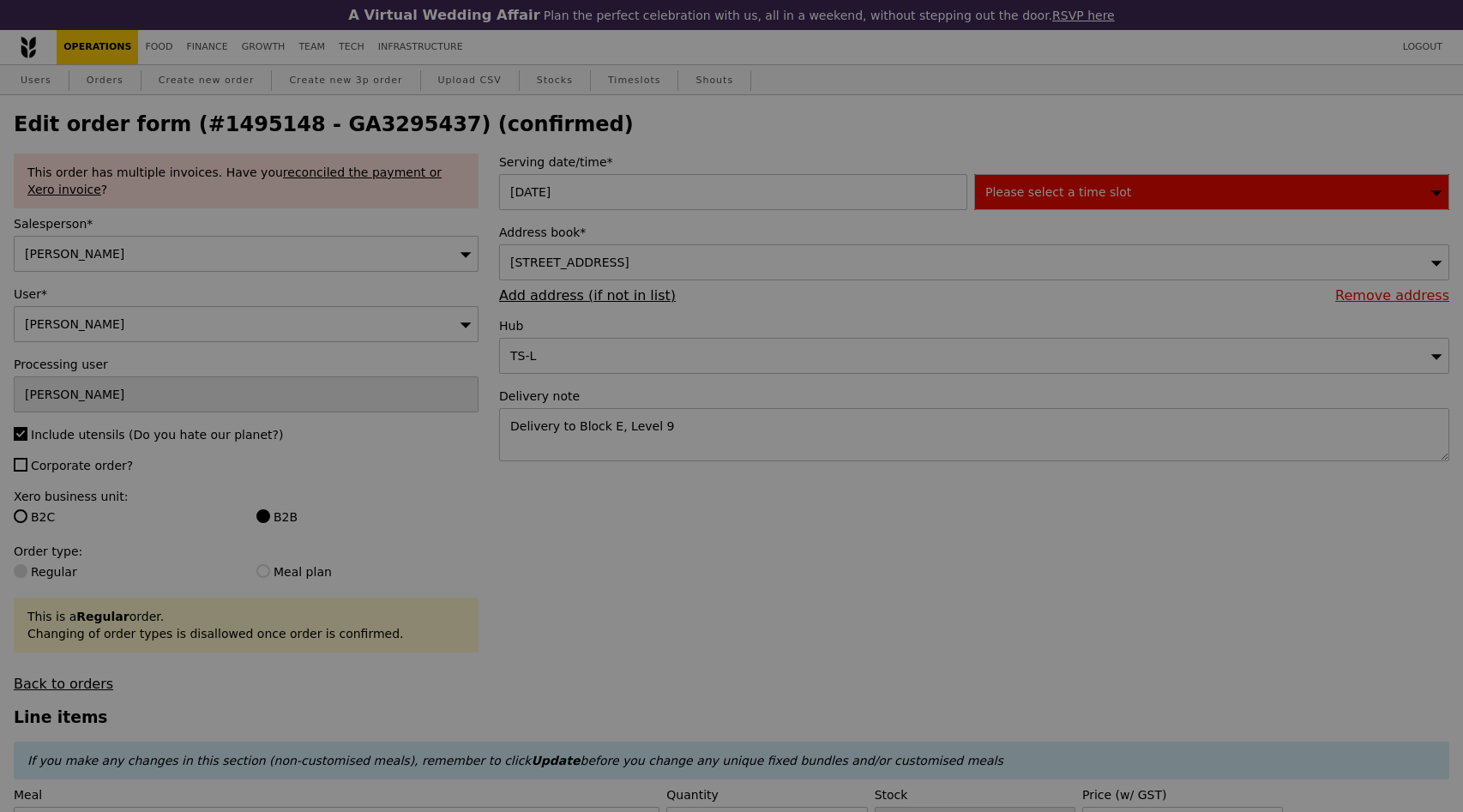
type input "498"
type input "487"
type input "494"
type input "Update"
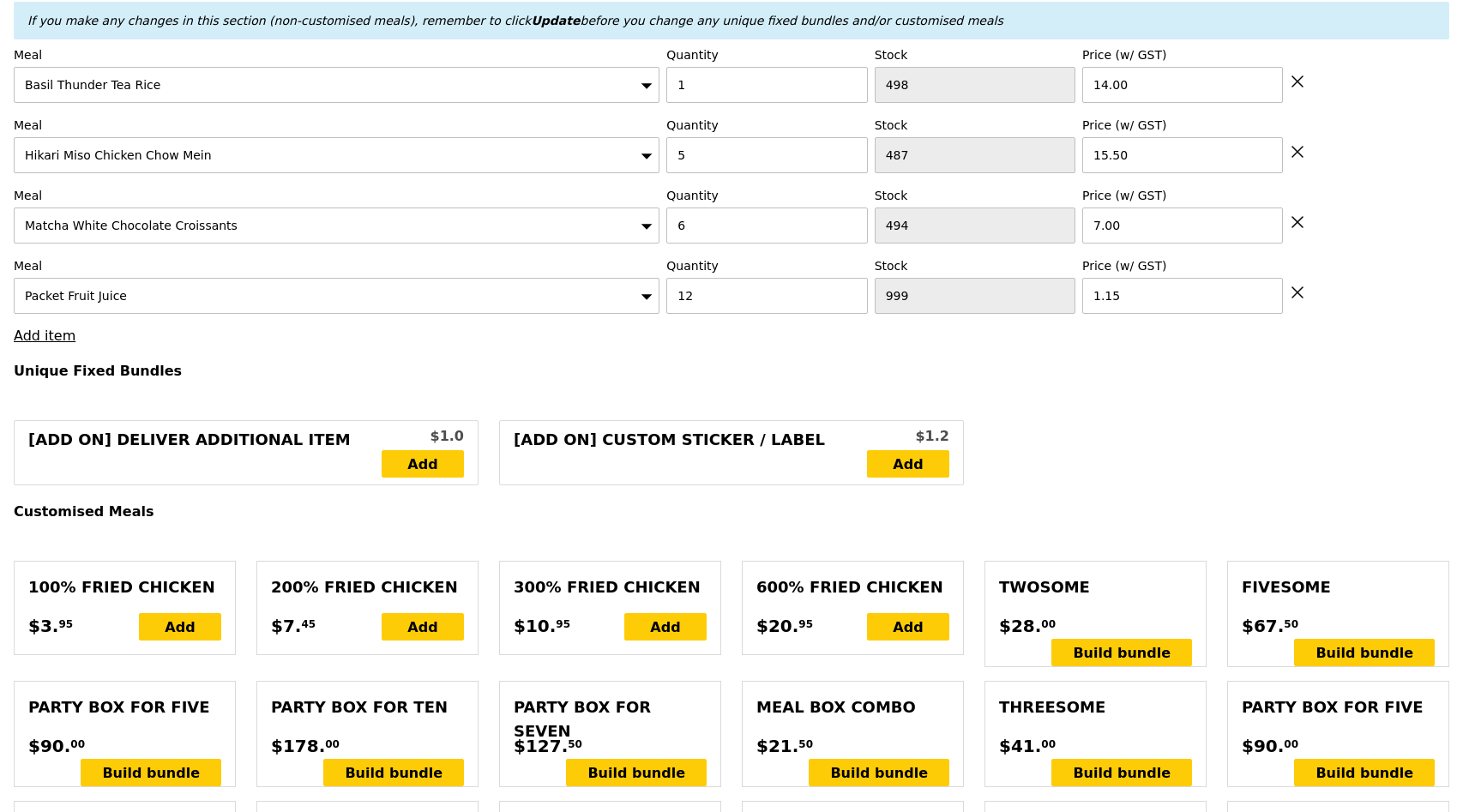
scroll to position [602, 0]
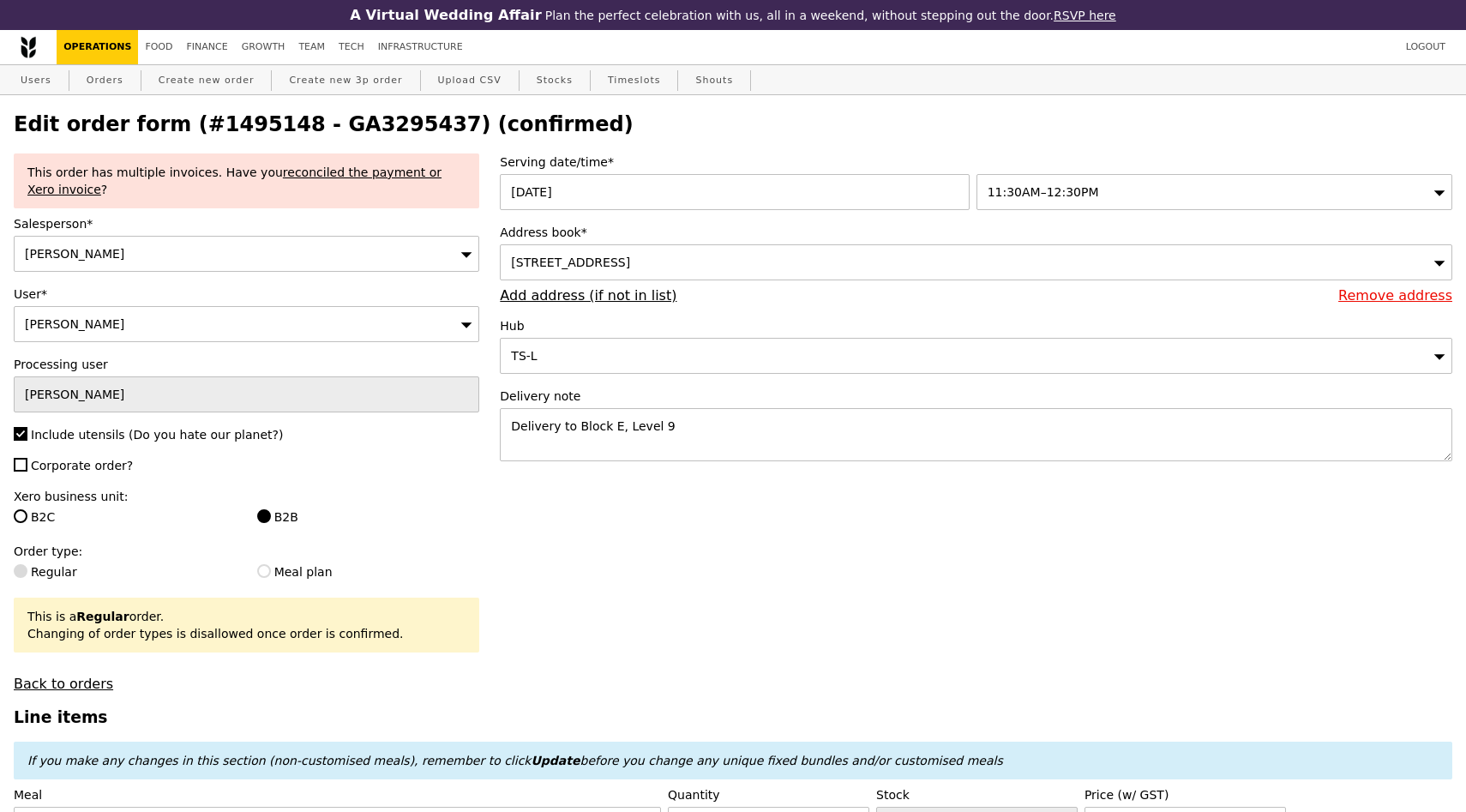
select select "100"
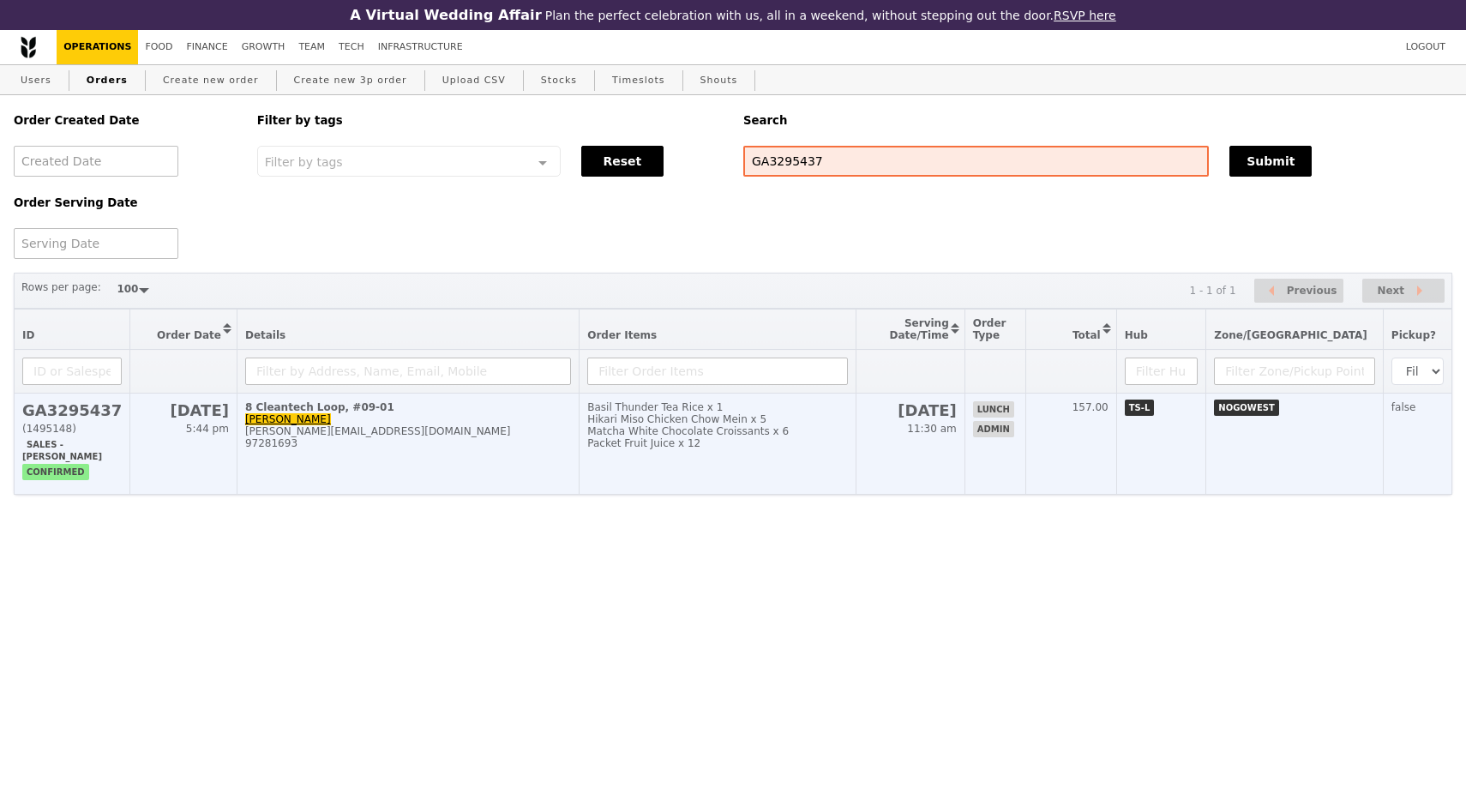
click at [411, 445] on div "97281693" at bounding box center [408, 443] width 326 height 12
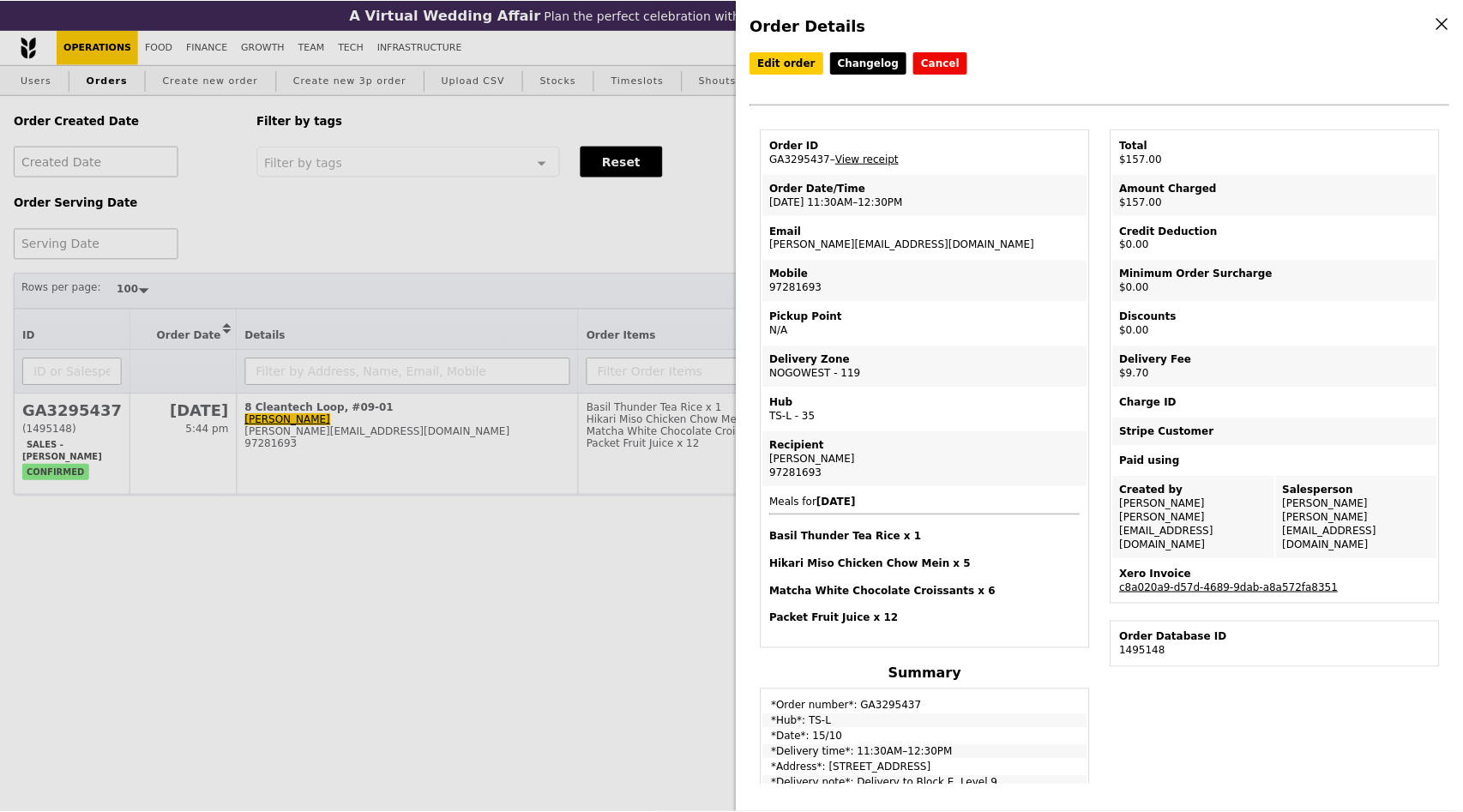
scroll to position [9, 0]
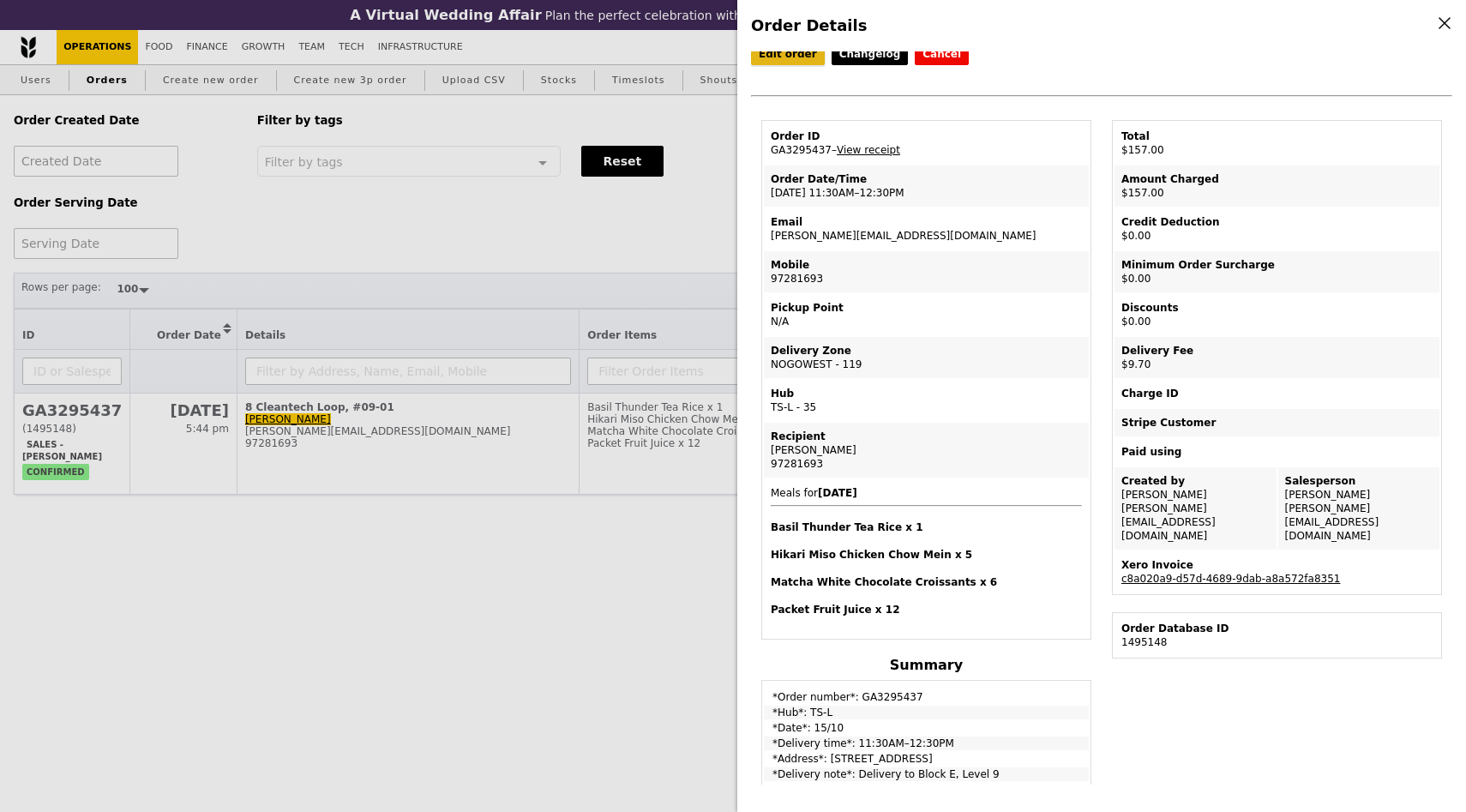
click at [784, 64] on link "Edit order" at bounding box center [788, 54] width 74 height 22
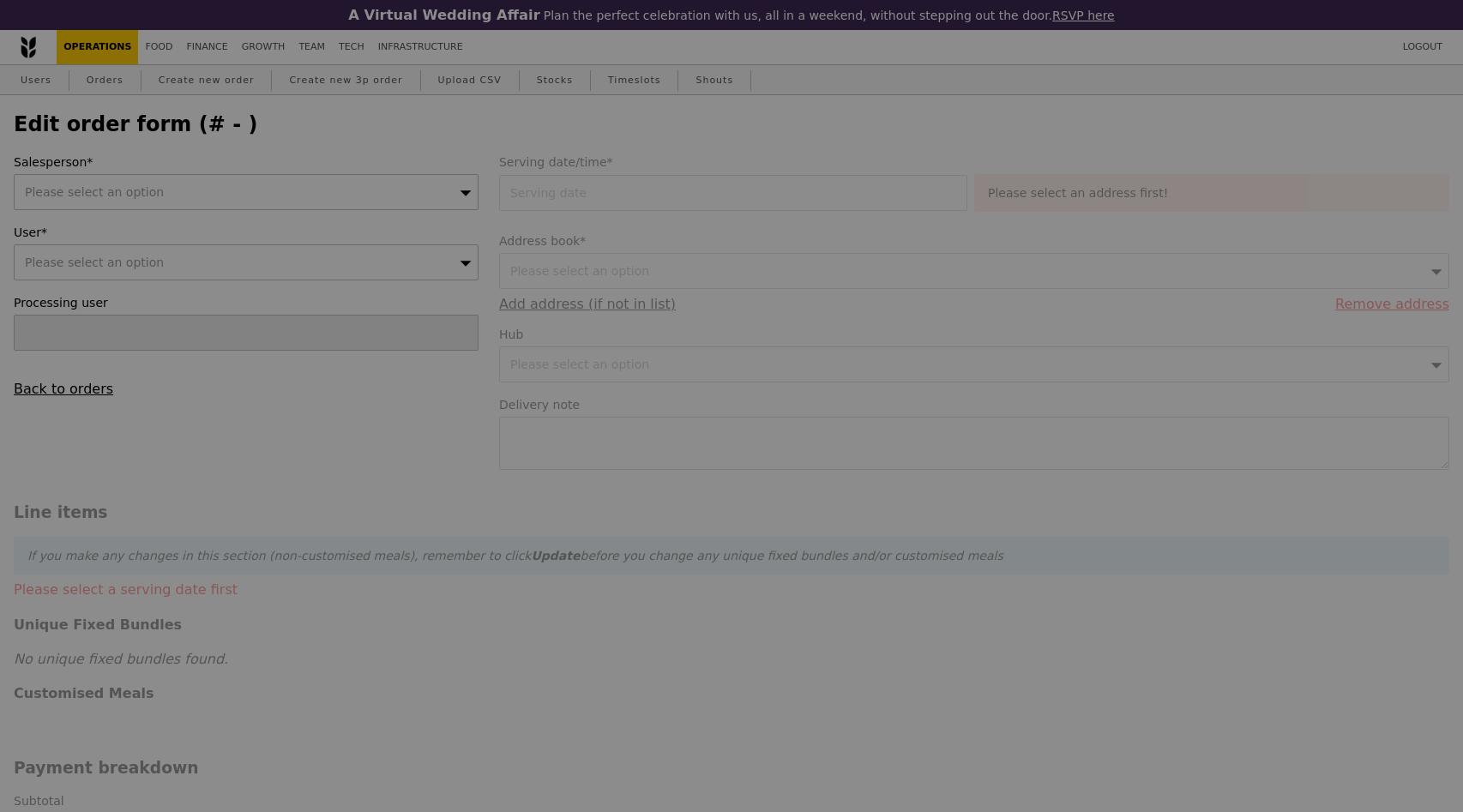
type input "[DATE]"
type textarea "Delivery to Block E, Level 9"
type input "147.30"
type input "8.90"
type input "9.70"
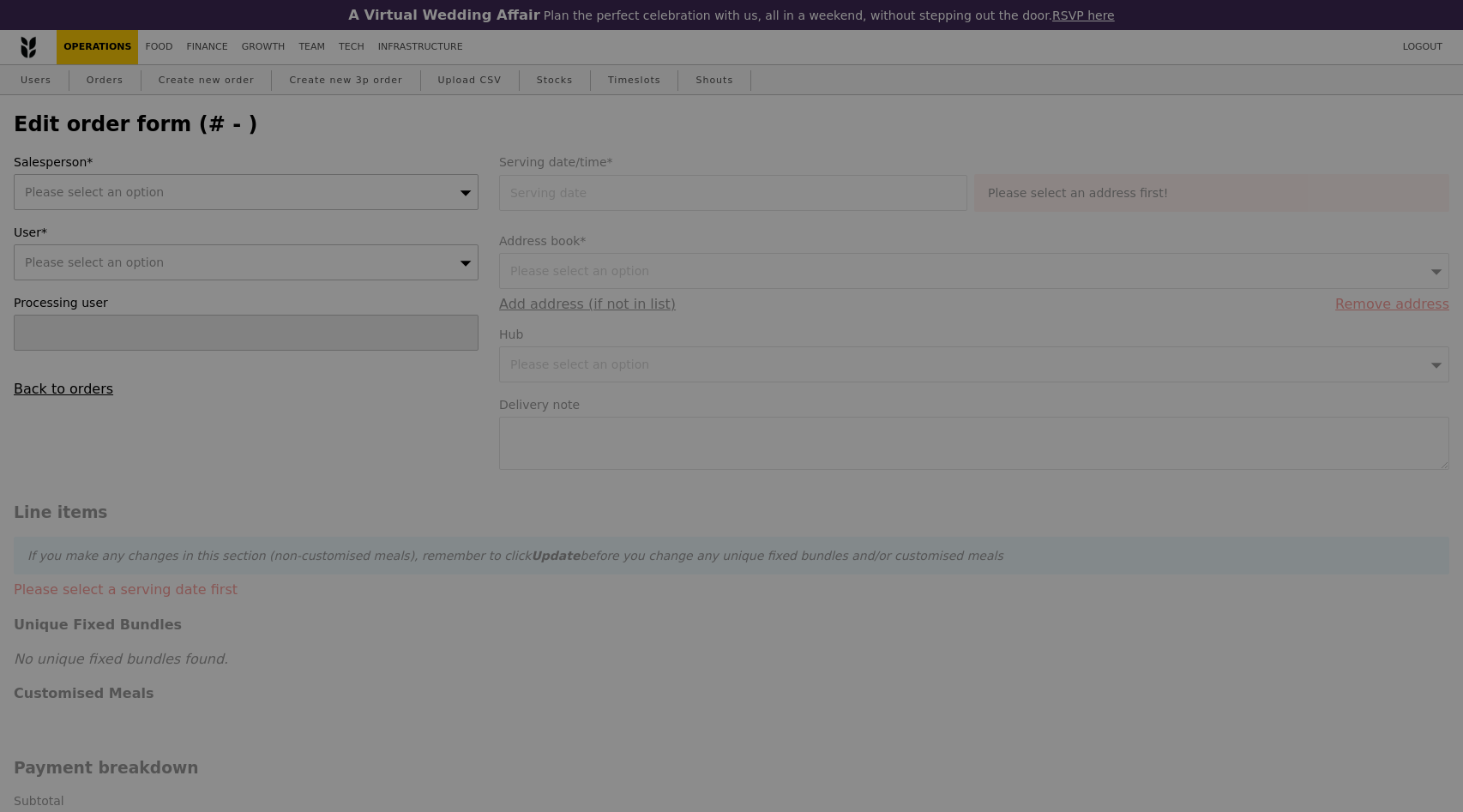
type input "157.00"
type input "Loading..."
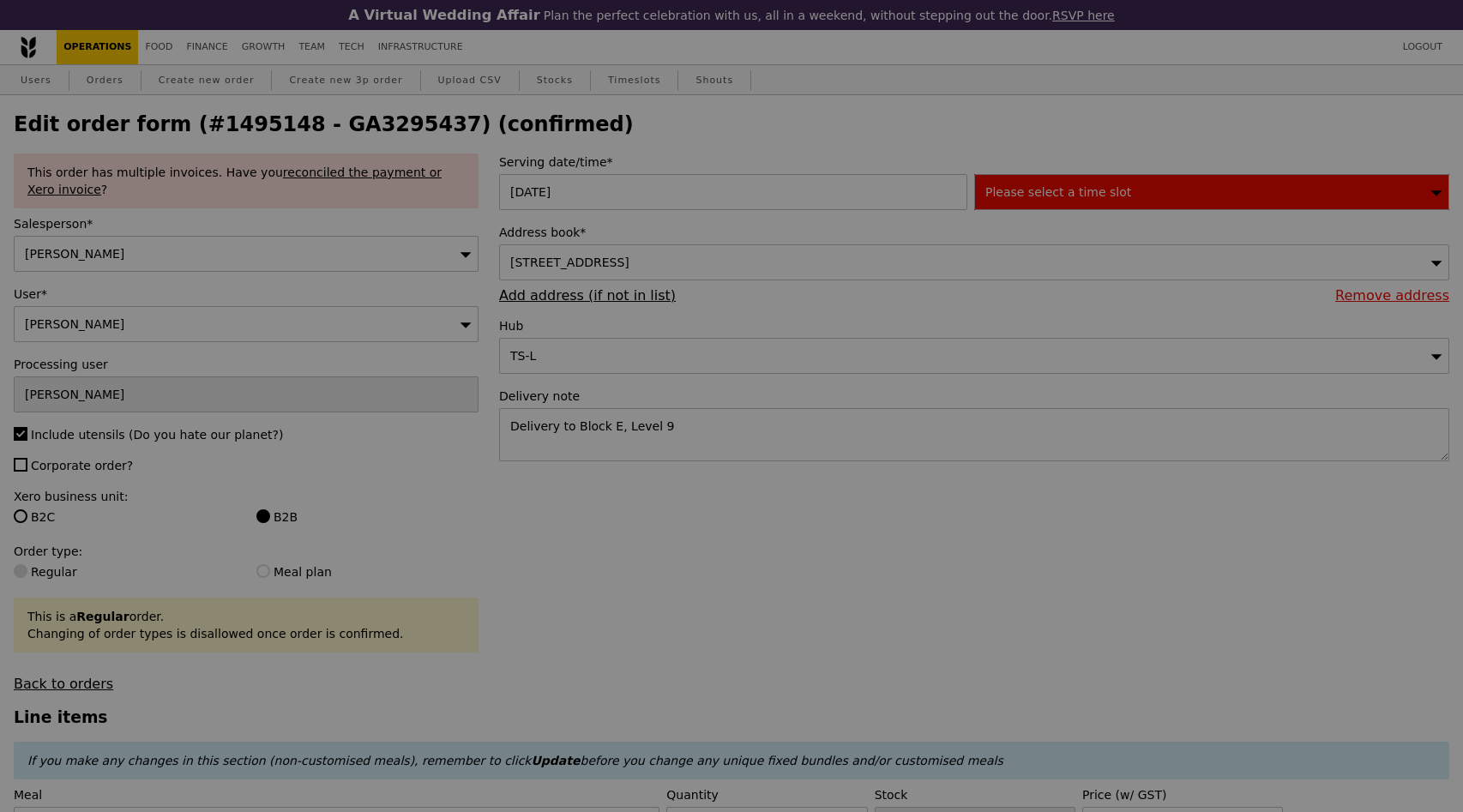
type input "498"
type input "487"
type input "494"
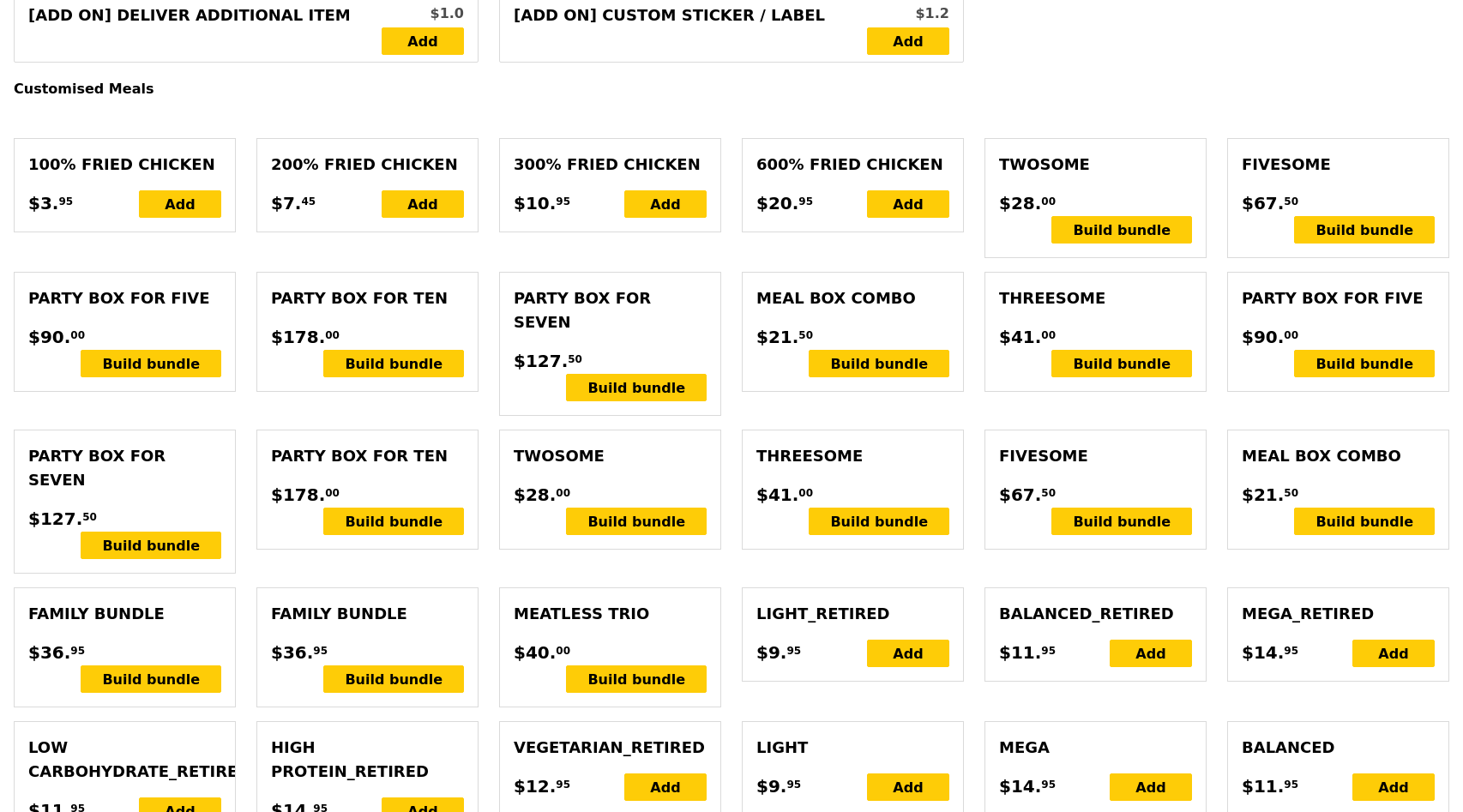
type input "Update"
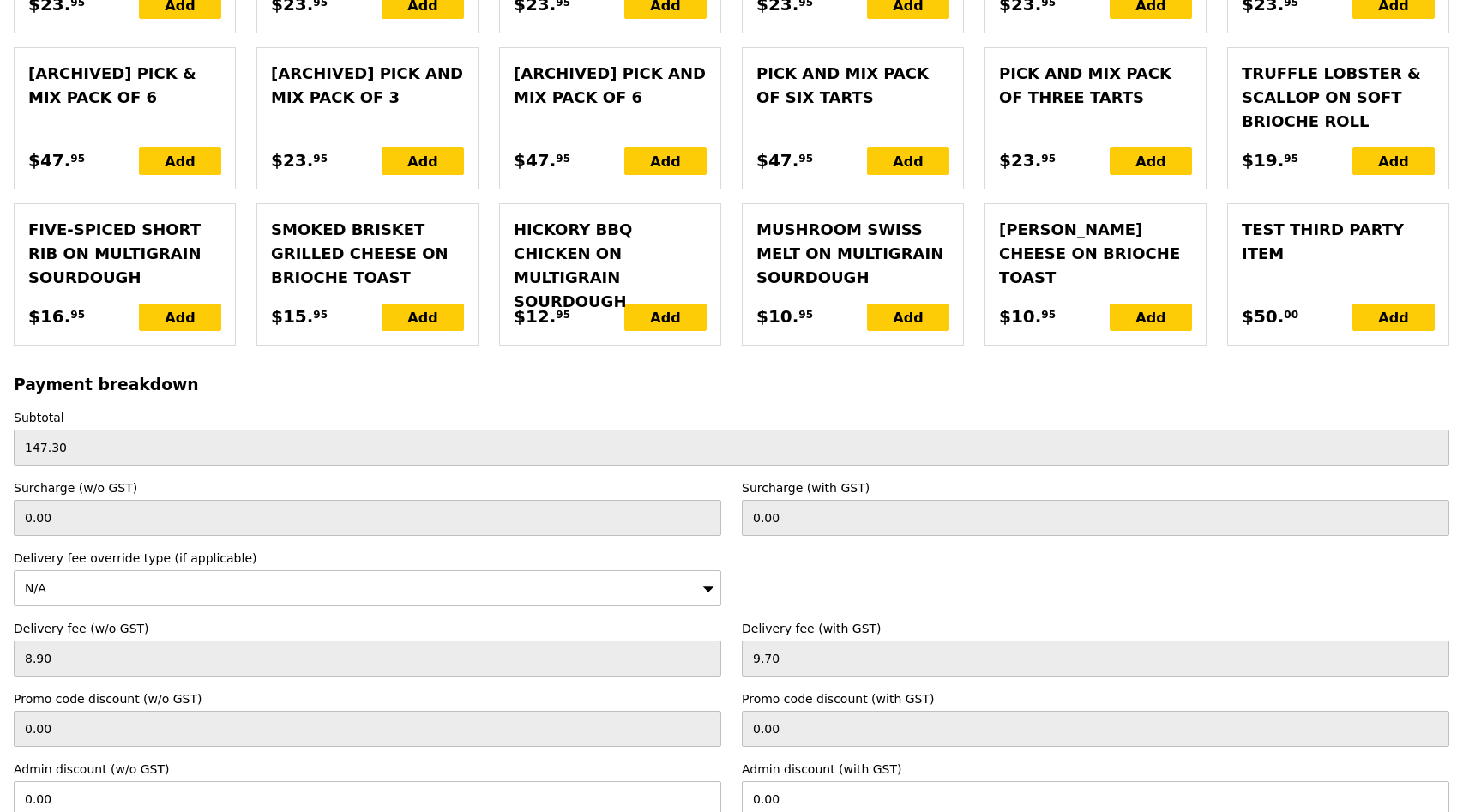
scroll to position [4166, 0]
